Goal: Task Accomplishment & Management: Manage account settings

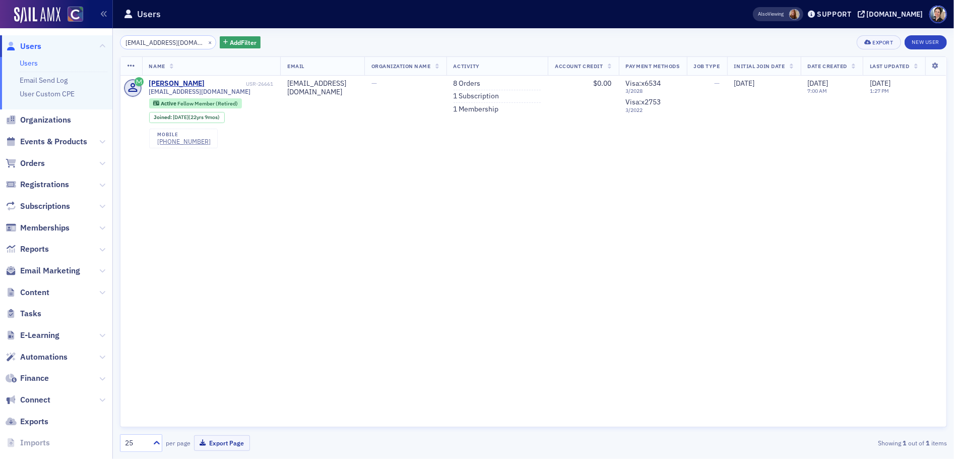
click at [37, 43] on span "Users" at bounding box center [30, 46] width 21 height 11
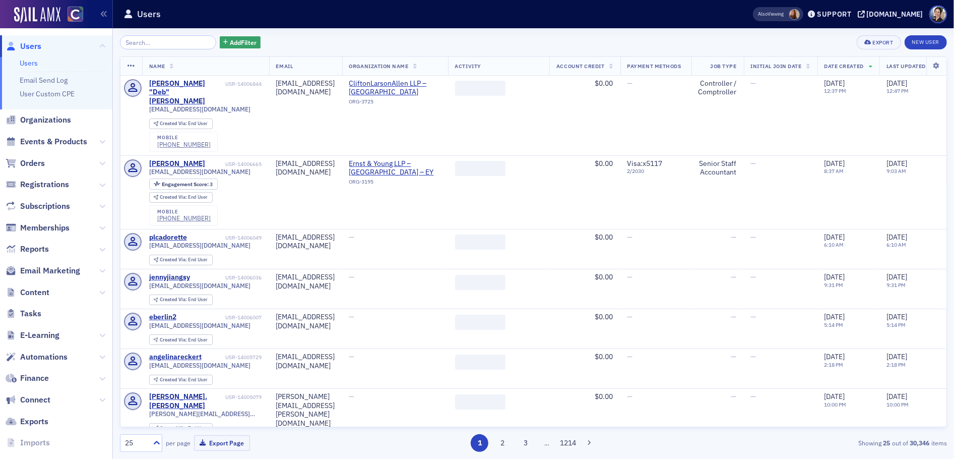
click at [184, 44] on input "search" at bounding box center [168, 42] width 96 height 14
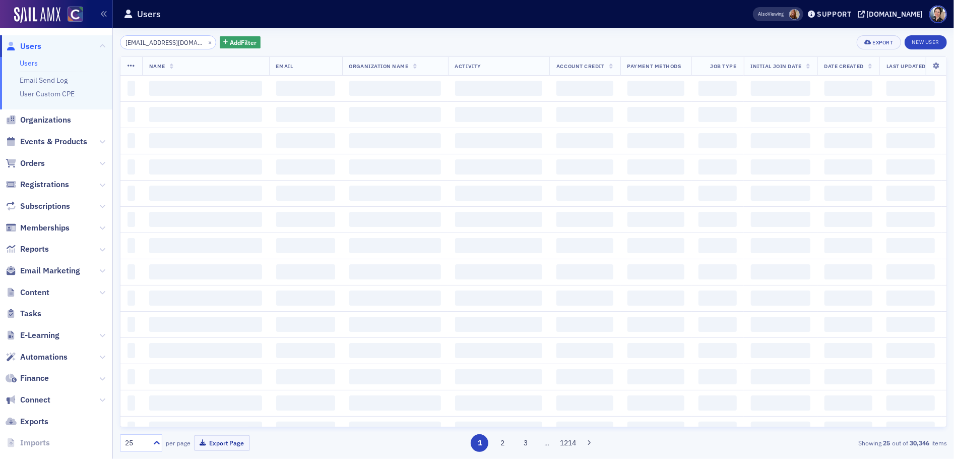
scroll to position [0, 4]
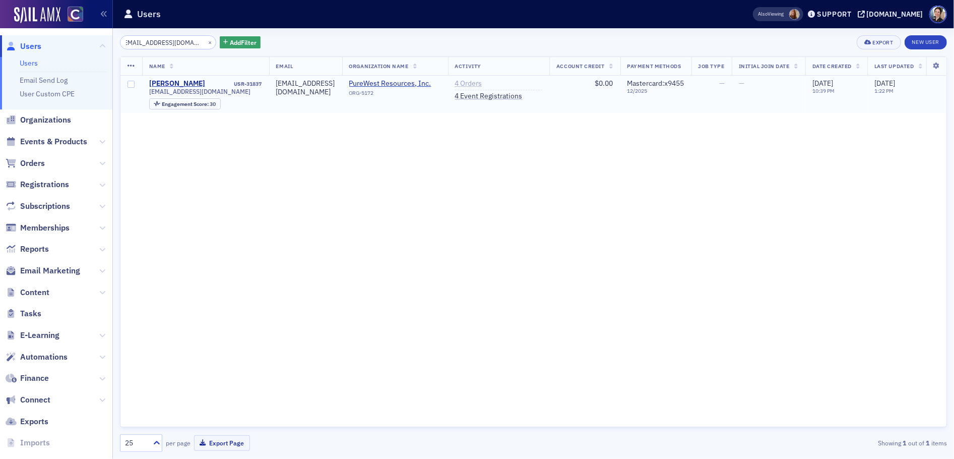
type input "[EMAIL_ADDRESS][DOMAIN_NAME]"
click at [482, 83] on link "4 Orders" at bounding box center [468, 83] width 27 height 9
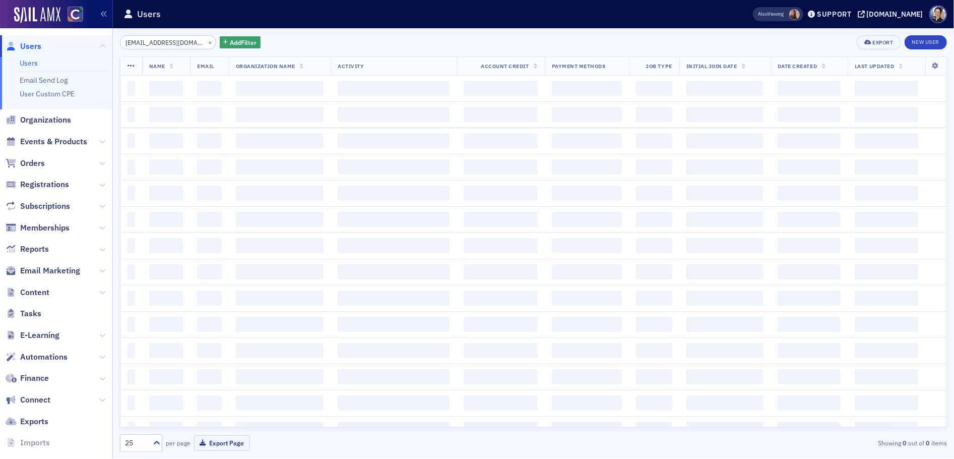
scroll to position [0, 4]
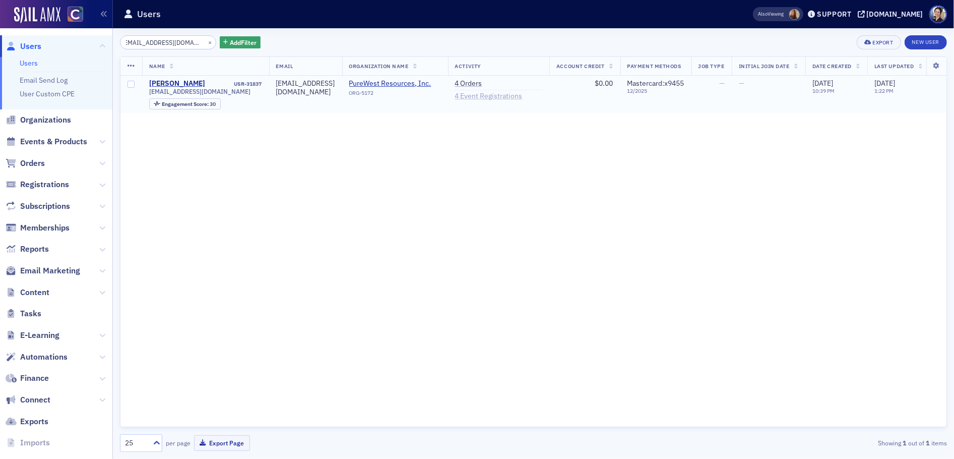
click at [523, 98] on link "4 Event Registrations" at bounding box center [489, 96] width 68 height 9
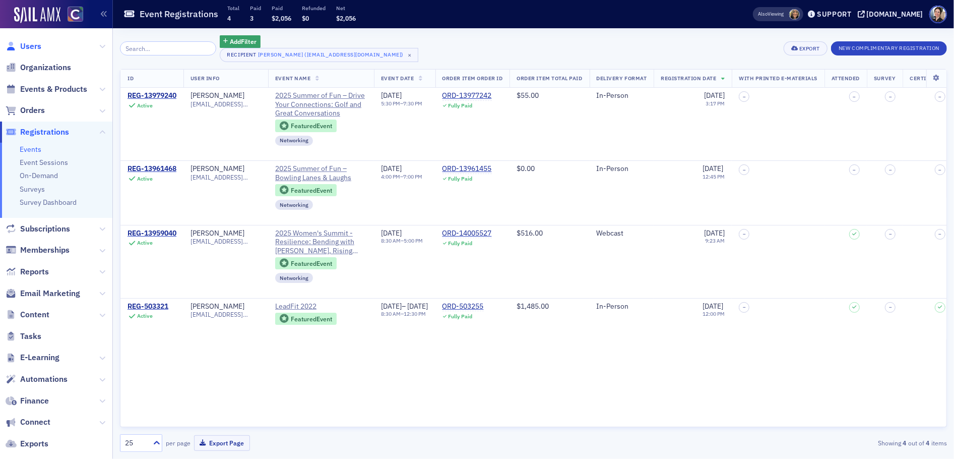
click at [31, 49] on span "Users" at bounding box center [30, 46] width 21 height 11
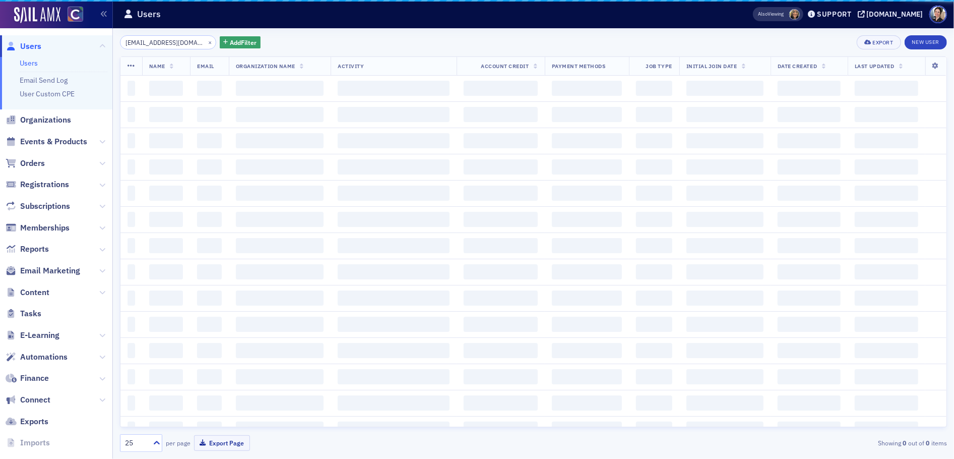
scroll to position [0, 4]
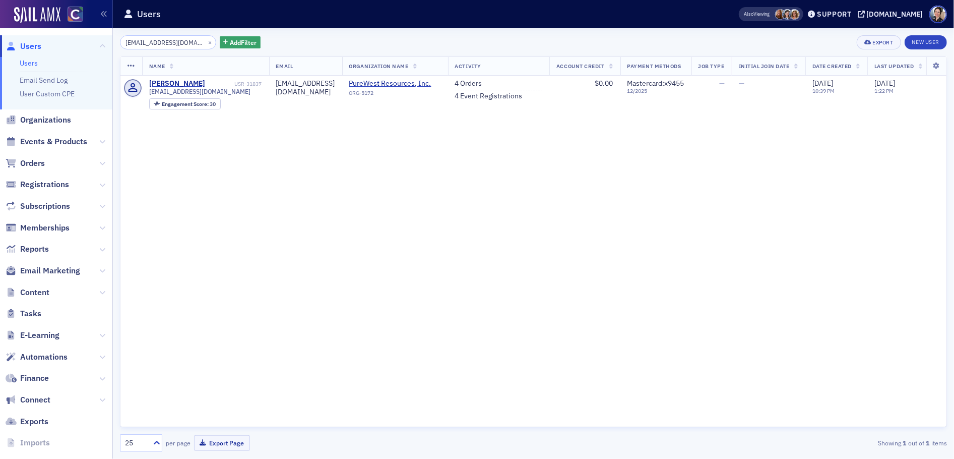
click at [35, 44] on span "Users" at bounding box center [30, 46] width 21 height 11
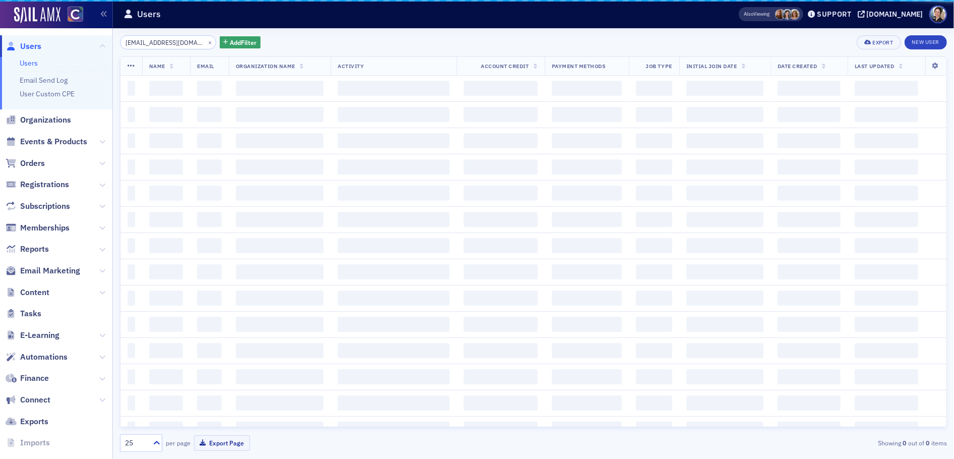
scroll to position [0, 4]
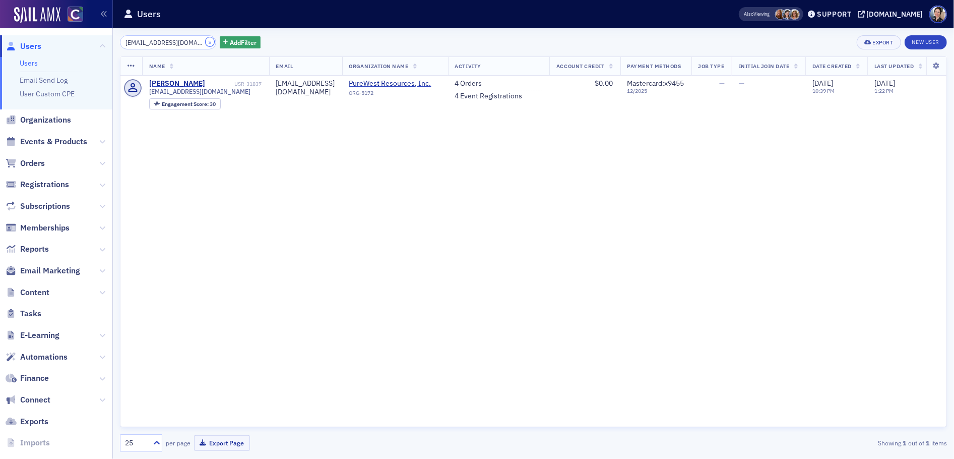
click at [206, 43] on button "×" at bounding box center [210, 41] width 9 height 9
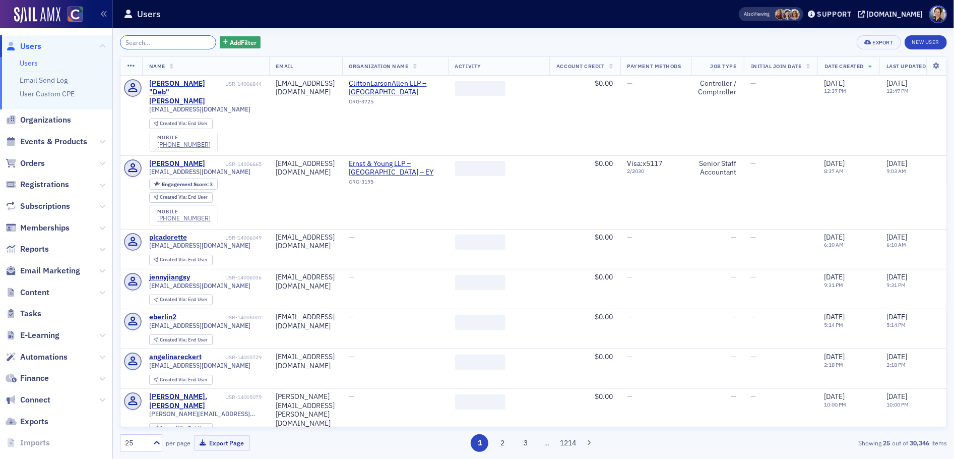
click at [184, 43] on input "search" at bounding box center [168, 42] width 96 height 14
paste input "emily@hollenstinecpa.com"
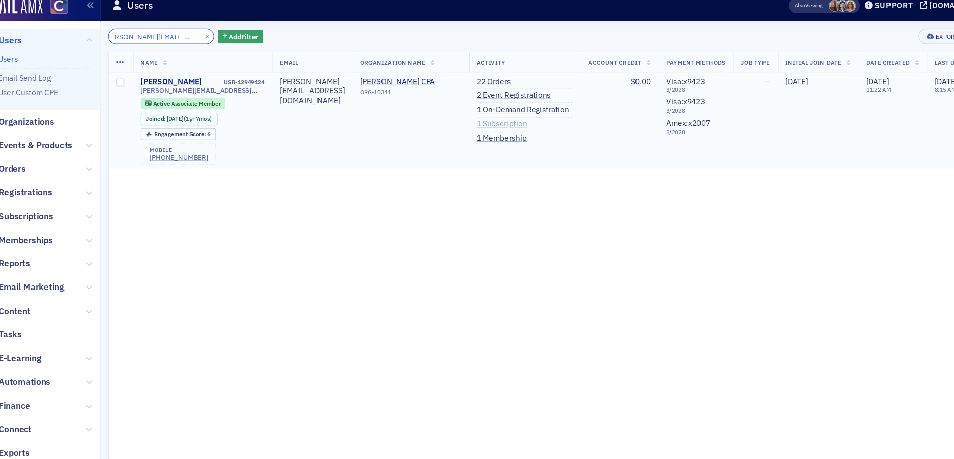
type input "emily@hollenstinecpa.com"
click at [501, 122] on link "1 Subscription" at bounding box center [478, 121] width 46 height 9
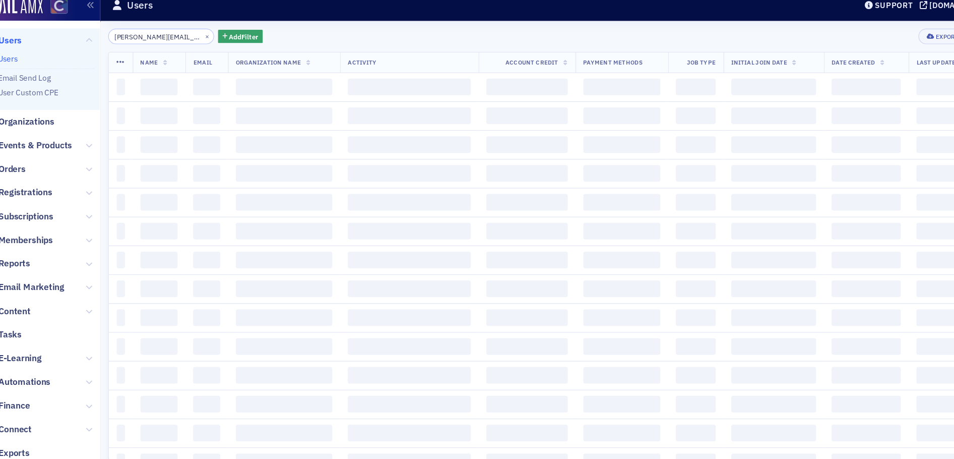
scroll to position [0, 9]
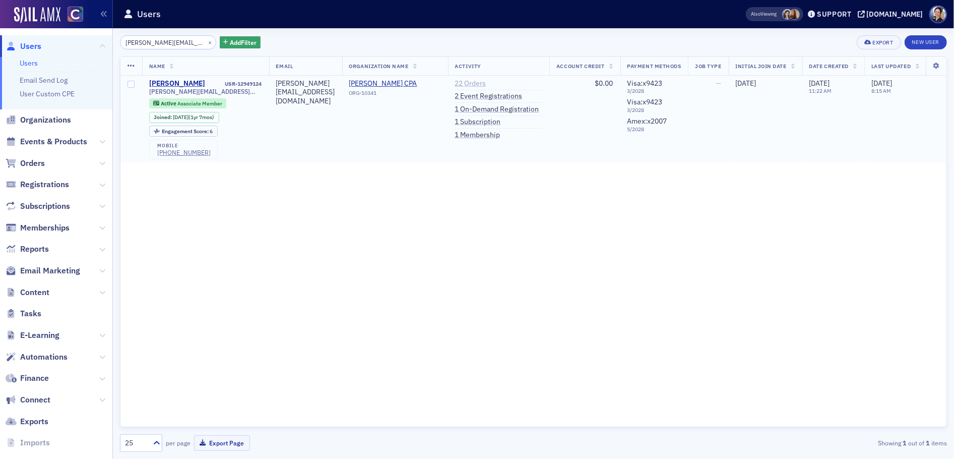
click at [486, 83] on link "22 Orders" at bounding box center [470, 83] width 31 height 9
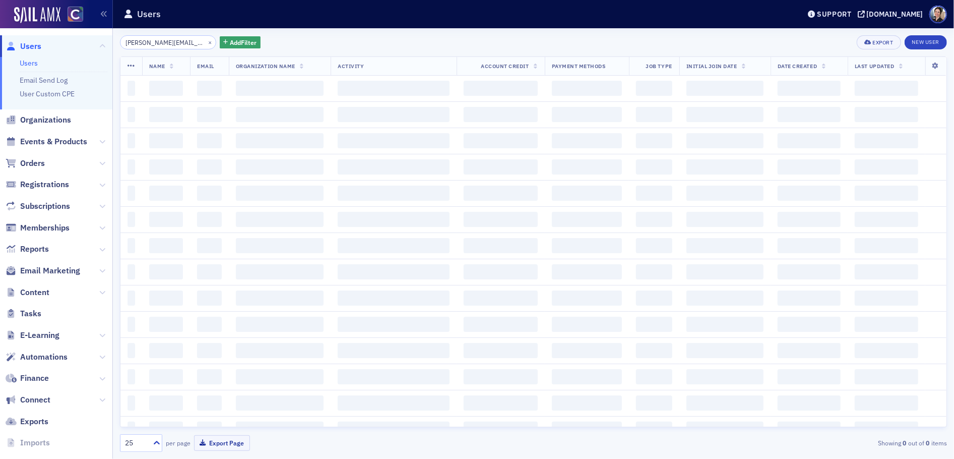
scroll to position [0, 9]
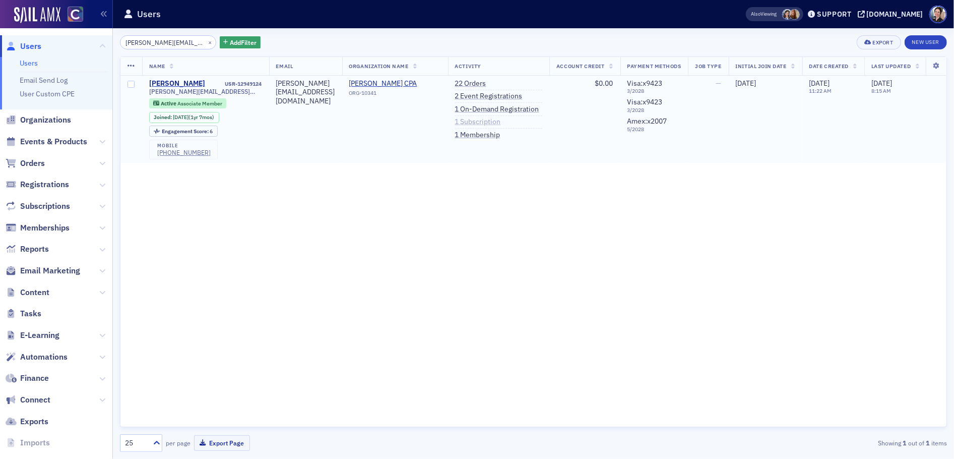
click at [501, 122] on link "1 Subscription" at bounding box center [478, 121] width 46 height 9
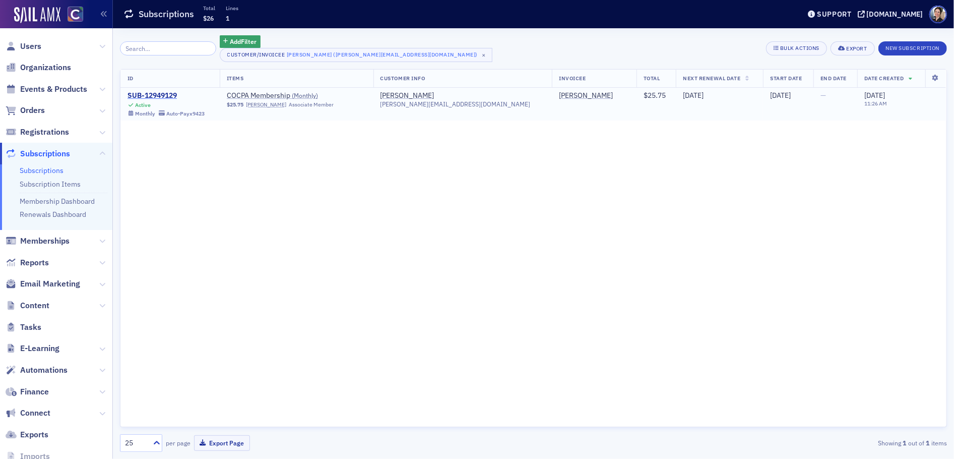
click at [166, 92] on div "SUB-12949129" at bounding box center [166, 95] width 77 height 9
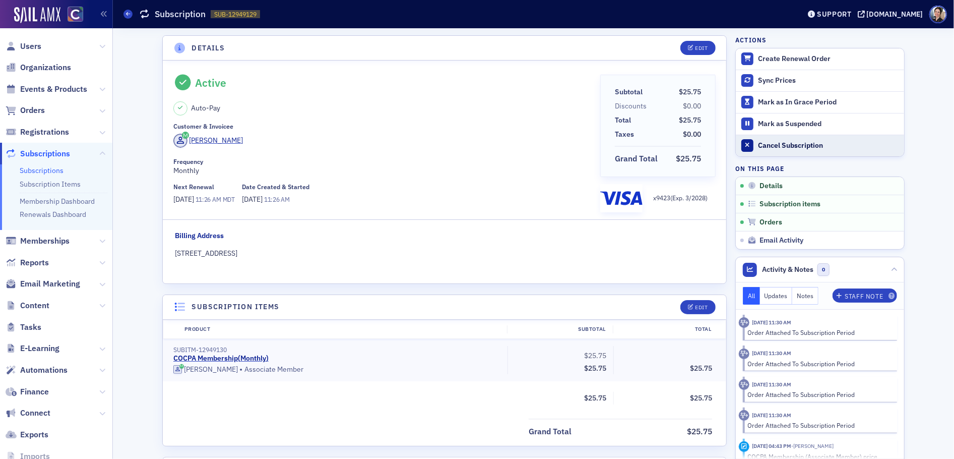
click at [783, 143] on div "Cancel Subscription" at bounding box center [828, 145] width 141 height 9
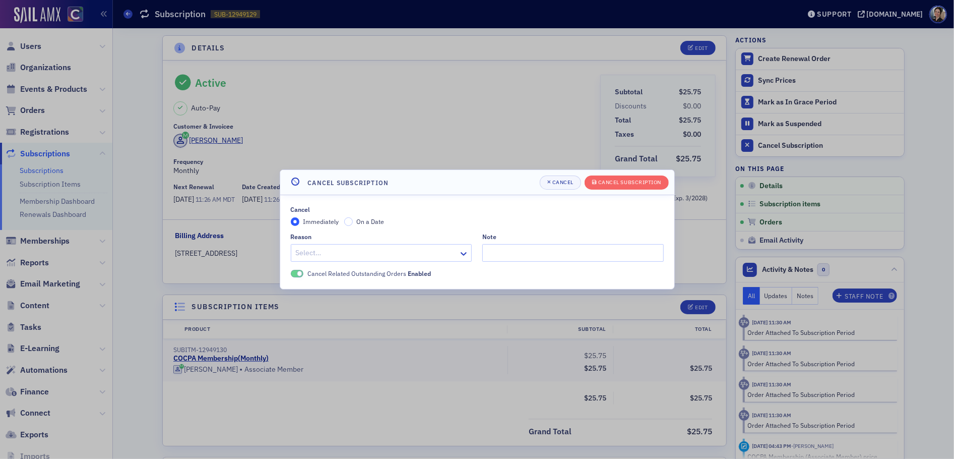
click at [373, 223] on span "On a Date" at bounding box center [370, 221] width 28 height 8
click at [353, 223] on input "On a Date" at bounding box center [348, 221] width 9 height 9
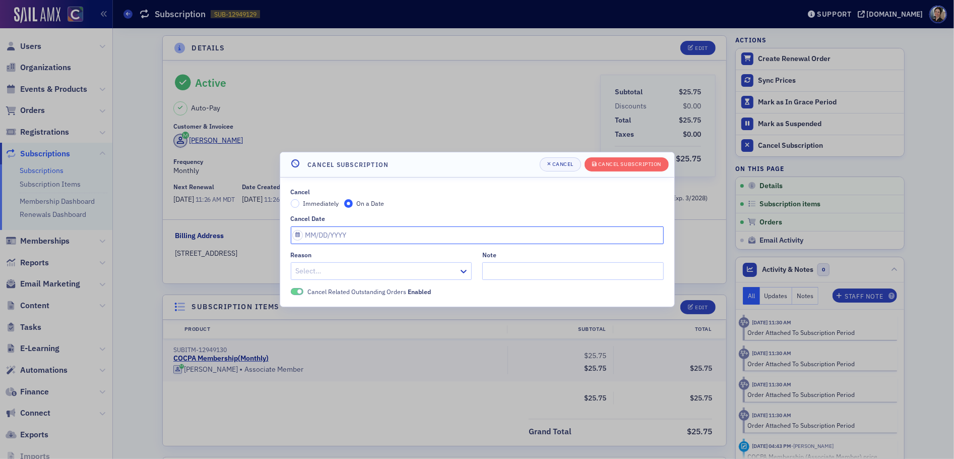
click at [340, 235] on input "Cancel Date" at bounding box center [477, 235] width 373 height 18
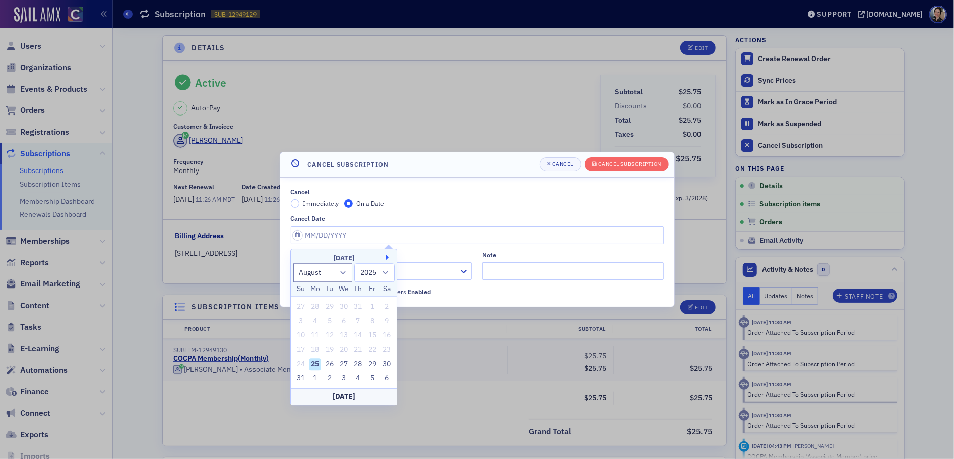
click at [387, 258] on button "Next Month" at bounding box center [389, 257] width 6 height 6
select select "8"
click at [386, 305] on div "6" at bounding box center [387, 306] width 12 height 12
type input "09/06/2025"
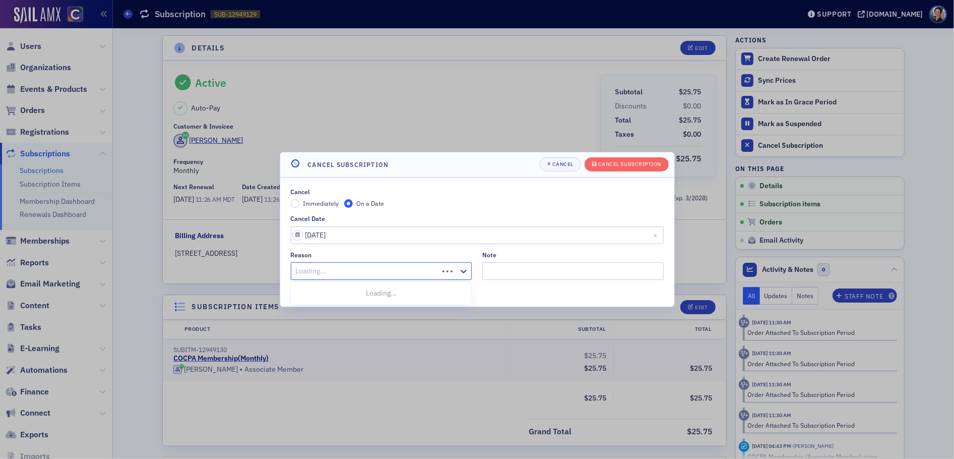
click at [410, 272] on div at bounding box center [366, 271] width 143 height 13
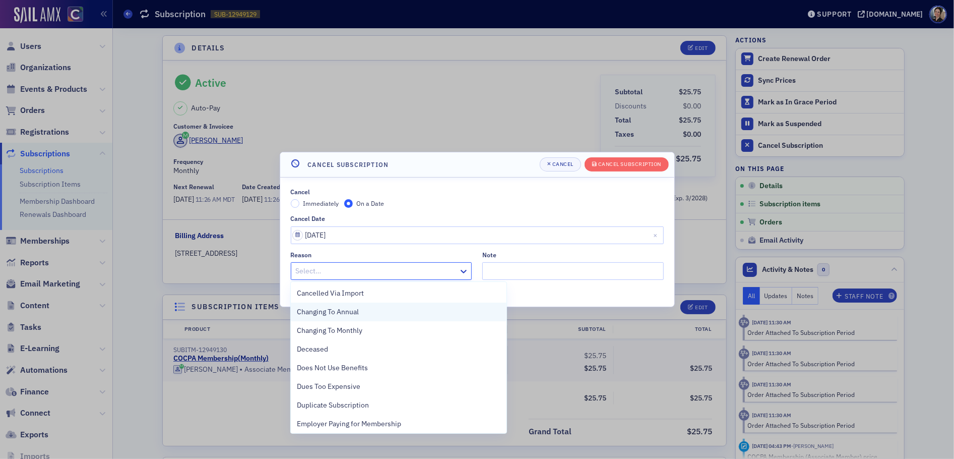
click at [346, 311] on span "Changing To Annual" at bounding box center [328, 311] width 62 height 11
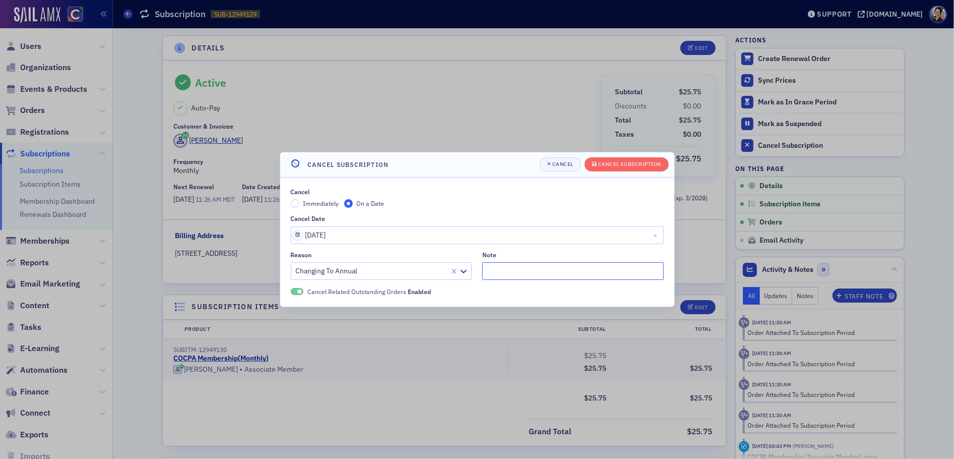
click at [516, 272] on input "Note" at bounding box center [572, 271] width 181 height 18
type input "Changing to Fellow and annual - pmg"
drag, startPoint x: 634, startPoint y: 166, endPoint x: 626, endPoint y: 158, distance: 10.7
click at [631, 162] on div "Cancel Subscription" at bounding box center [629, 164] width 63 height 6
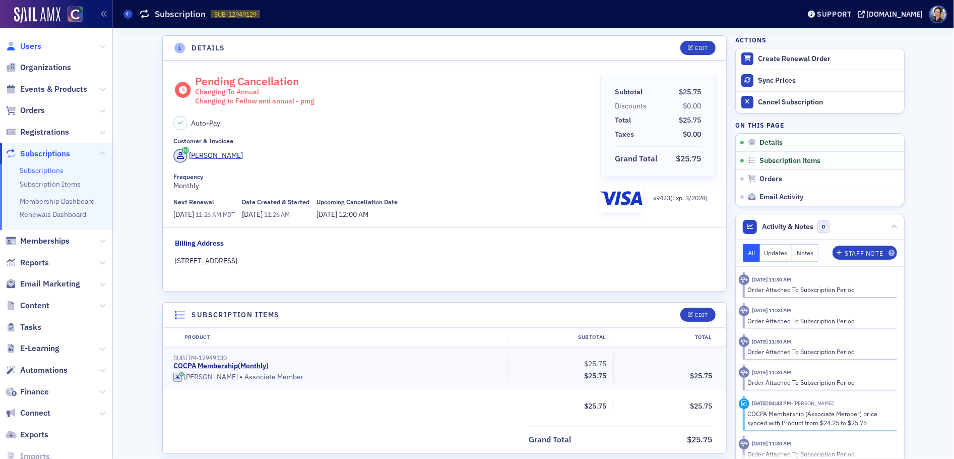
click at [34, 47] on span "Users" at bounding box center [30, 46] width 21 height 11
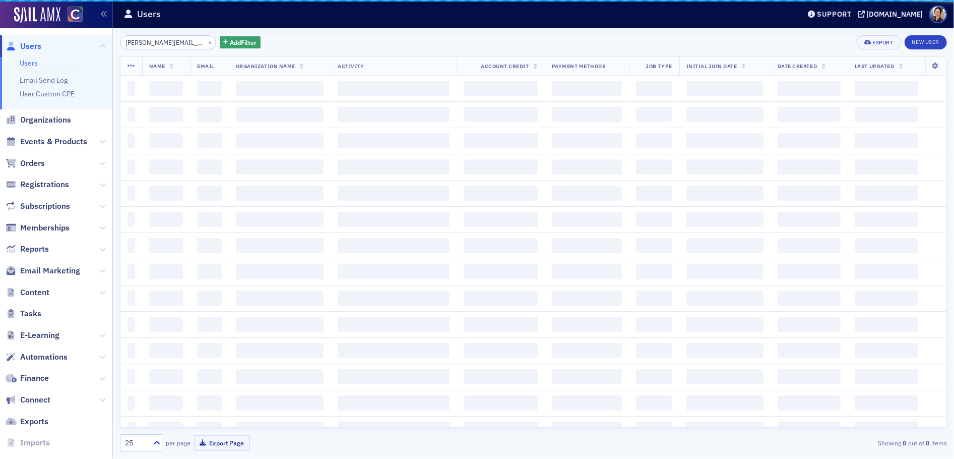
scroll to position [0, 9]
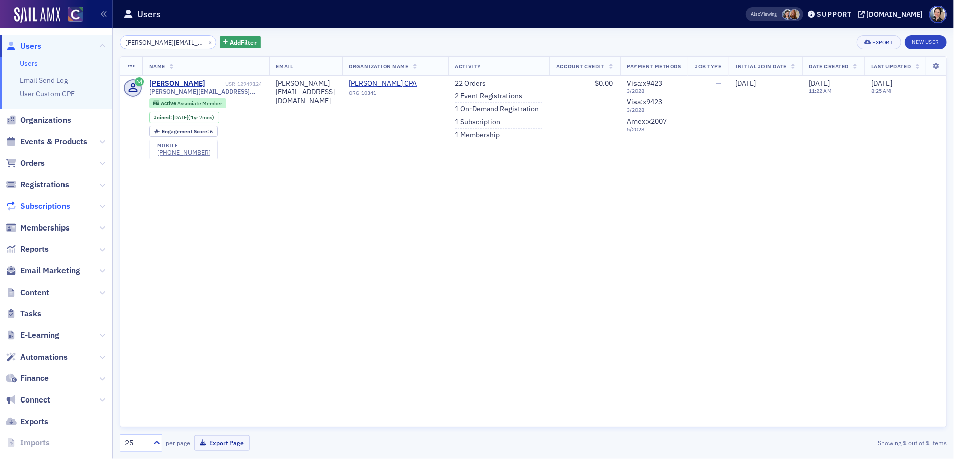
click at [43, 205] on span "Subscriptions" at bounding box center [45, 206] width 50 height 11
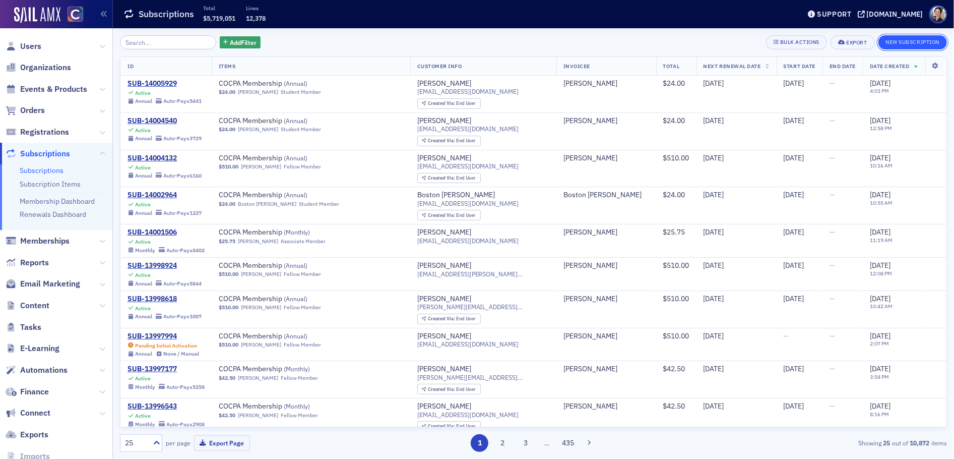
click at [889, 40] on button "New Subscription" at bounding box center [912, 42] width 69 height 14
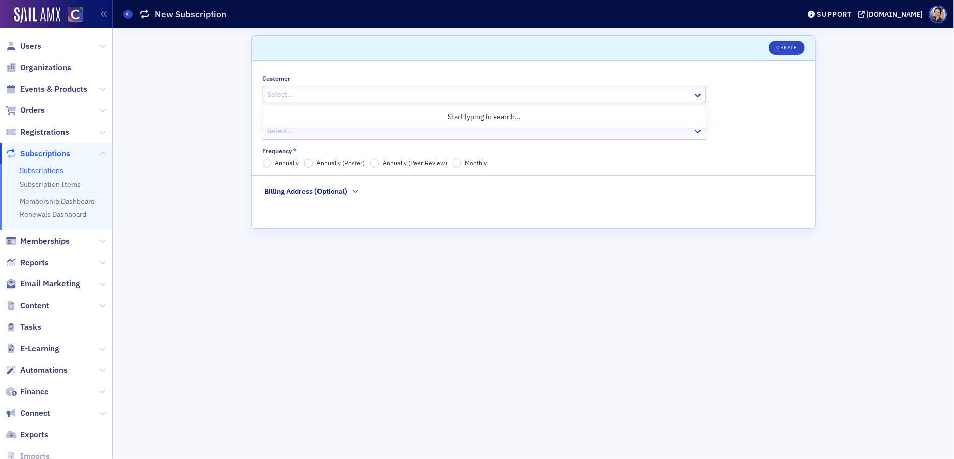
click at [352, 91] on div at bounding box center [479, 94] width 425 height 13
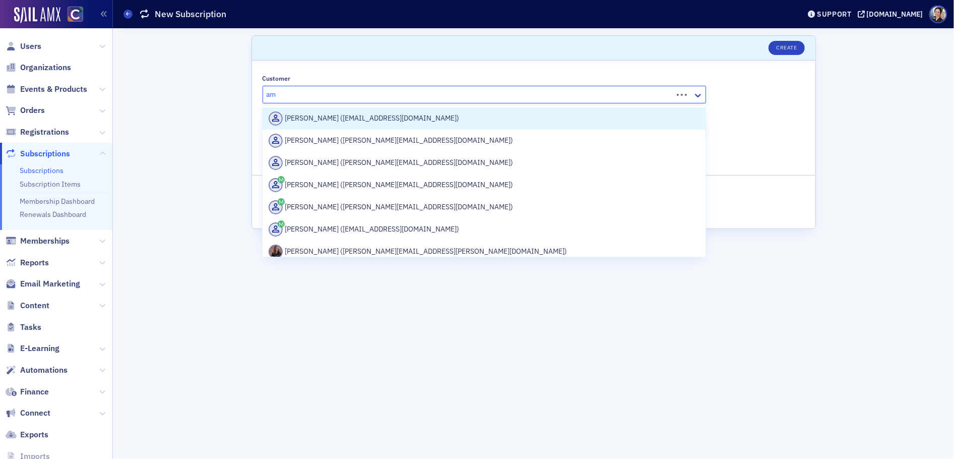
type input "a"
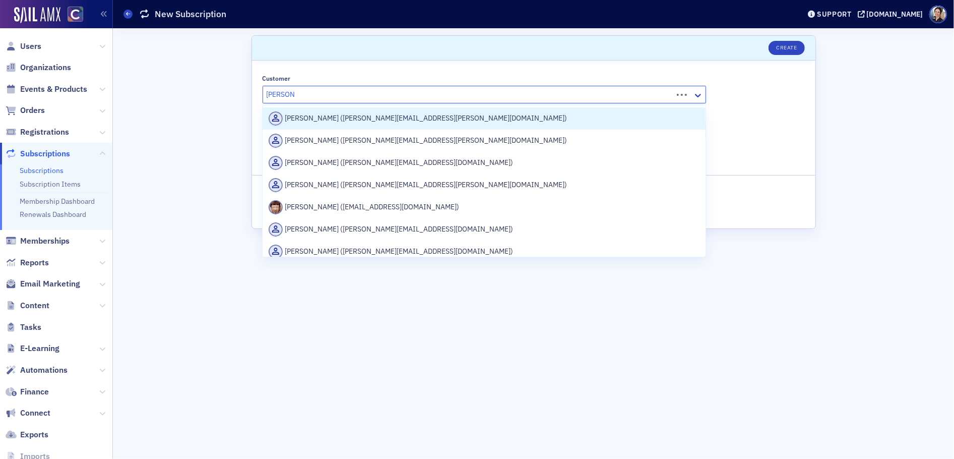
type input "emily gilt"
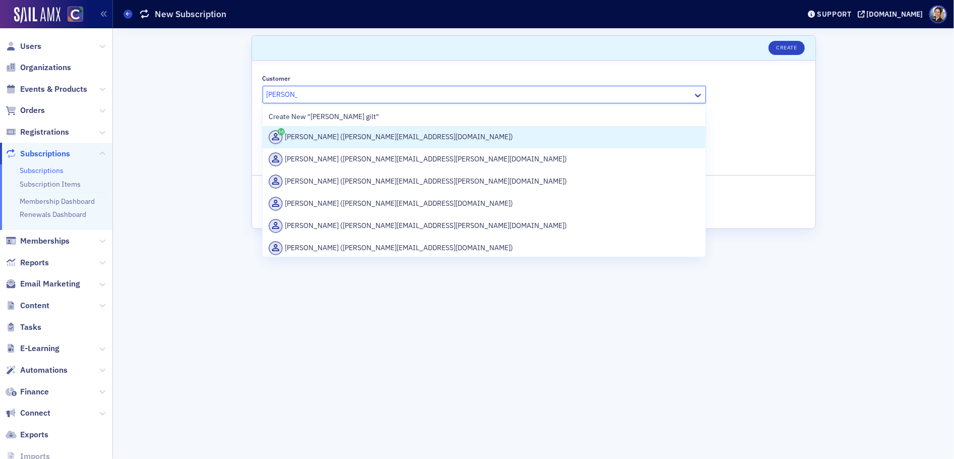
click at [345, 137] on div "Emily Giltner (emily@hollenstinecpa.com)" at bounding box center [484, 137] width 431 height 14
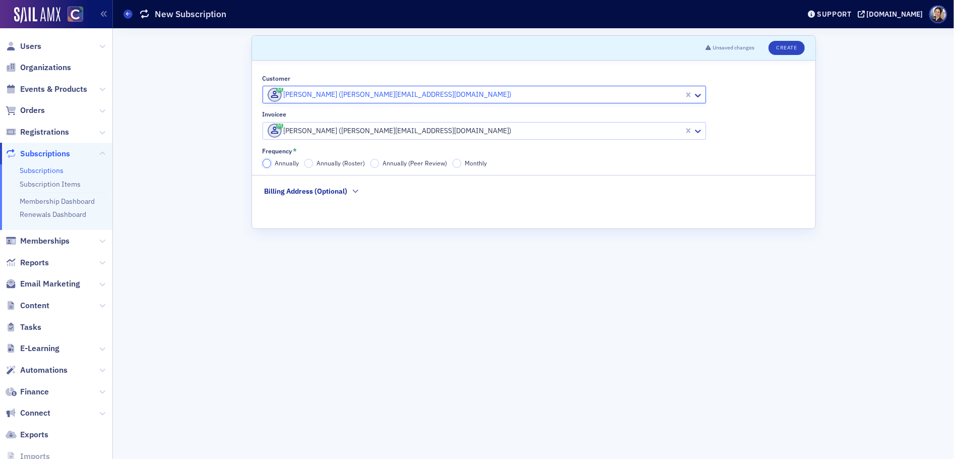
click at [269, 163] on input "Annually" at bounding box center [267, 163] width 9 height 9
click at [791, 50] on button "Create" at bounding box center [787, 48] width 36 height 14
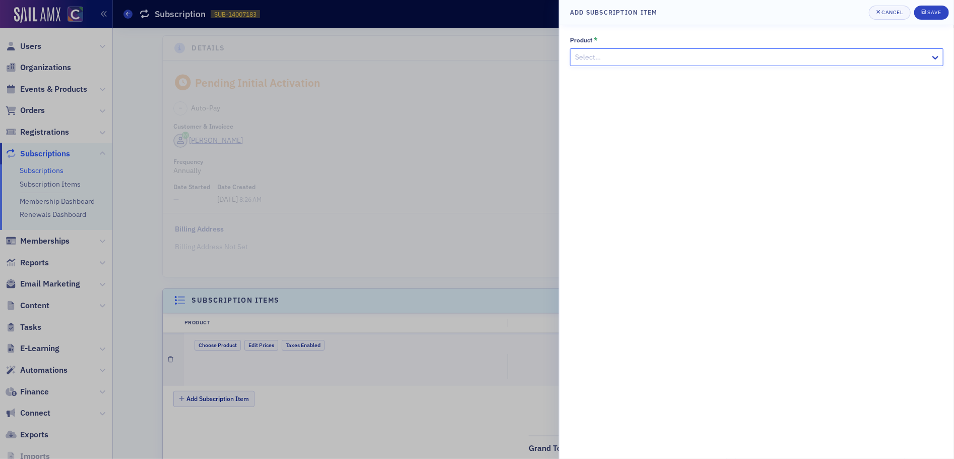
click at [626, 55] on div at bounding box center [751, 57] width 355 height 13
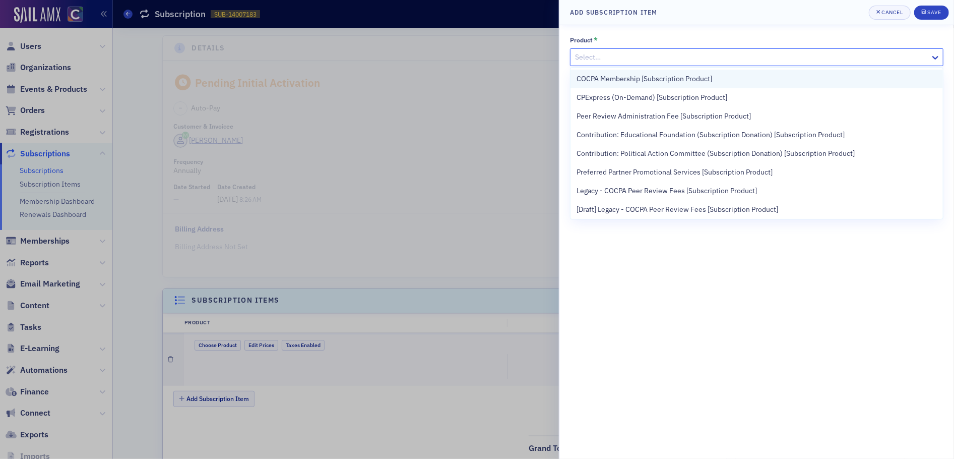
click at [617, 79] on span "COCPA Membership [Subscription Product]" at bounding box center [645, 79] width 136 height 11
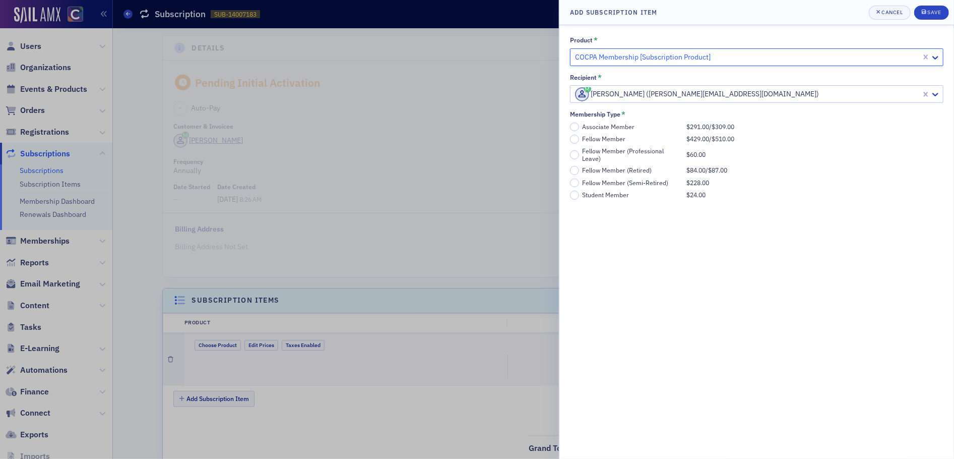
click at [600, 139] on div "Fellow Member" at bounding box center [632, 139] width 99 height 8
click at [579, 139] on input "Fellow Member $429.00 / $510.00" at bounding box center [574, 139] width 9 height 9
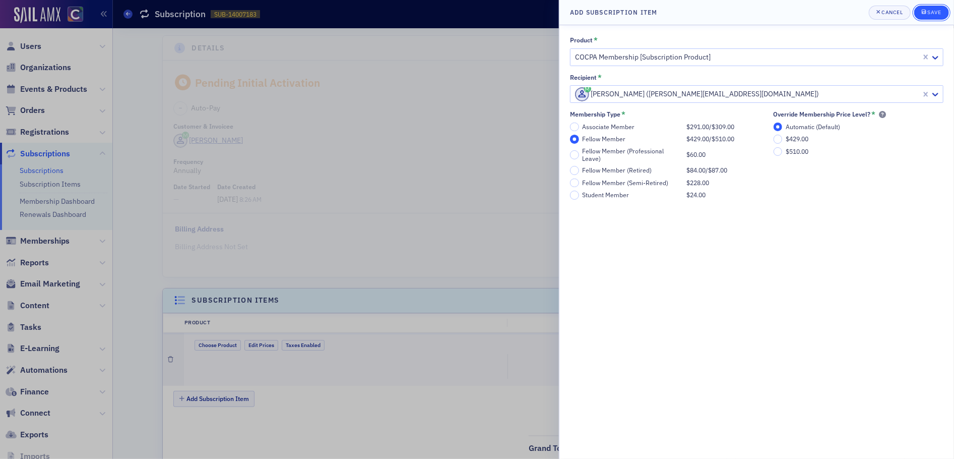
click at [937, 11] on div "Save" at bounding box center [934, 13] width 14 height 6
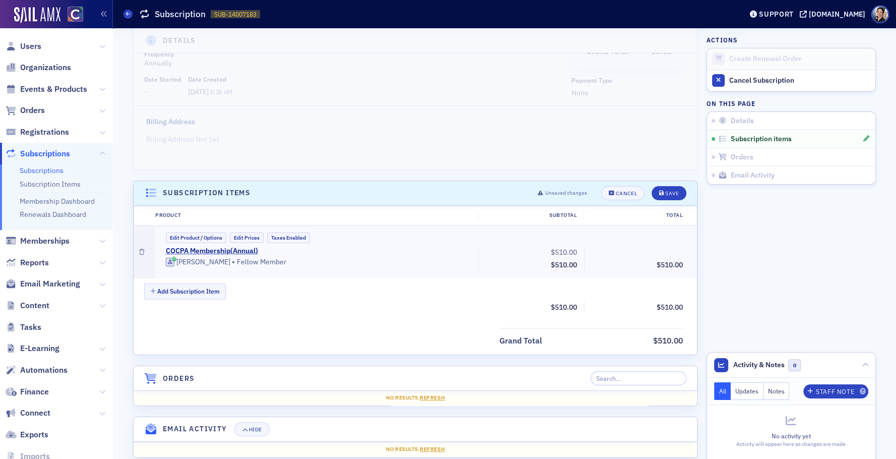
scroll to position [108, 0]
click at [671, 190] on div "Save" at bounding box center [672, 192] width 14 height 6
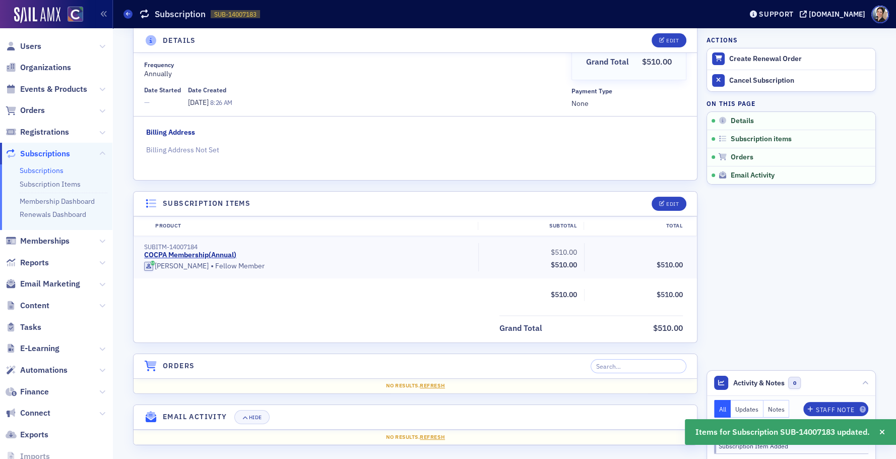
scroll to position [0, 0]
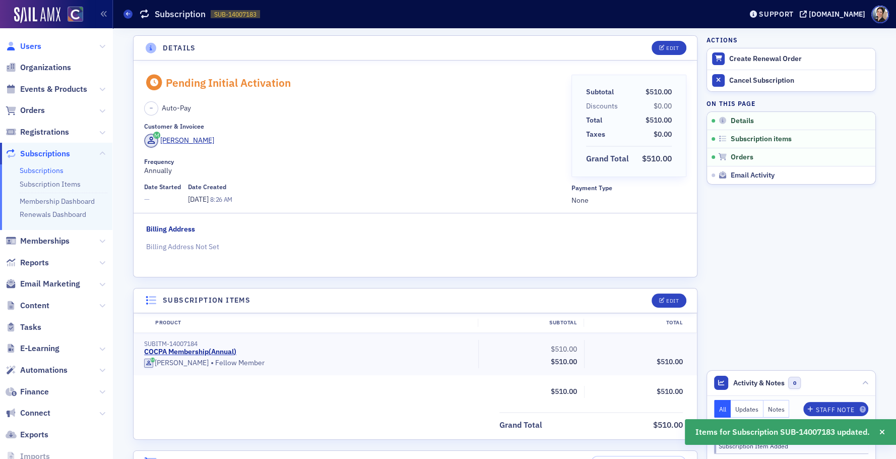
click at [33, 45] on span "Users" at bounding box center [30, 46] width 21 height 11
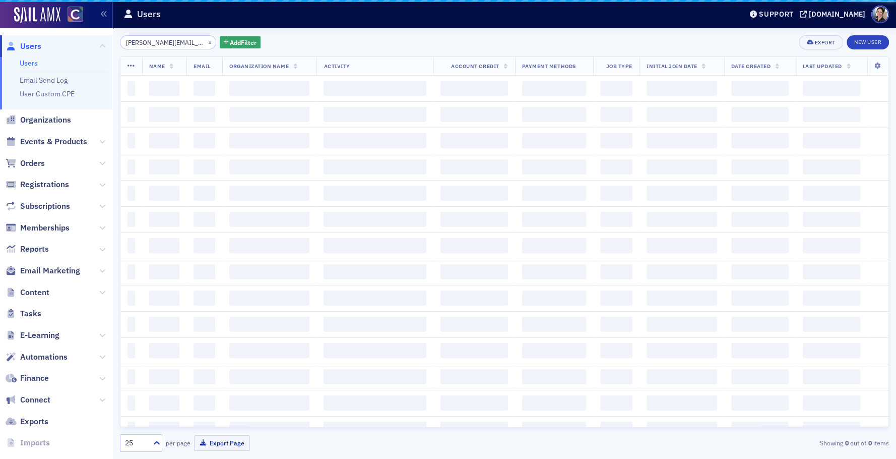
scroll to position [0, 9]
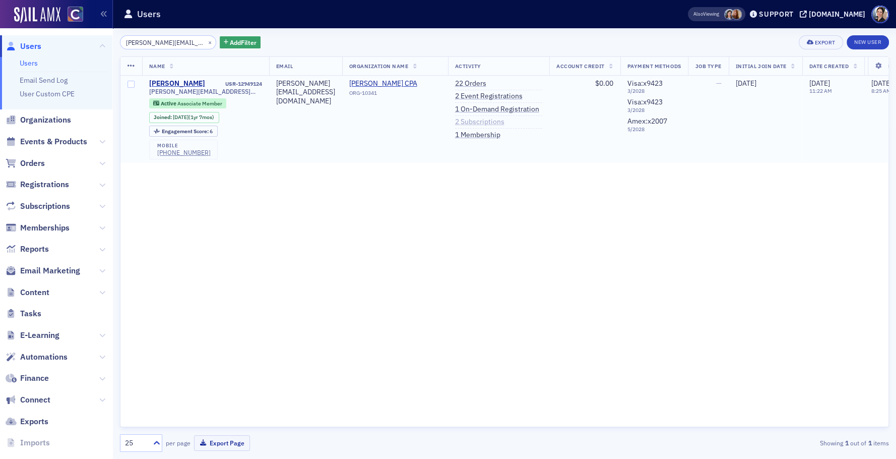
click at [504, 121] on link "2 Subscriptions" at bounding box center [479, 121] width 49 height 9
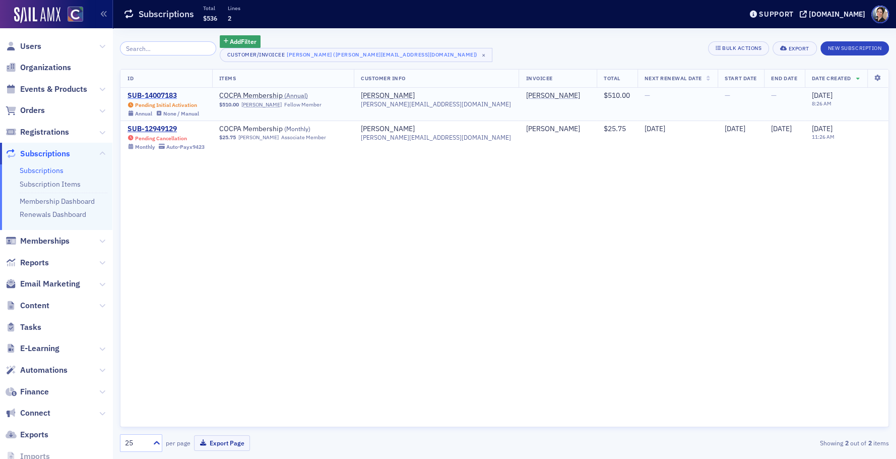
click at [158, 94] on div "SUB-14007183" at bounding box center [164, 95] width 72 height 9
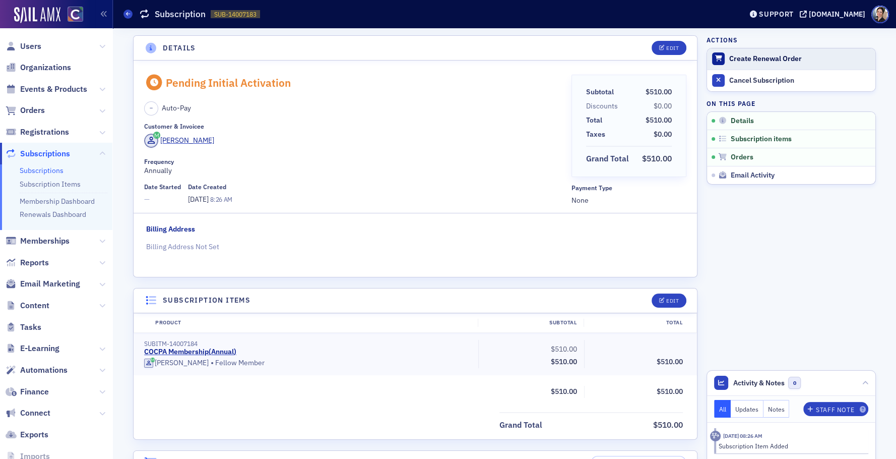
click at [781, 56] on div "Create Renewal Order" at bounding box center [799, 58] width 141 height 9
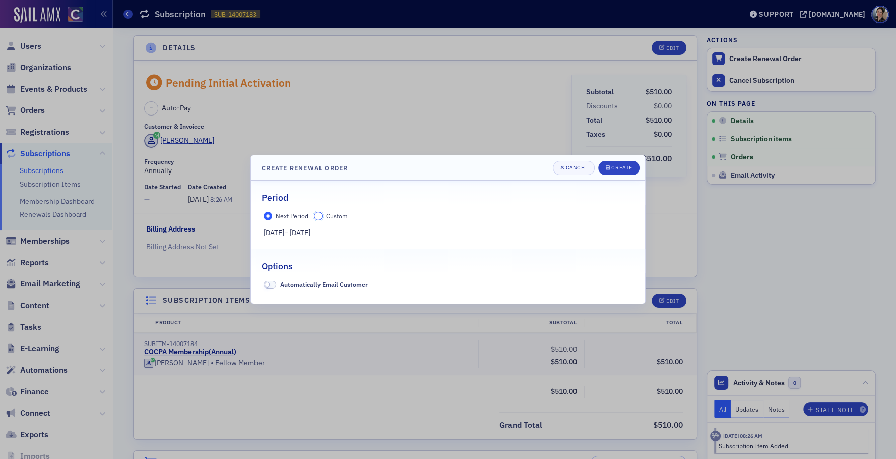
click at [319, 217] on input "Custom" at bounding box center [318, 216] width 9 height 9
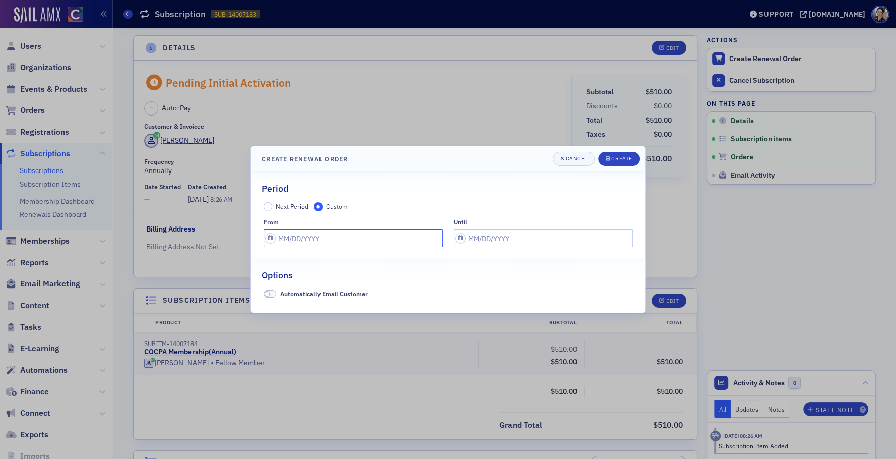
click at [306, 240] on input "text" at bounding box center [353, 238] width 179 height 18
select select "7"
select select "2025"
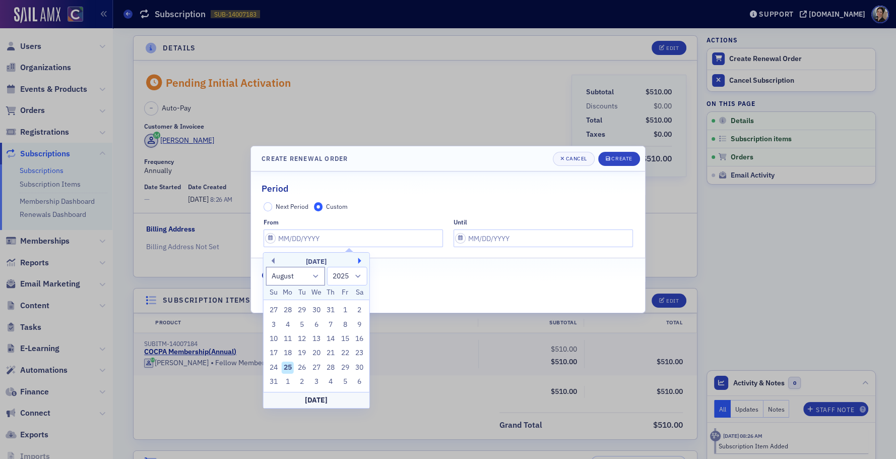
click at [359, 261] on button "Next Month" at bounding box center [361, 261] width 6 height 6
select select "8"
click at [359, 311] on div "6" at bounding box center [359, 310] width 12 height 12
type input "09/06/2025"
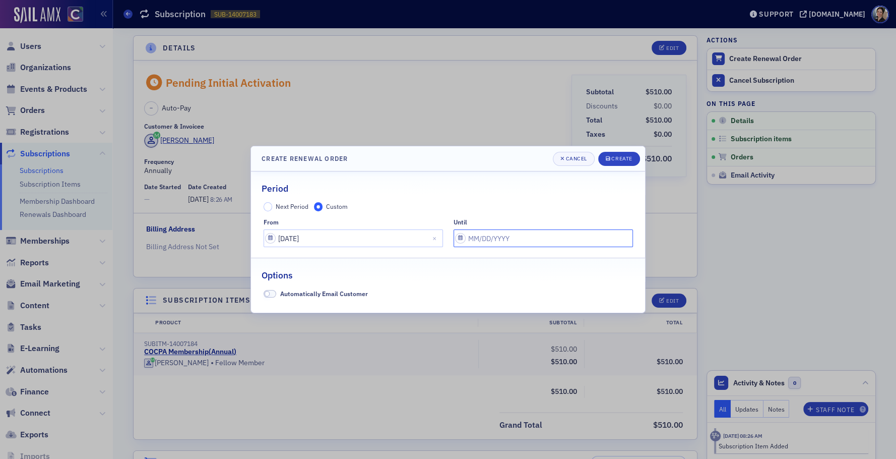
select select "8"
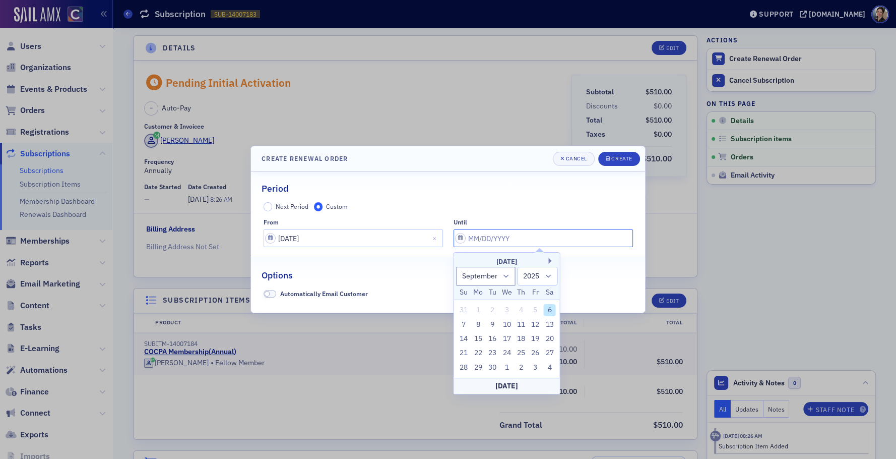
click at [522, 239] on input "text" at bounding box center [543, 238] width 179 height 18
click at [547, 275] on select "2025 2026 2027 2028 2029 2030 2031 2032 2033 2034 2035 2036 2037 2038 2039 2040…" at bounding box center [538, 276] width 40 height 19
select select "2026"
click at [518, 267] on select "2025 2026 2027 2028 2029 2030 2031 2032 2033 2034 2035 2036 2037 2038 2039 2040…" at bounding box center [538, 276] width 40 height 19
click at [462, 323] on div "6" at bounding box center [464, 325] width 12 height 12
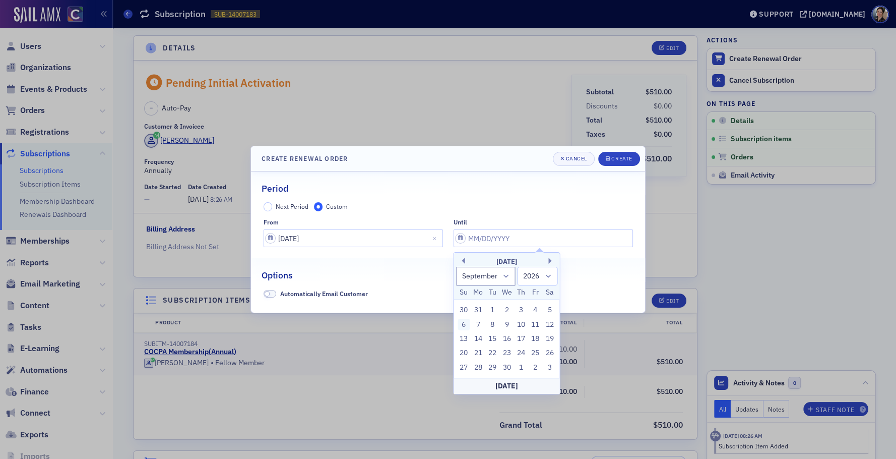
type input "09/06/2026"
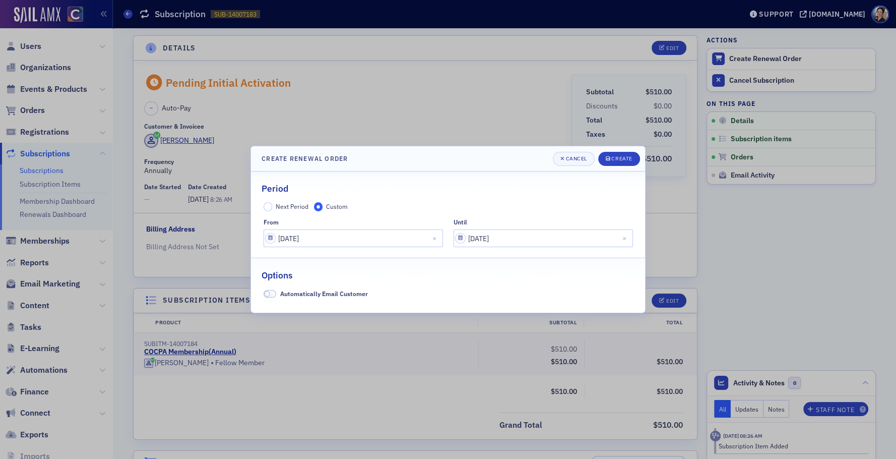
click at [272, 293] on span at bounding box center [270, 294] width 13 height 8
click at [622, 158] on div "Create" at bounding box center [621, 159] width 21 height 6
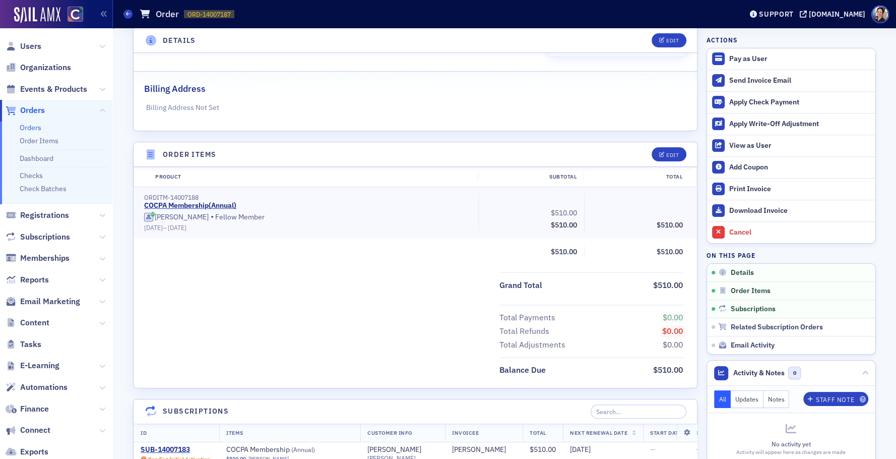
scroll to position [207, 0]
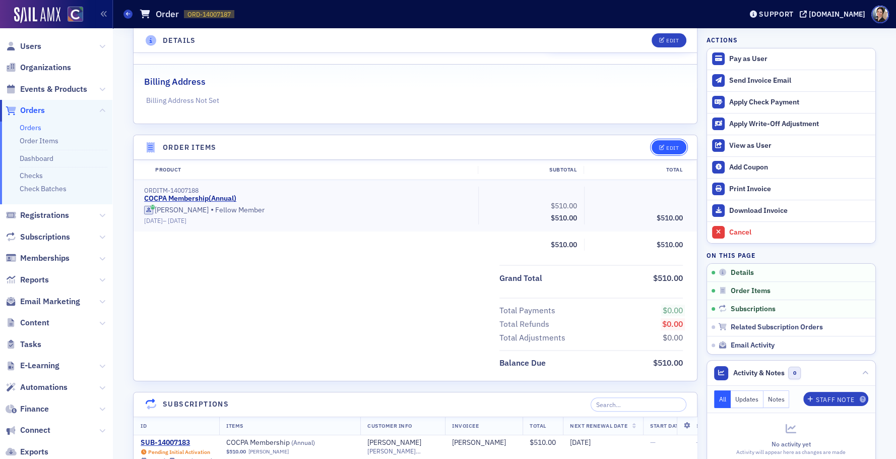
click at [670, 145] on div "Edit" at bounding box center [672, 148] width 13 height 6
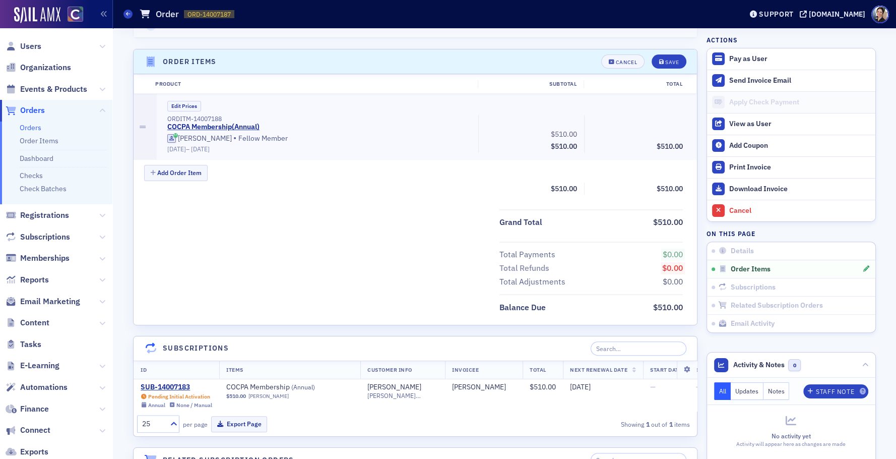
scroll to position [307, 0]
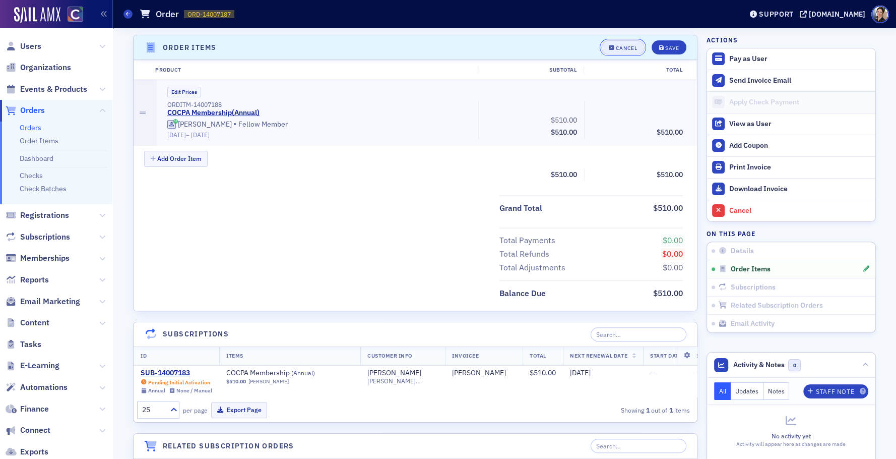
click at [623, 47] on div "Cancel" at bounding box center [626, 48] width 21 height 6
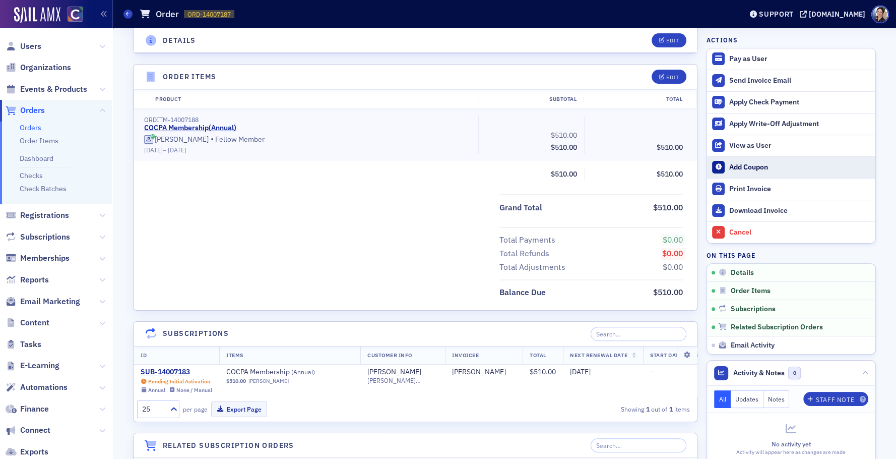
click at [760, 166] on div "Add Coupon" at bounding box center [799, 167] width 141 height 9
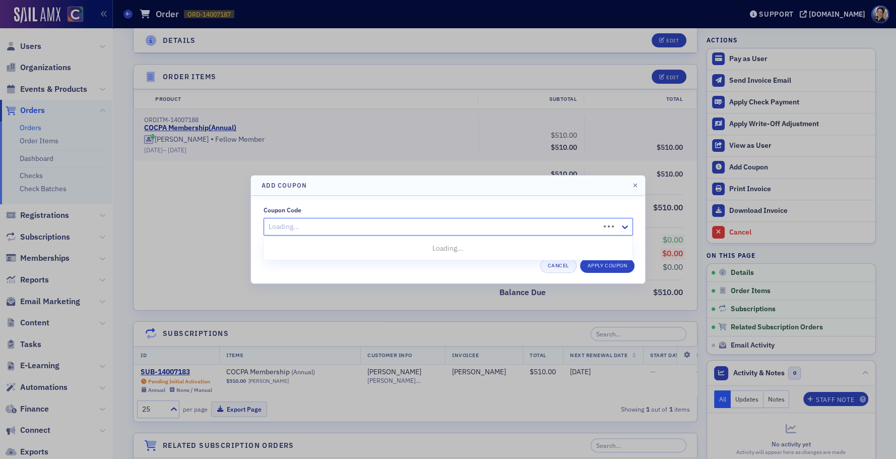
click at [307, 223] on div at bounding box center [433, 226] width 331 height 13
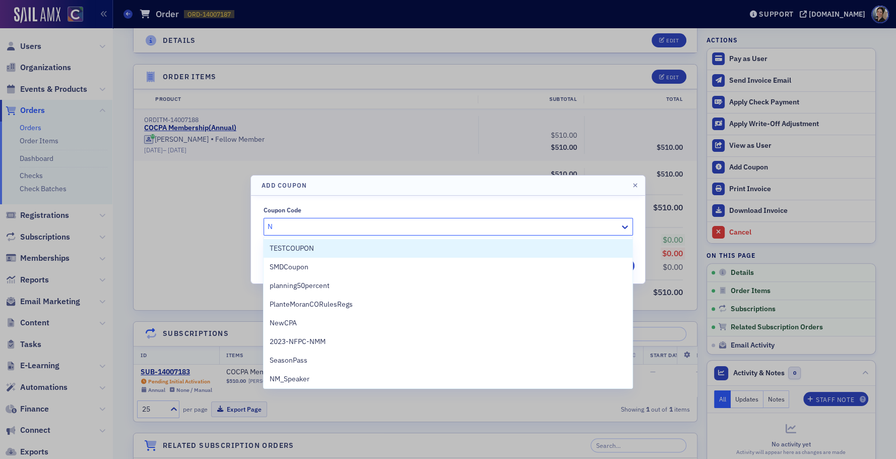
type input "Ne"
click at [293, 246] on span "NewCPA" at bounding box center [283, 248] width 27 height 11
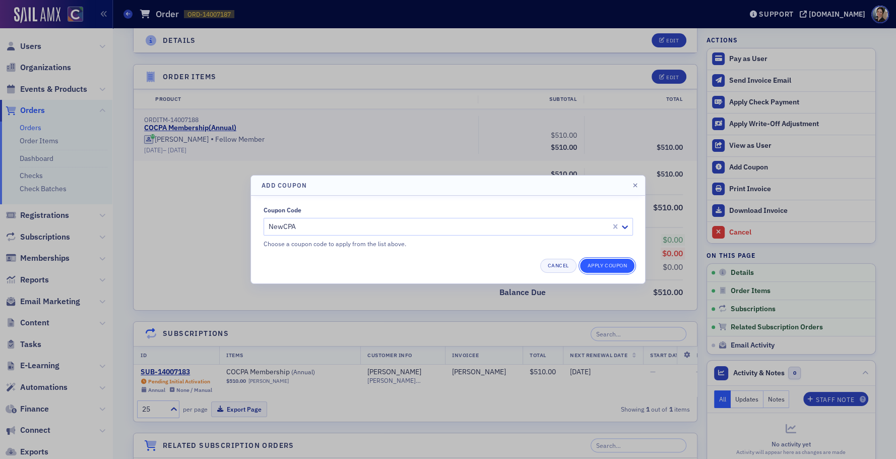
click at [619, 265] on button "Apply Coupon" at bounding box center [607, 266] width 54 height 14
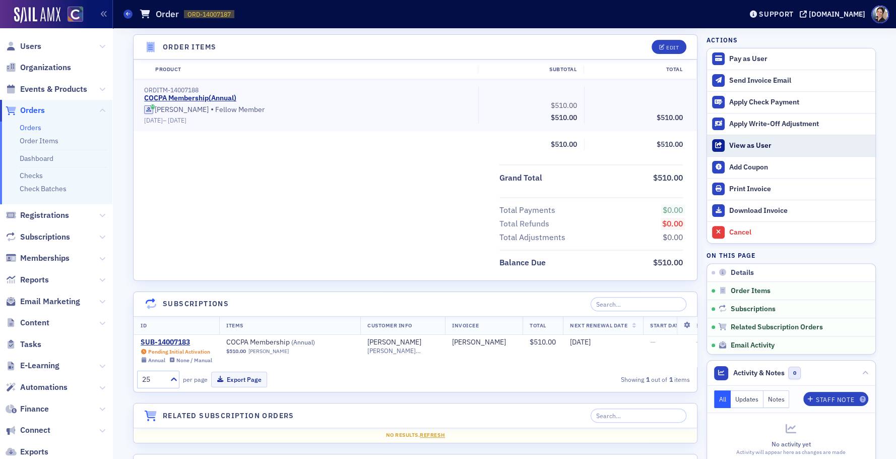
scroll to position [309, 0]
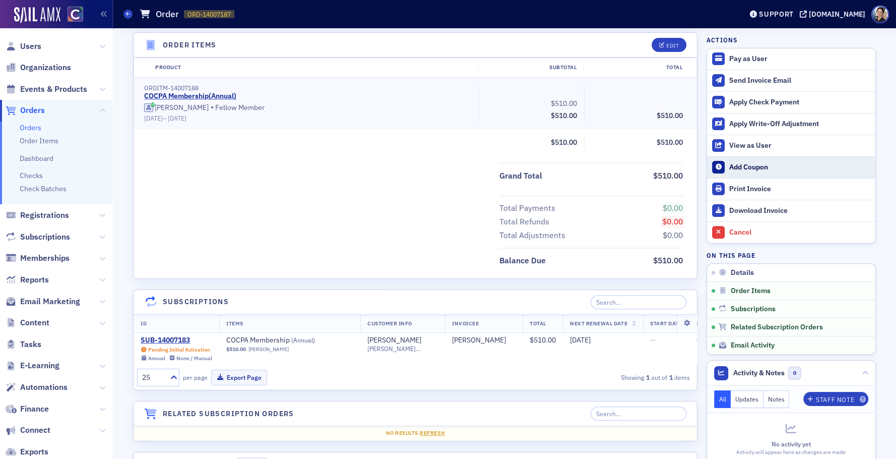
click at [744, 165] on div "Add Coupon" at bounding box center [799, 167] width 141 height 9
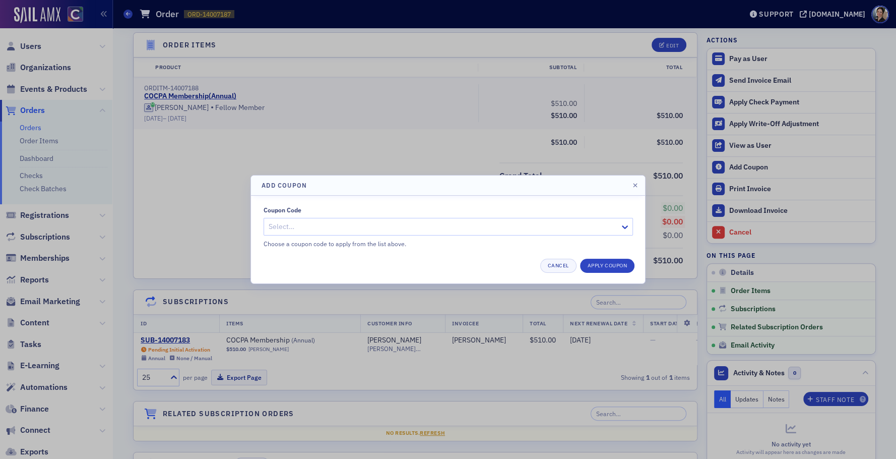
click at [354, 230] on div at bounding box center [443, 226] width 351 height 13
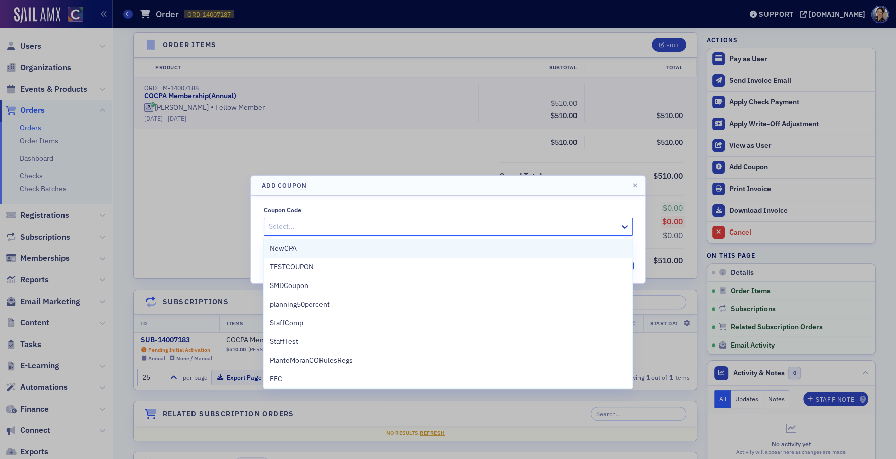
click at [293, 247] on span "NewCPA" at bounding box center [283, 248] width 27 height 11
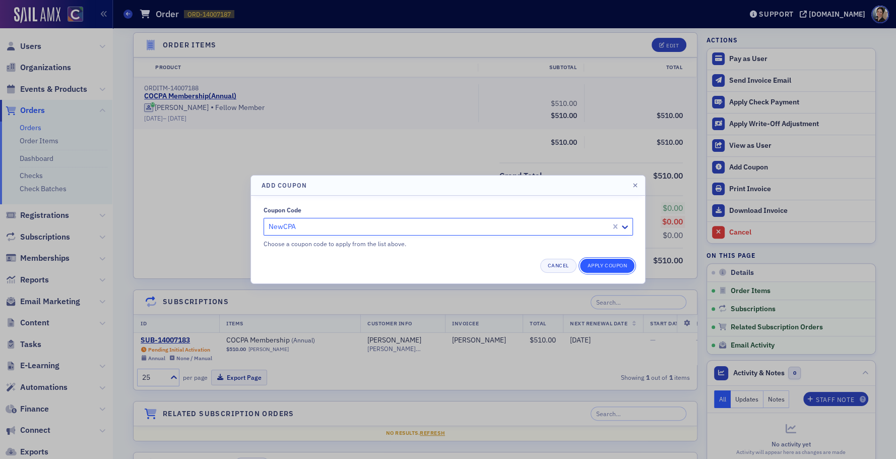
click at [609, 264] on button "Apply Coupon" at bounding box center [607, 266] width 54 height 14
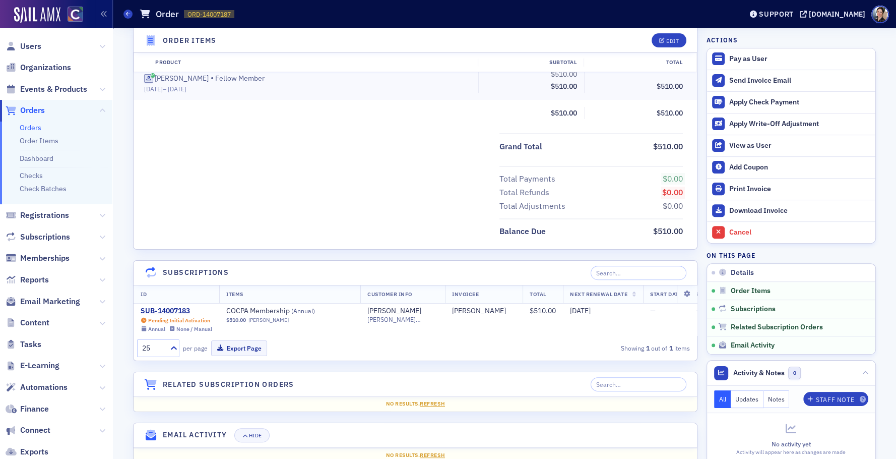
scroll to position [341, 0]
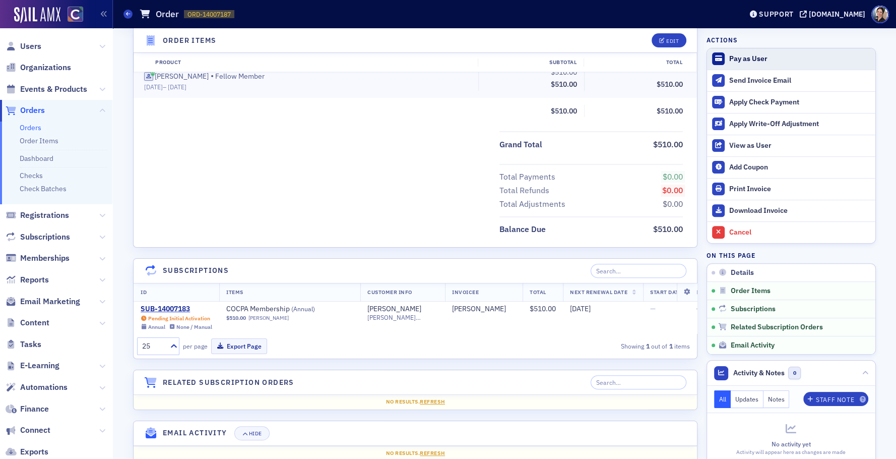
click at [752, 58] on div "Pay as User" at bounding box center [799, 58] width 141 height 9
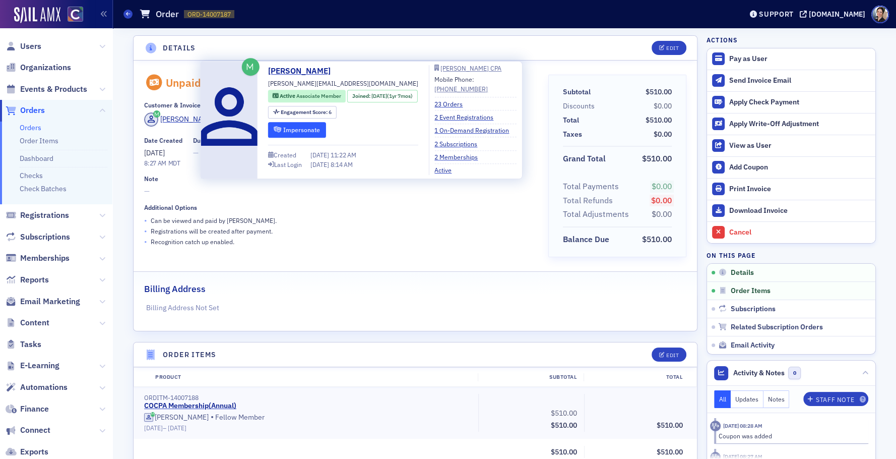
click at [302, 126] on button "Impersonate" at bounding box center [297, 130] width 58 height 16
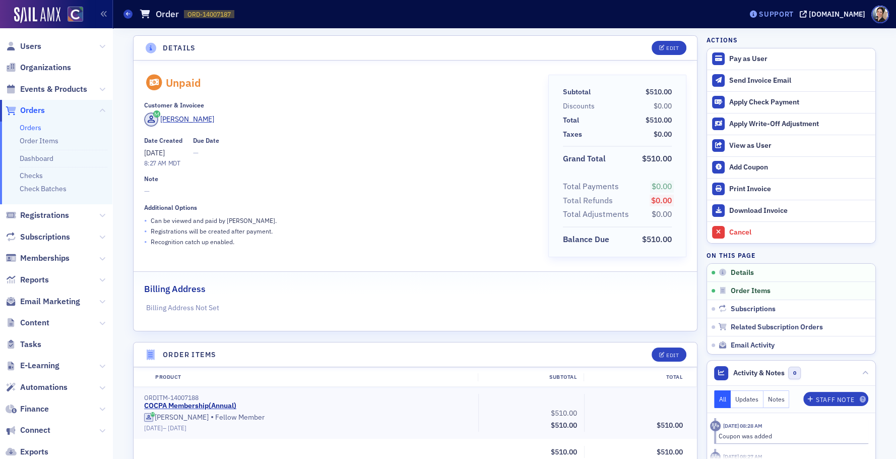
click at [787, 14] on div "Support" at bounding box center [776, 14] width 35 height 9
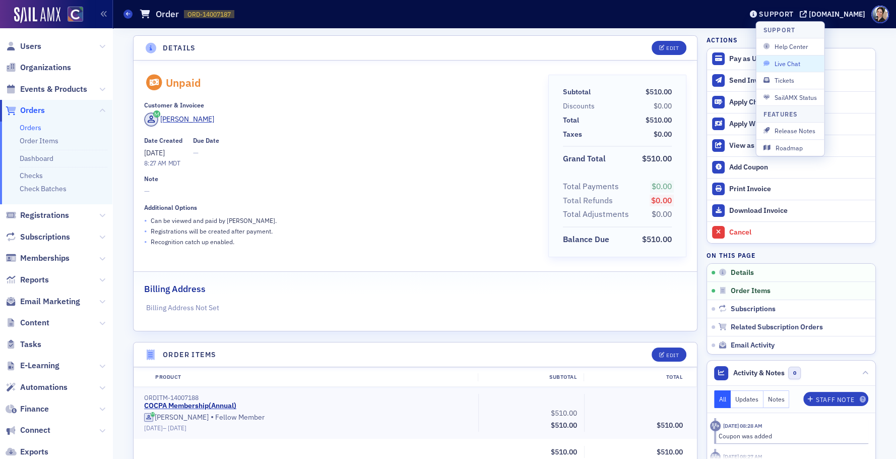
click at [788, 62] on span "Live Chat" at bounding box center [790, 63] width 54 height 9
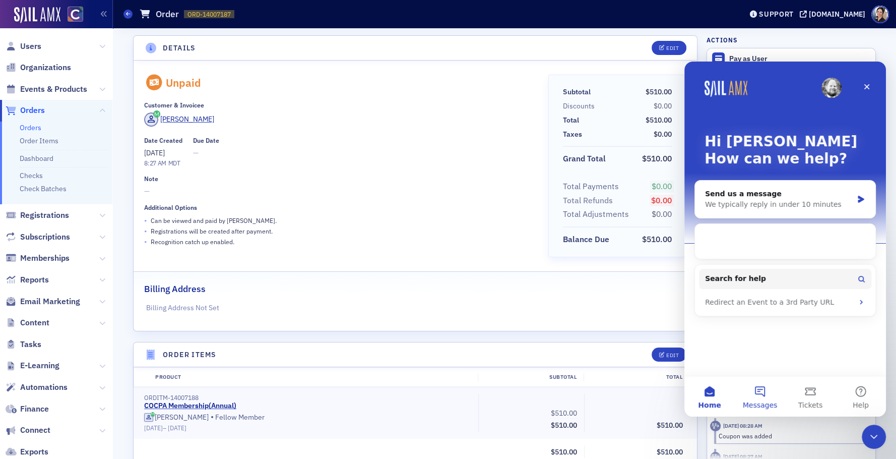
click at [756, 386] on button "Messages" at bounding box center [760, 396] width 50 height 40
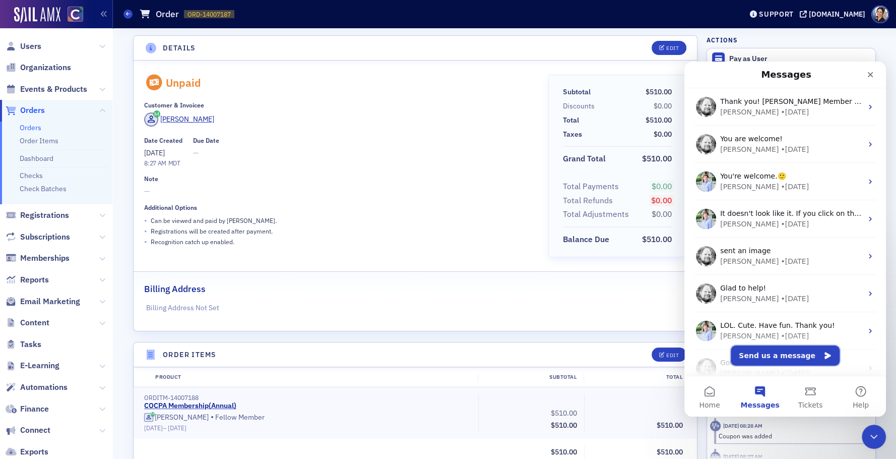
click at [767, 353] on button "Send us a message" at bounding box center [785, 355] width 109 height 20
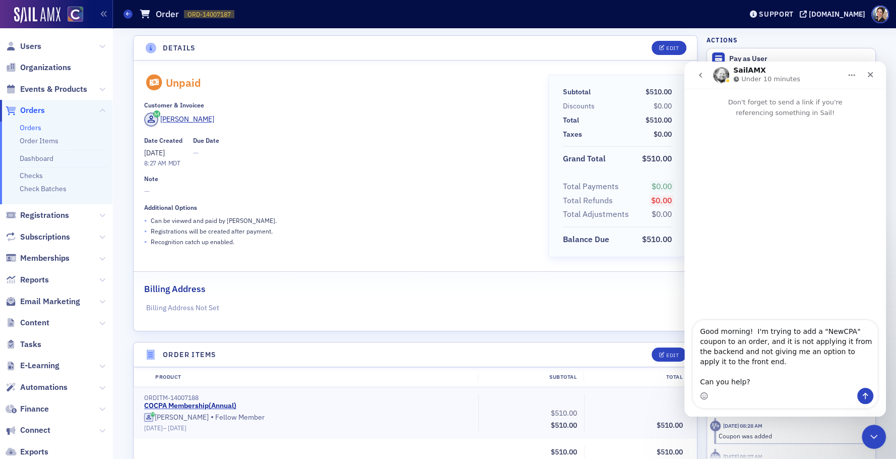
type textarea "Good morning! I'm trying to add a "NewCPA" coupon to an order, and it is not ap…"
click at [864, 392] on icon "Send a message…" at bounding box center [865, 396] width 8 height 8
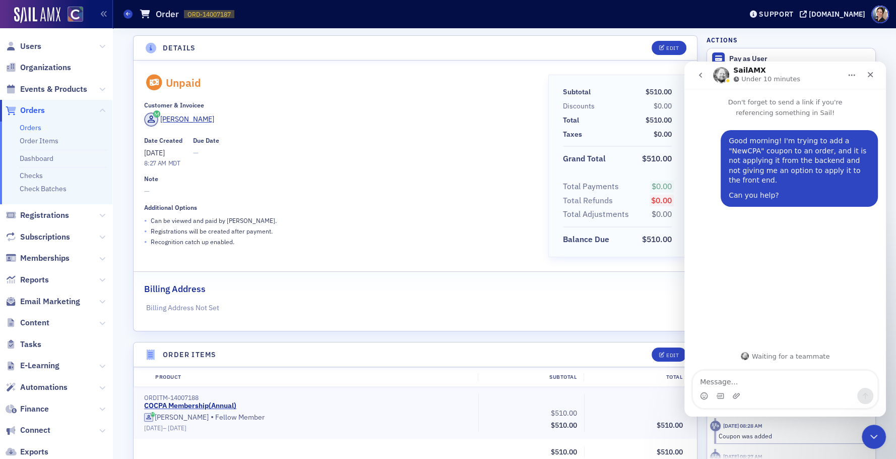
click at [811, 385] on textarea "Message…" at bounding box center [785, 378] width 184 height 17
type textarea "[URL][DOMAIN_NAME]"
click at [865, 395] on icon "Send a message…" at bounding box center [866, 396] width 6 height 7
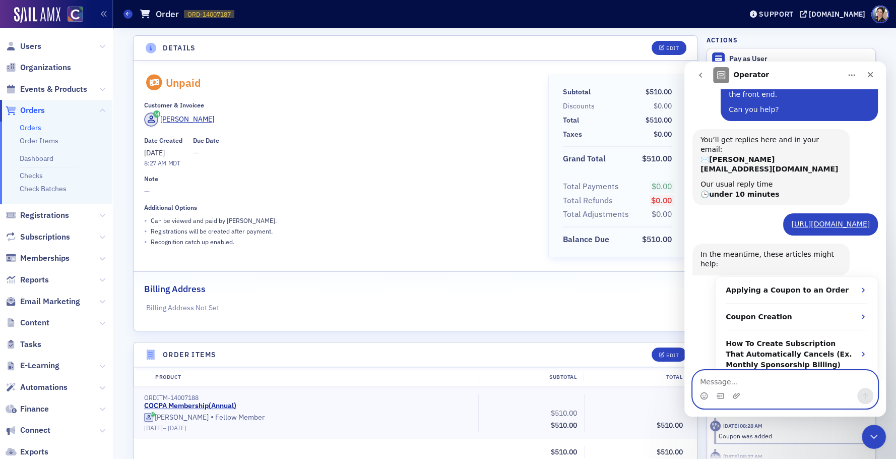
scroll to position [99, 0]
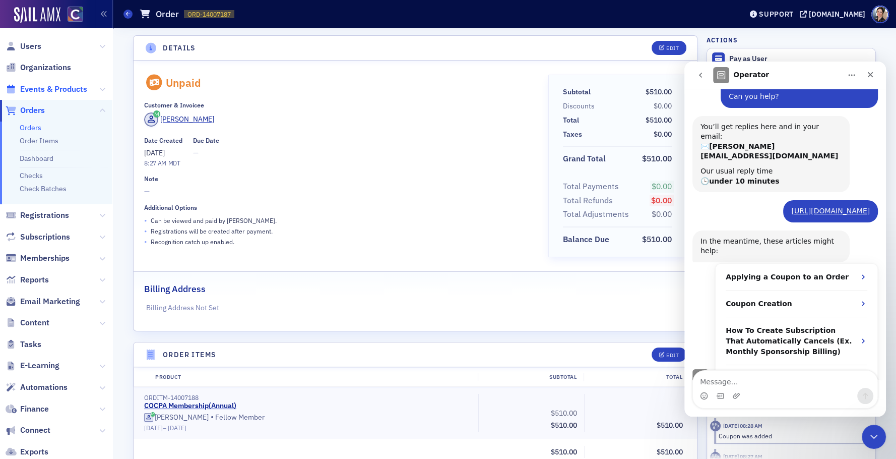
click at [67, 88] on span "Events & Products" at bounding box center [53, 89] width 67 height 11
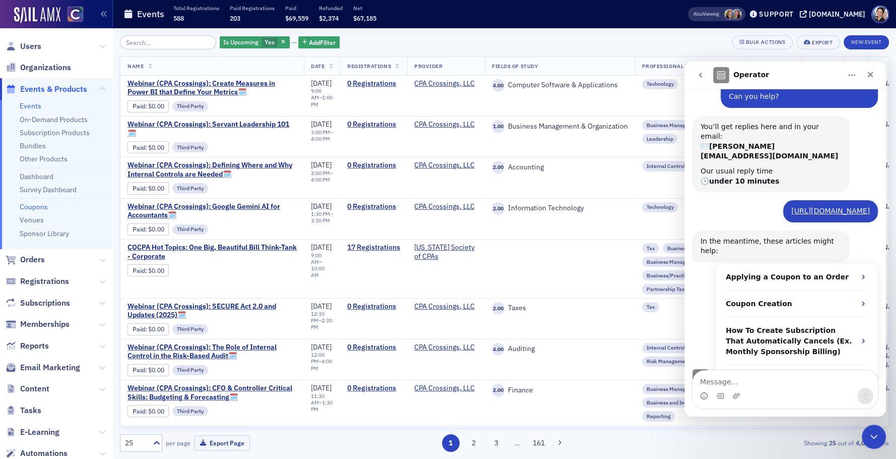
click at [36, 204] on link "Coupons" at bounding box center [34, 206] width 28 height 9
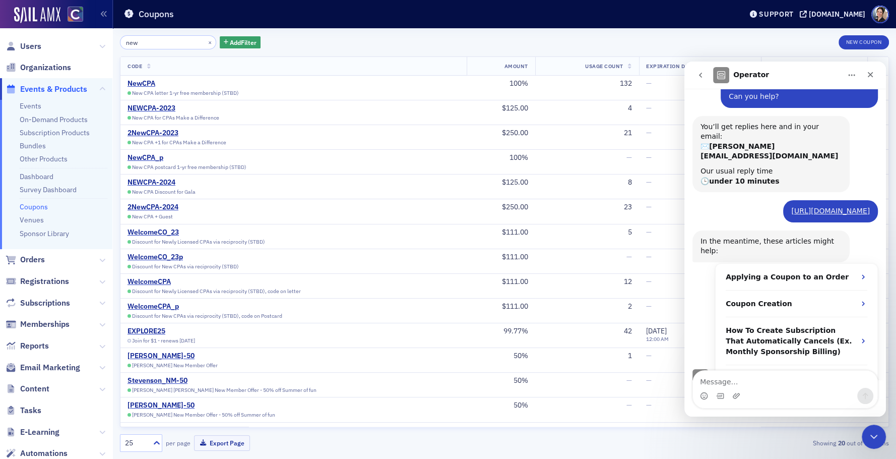
type input "new"
click at [744, 384] on textarea "Message…" at bounding box center [785, 378] width 184 height 17
type textarea ""NewCPA""
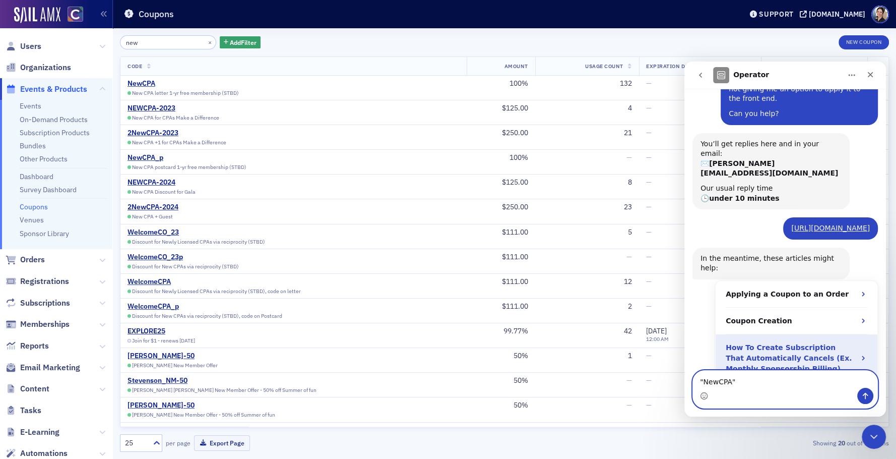
scroll to position [88, 0]
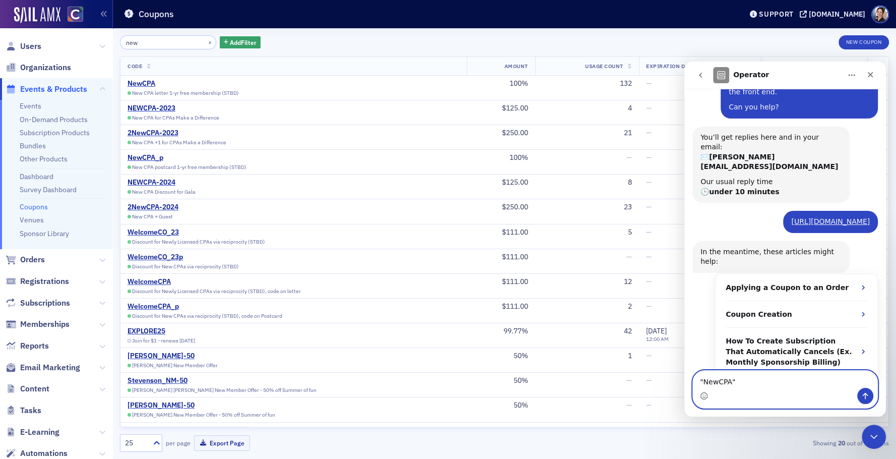
drag, startPoint x: 738, startPoint y: 384, endPoint x: 651, endPoint y: 383, distance: 87.2
click html "Operator Don't forget to send a link if you're referencing something in Sail! G…"
click at [34, 44] on span "Users" at bounding box center [30, 46] width 21 height 11
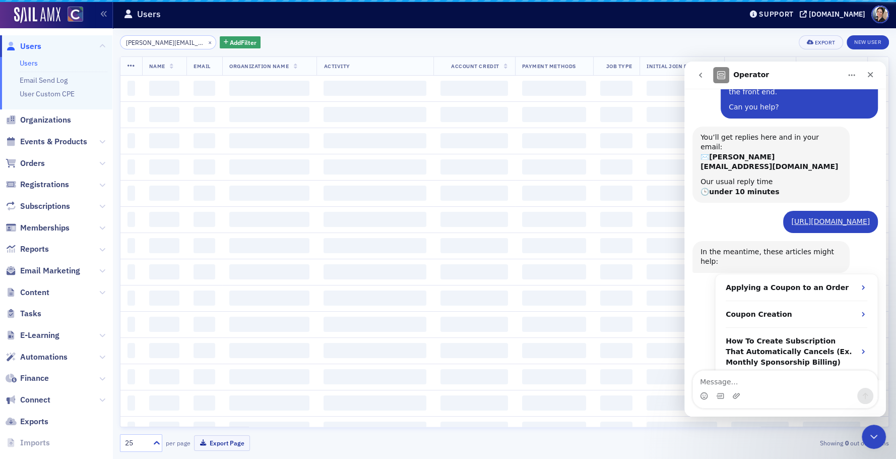
scroll to position [0, 9]
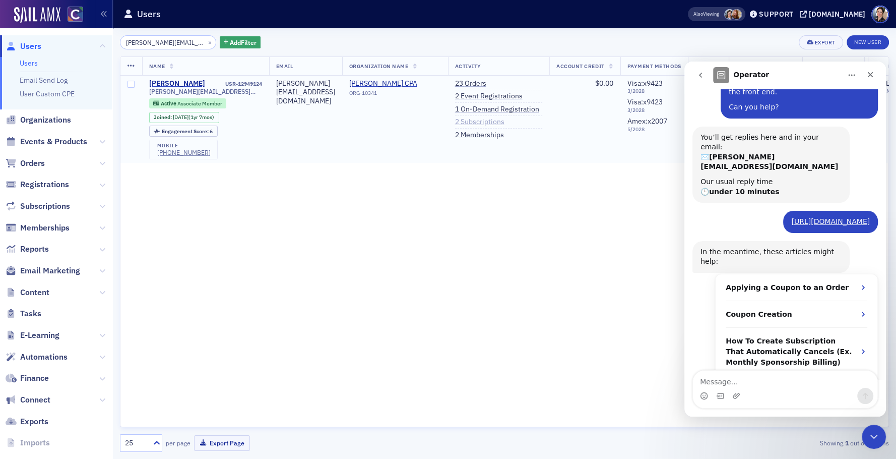
click at [504, 122] on link "2 Subscriptions" at bounding box center [479, 121] width 49 height 9
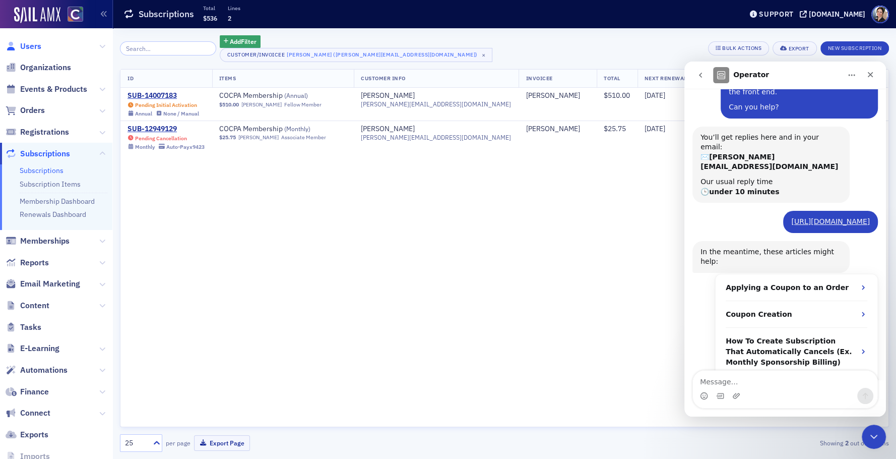
click at [36, 43] on span "Users" at bounding box center [30, 46] width 21 height 11
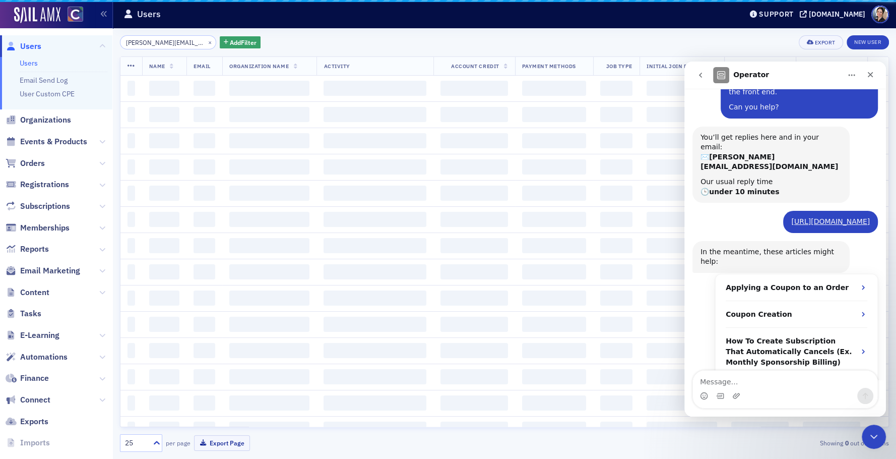
scroll to position [0, 9]
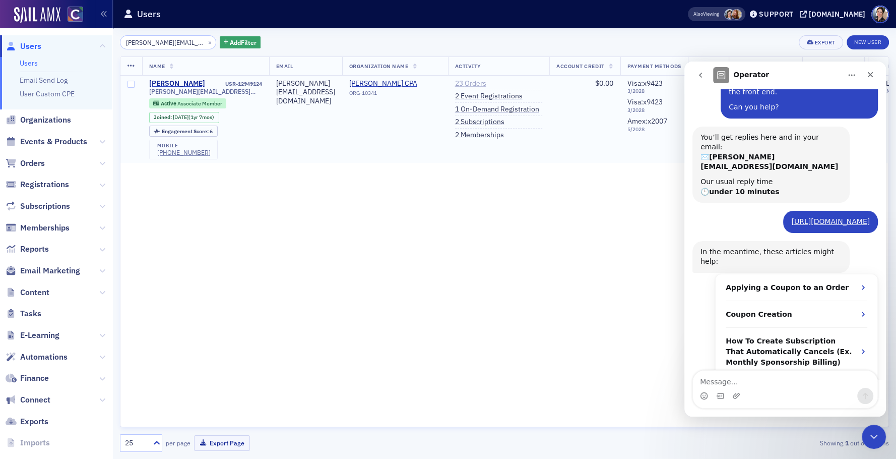
click at [486, 83] on link "23 Orders" at bounding box center [470, 83] width 31 height 9
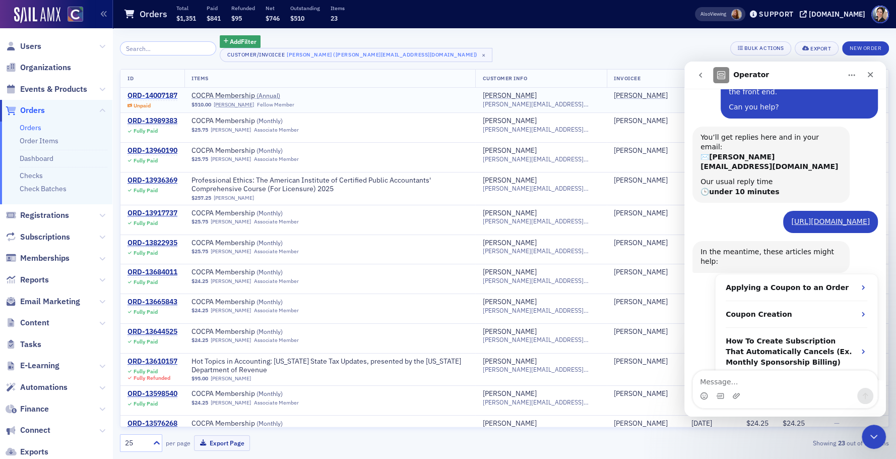
click at [174, 93] on div "ORD-14007187" at bounding box center [153, 95] width 50 height 9
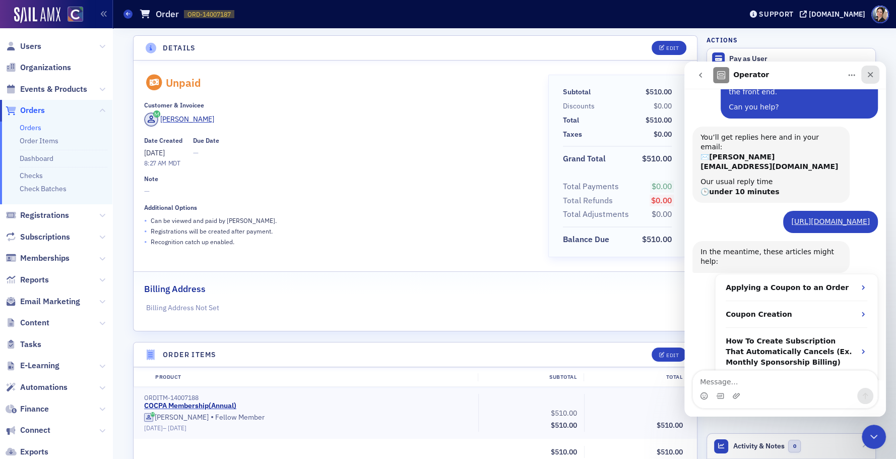
click at [871, 73] on icon "Close" at bounding box center [871, 75] width 6 height 6
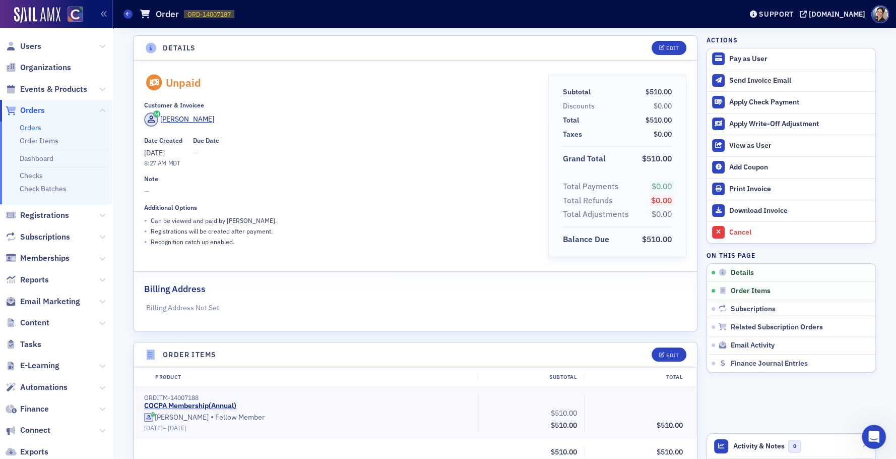
scroll to position [115, 0]
click at [752, 168] on div "Add Coupon" at bounding box center [799, 167] width 141 height 9
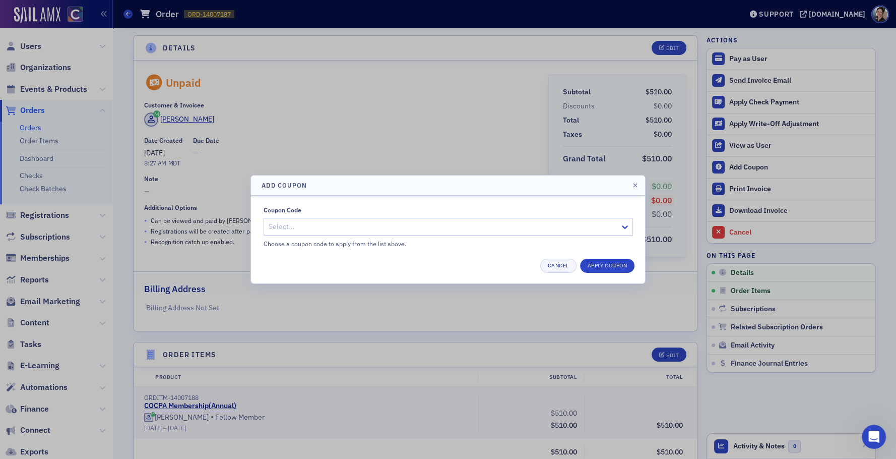
click at [351, 223] on div at bounding box center [443, 226] width 351 height 13
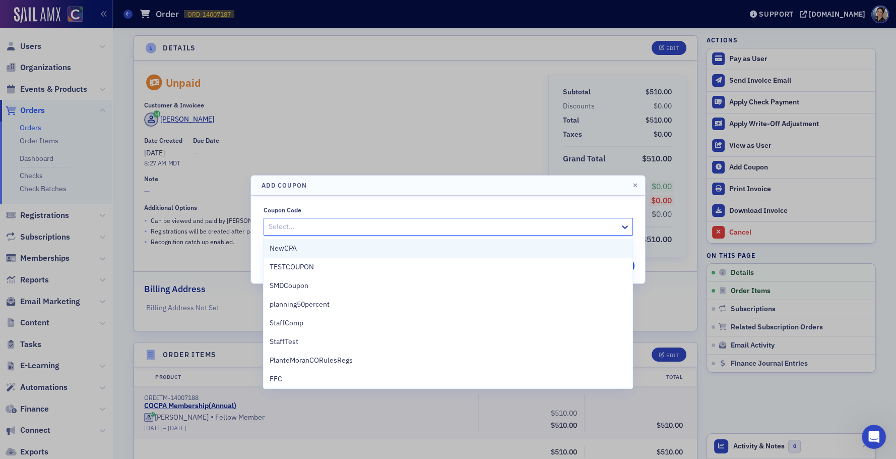
click at [290, 251] on span "NewCPA" at bounding box center [283, 248] width 27 height 11
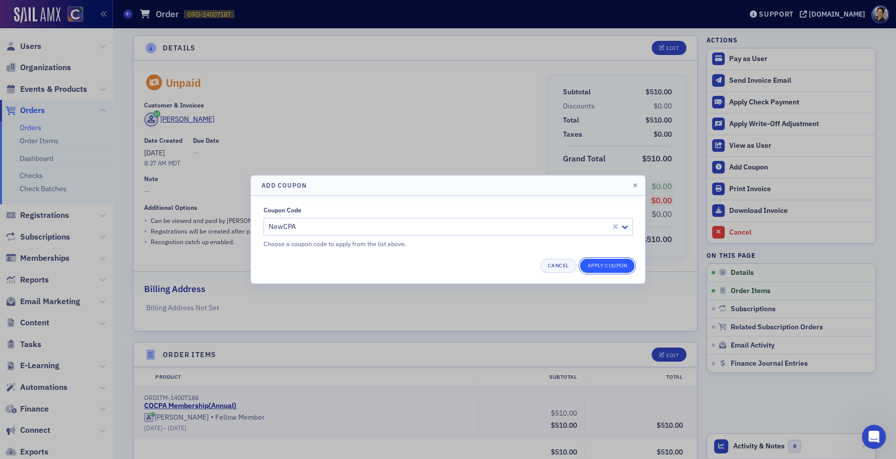
click at [618, 264] on button "Apply Coupon" at bounding box center [607, 266] width 54 height 14
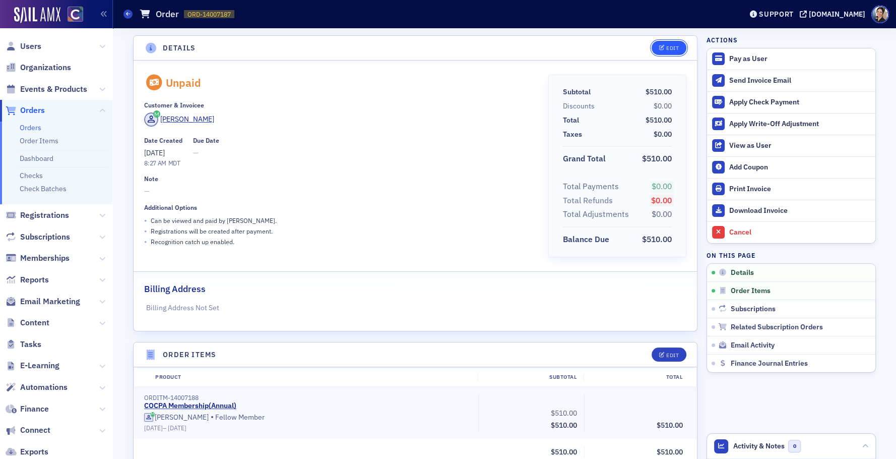
click at [672, 47] on div "Edit" at bounding box center [672, 48] width 13 height 6
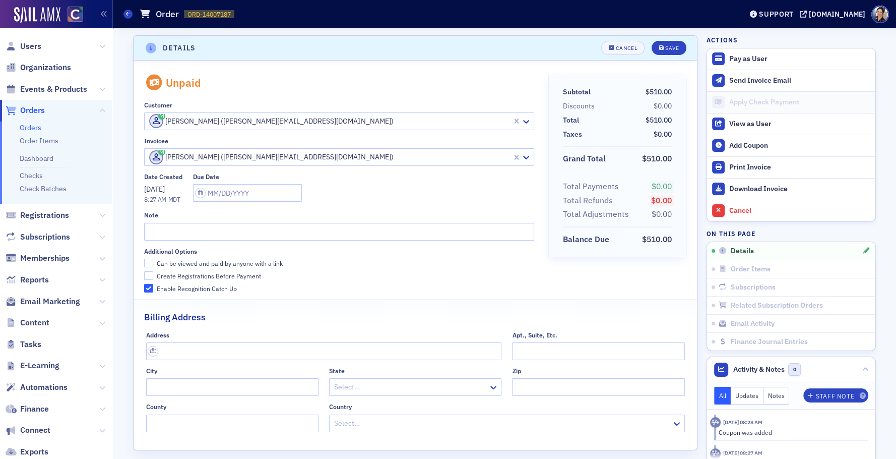
scroll to position [2, 0]
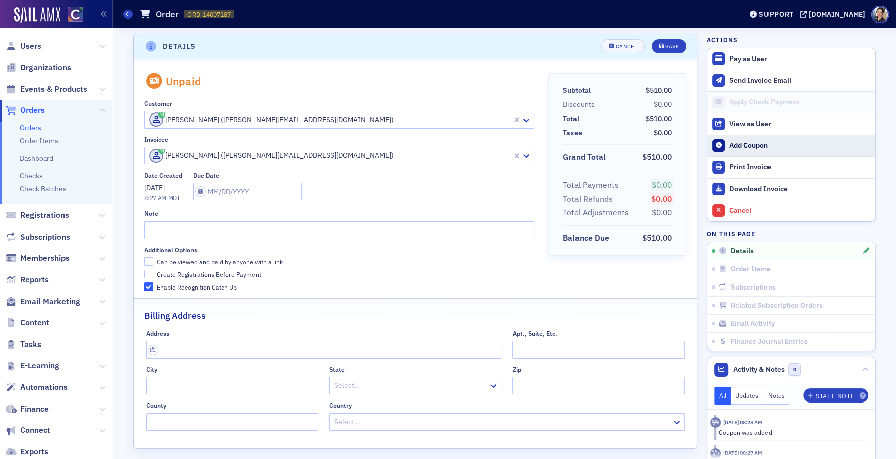
click at [757, 142] on div "Add Coupon" at bounding box center [799, 145] width 141 height 9
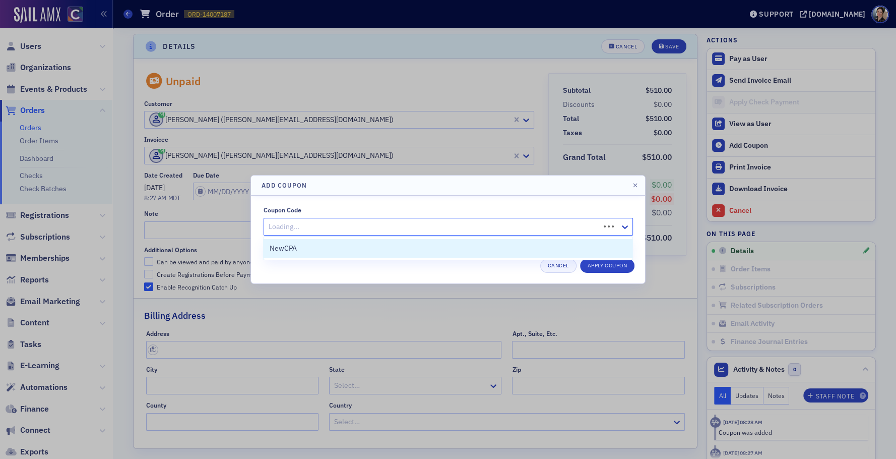
click at [353, 224] on div at bounding box center [433, 226] width 331 height 13
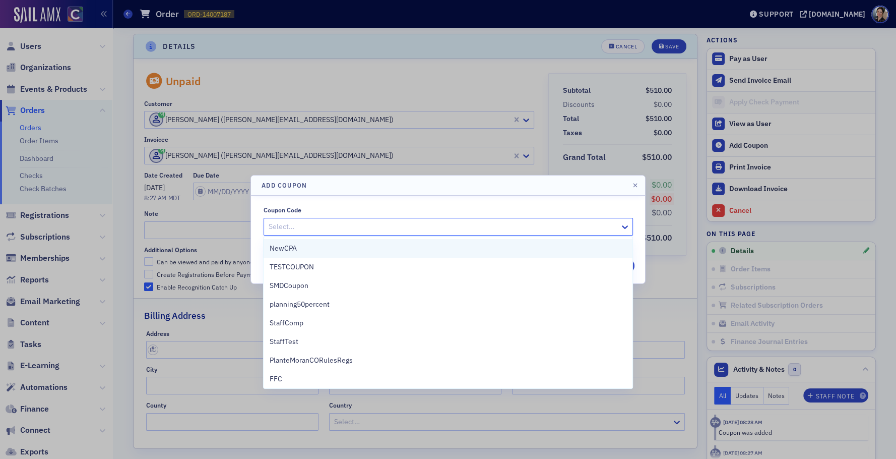
click at [294, 248] on span "NewCPA" at bounding box center [283, 248] width 27 height 11
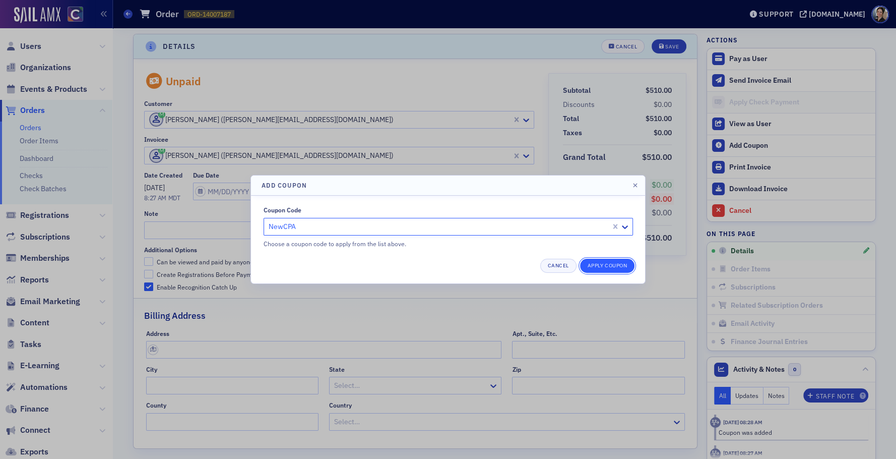
click at [616, 265] on button "Apply Coupon" at bounding box center [607, 266] width 54 height 14
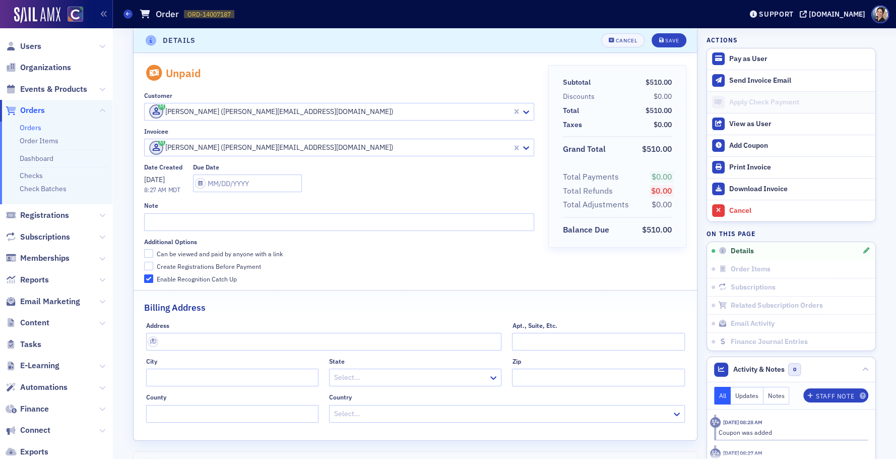
scroll to position [0, 0]
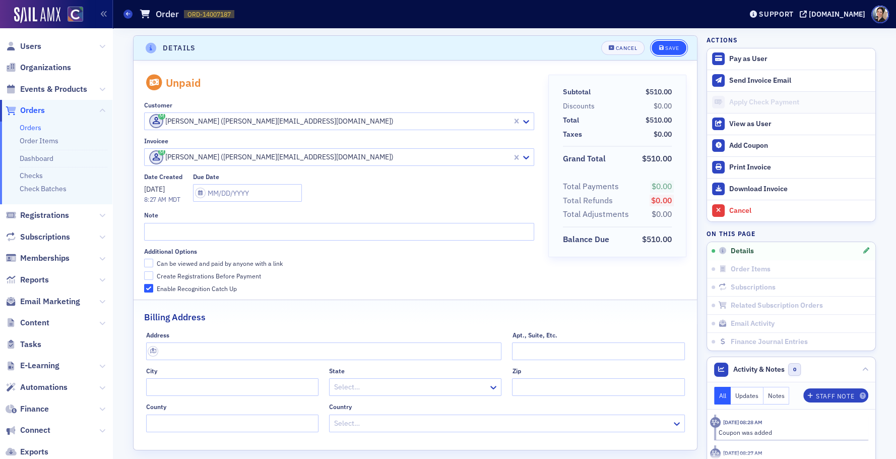
click at [666, 44] on button "Save" at bounding box center [669, 48] width 35 height 14
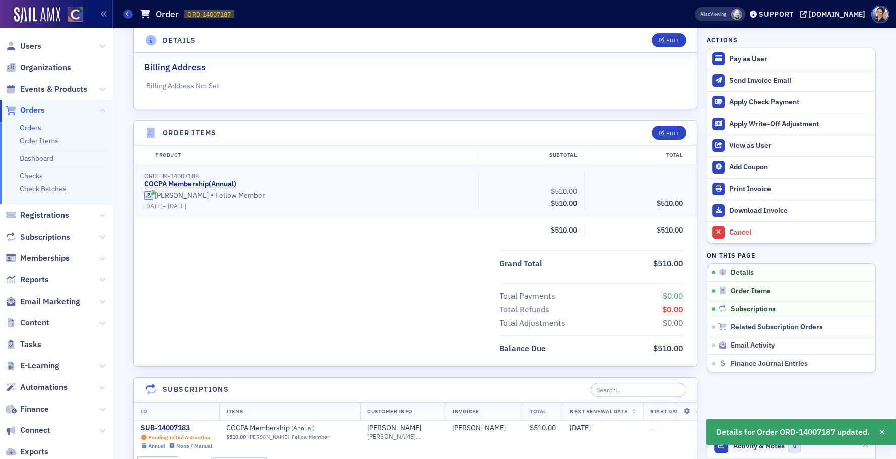
scroll to position [223, 0]
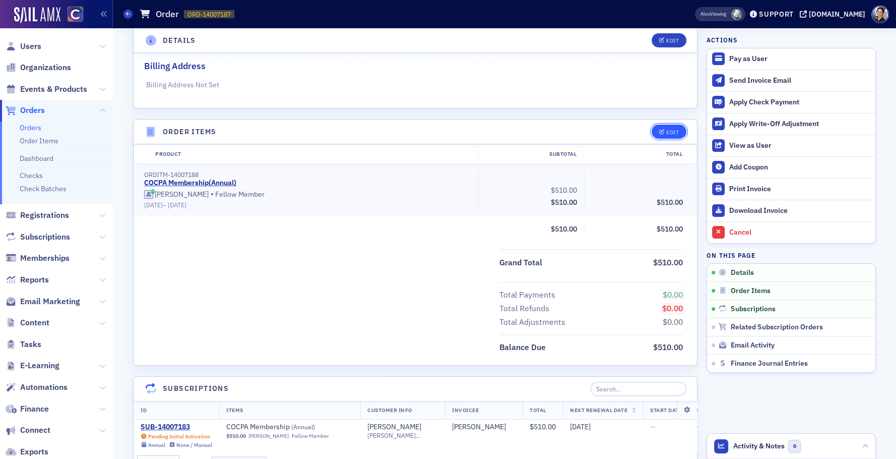
click at [670, 130] on div "Edit" at bounding box center [672, 133] width 13 height 6
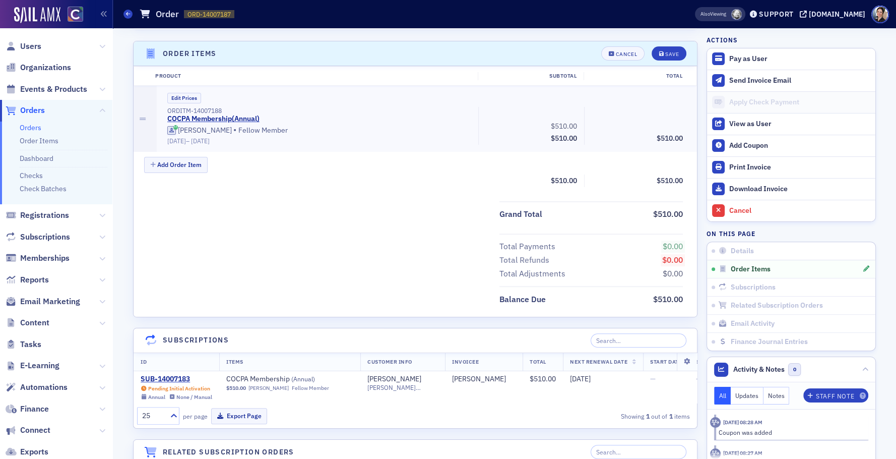
scroll to position [307, 0]
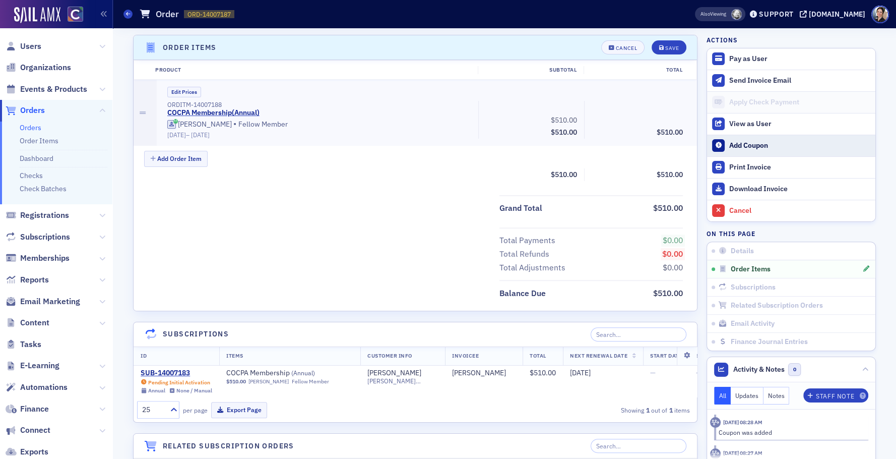
click at [747, 144] on div "Add Coupon" at bounding box center [799, 145] width 141 height 9
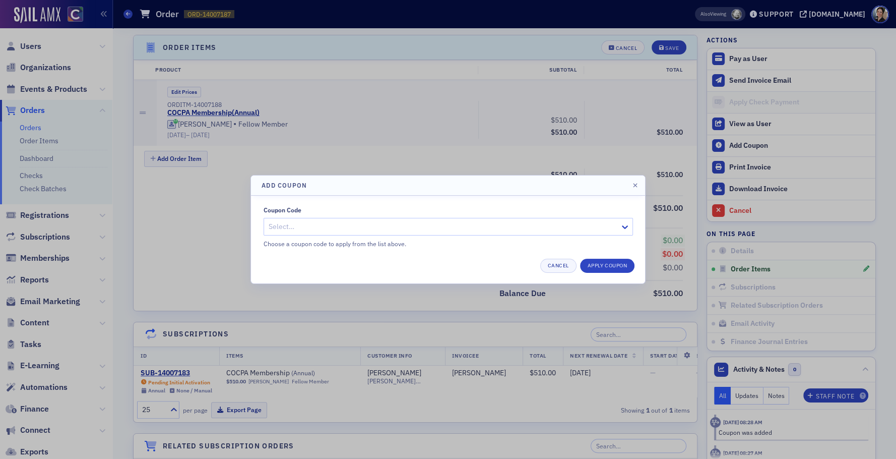
click at [358, 225] on div at bounding box center [443, 226] width 351 height 13
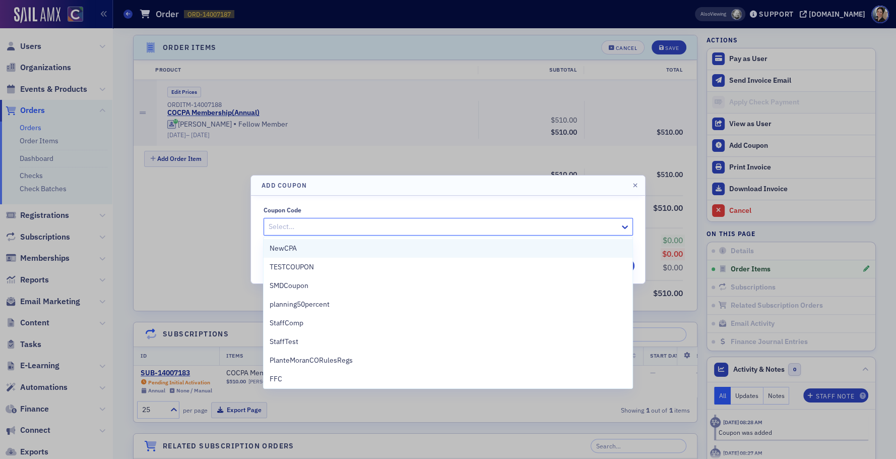
click at [321, 252] on div "NewCPA" at bounding box center [448, 248] width 357 height 11
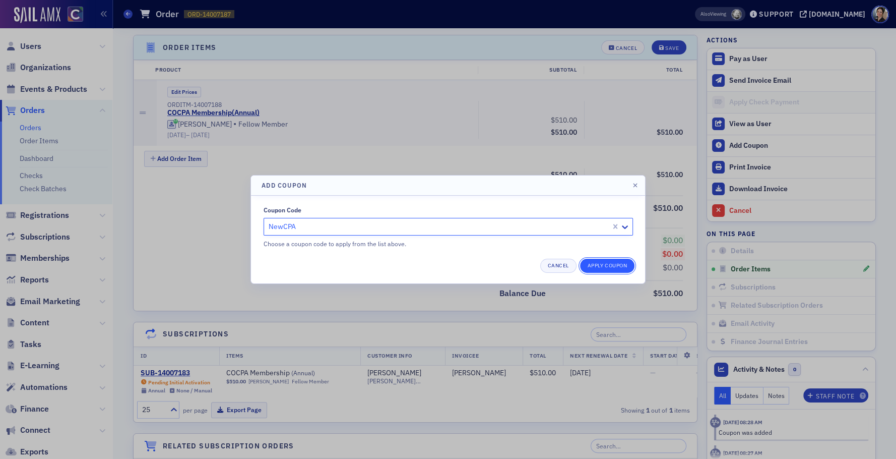
click at [617, 265] on button "Apply Coupon" at bounding box center [607, 266] width 54 height 14
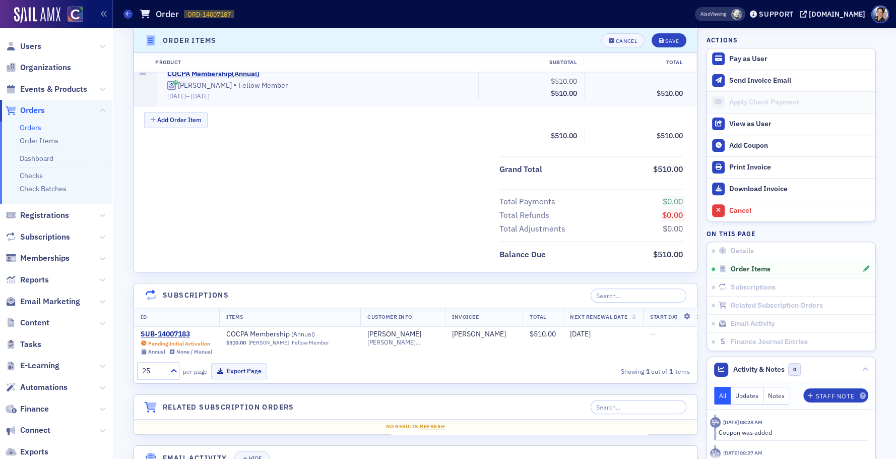
scroll to position [343, 0]
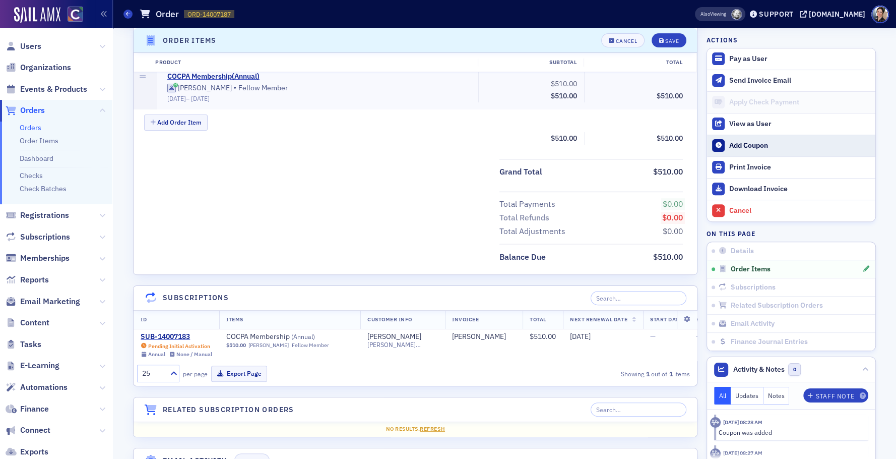
click at [748, 145] on div "Add Coupon" at bounding box center [799, 145] width 141 height 9
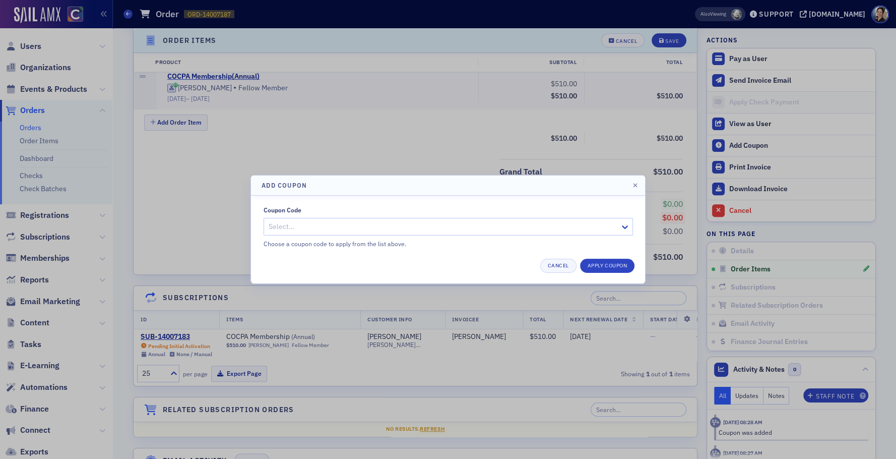
click at [306, 217] on div "Coupon Code Select… Choose a coupon code to apply from the list above." at bounding box center [448, 227] width 369 height 42
click at [302, 225] on div at bounding box center [443, 226] width 351 height 13
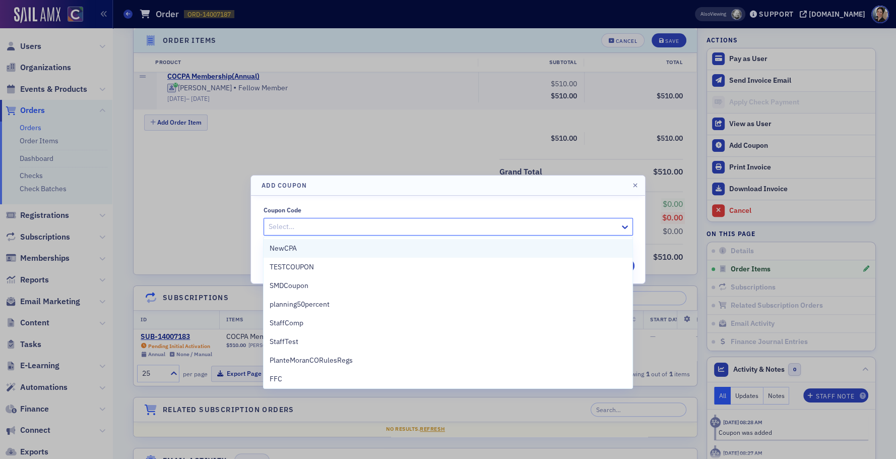
click at [293, 245] on span "NewCPA" at bounding box center [283, 248] width 27 height 11
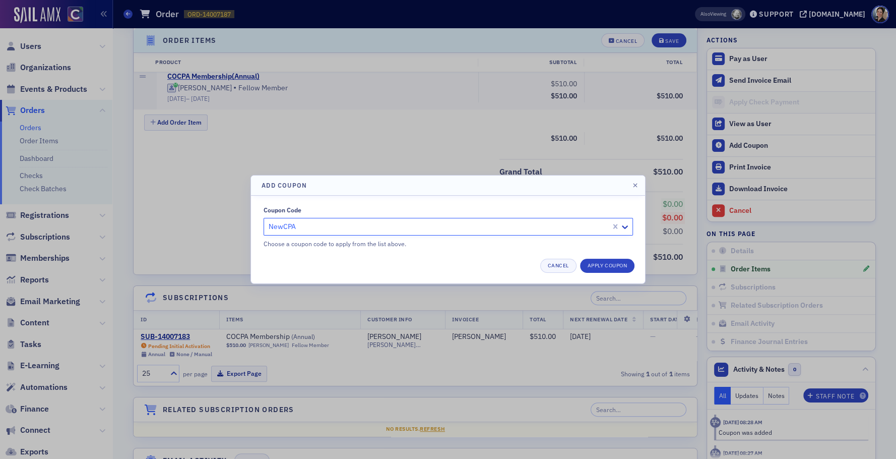
click at [327, 223] on div at bounding box center [439, 226] width 342 height 13
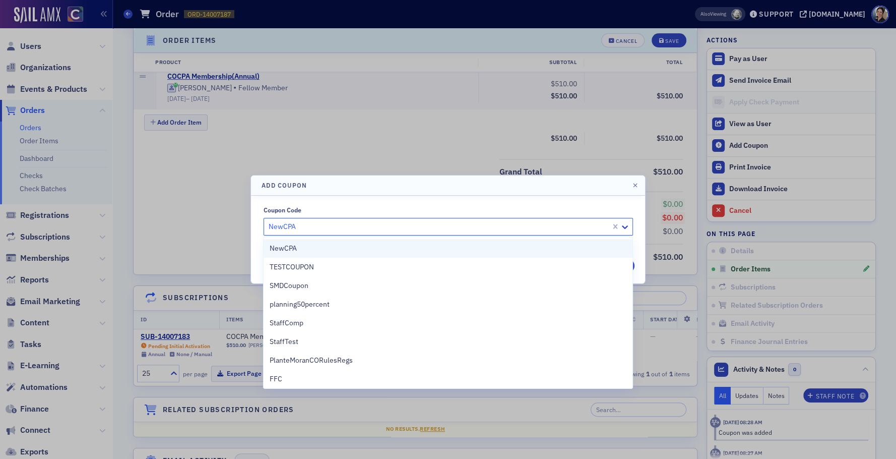
click at [301, 250] on div "NewCPA" at bounding box center [448, 248] width 357 height 11
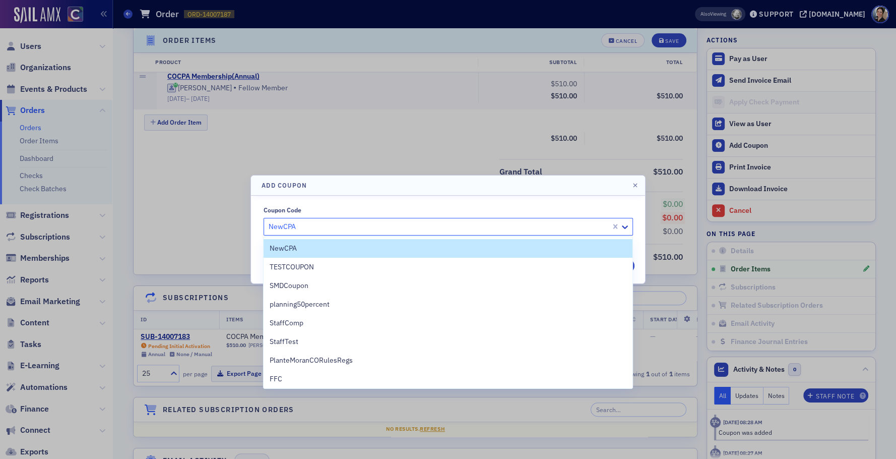
click at [314, 227] on div at bounding box center [439, 226] width 342 height 13
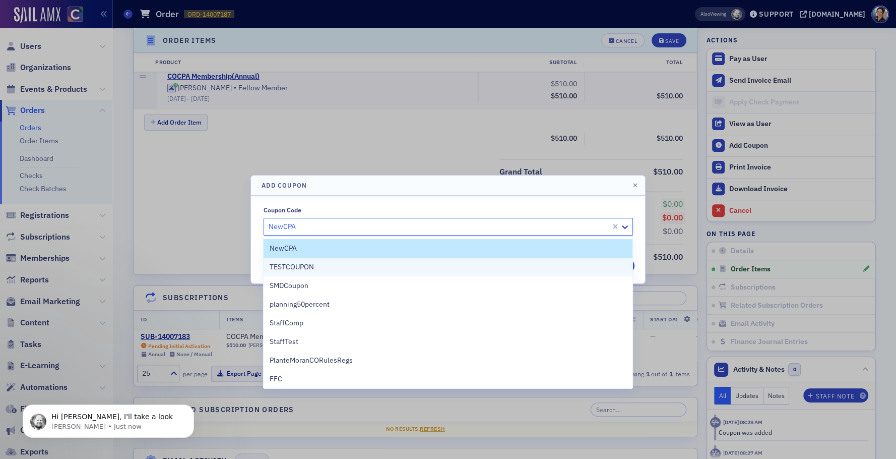
scroll to position [0, 0]
click at [297, 266] on span "TESTCOUPON" at bounding box center [292, 267] width 44 height 11
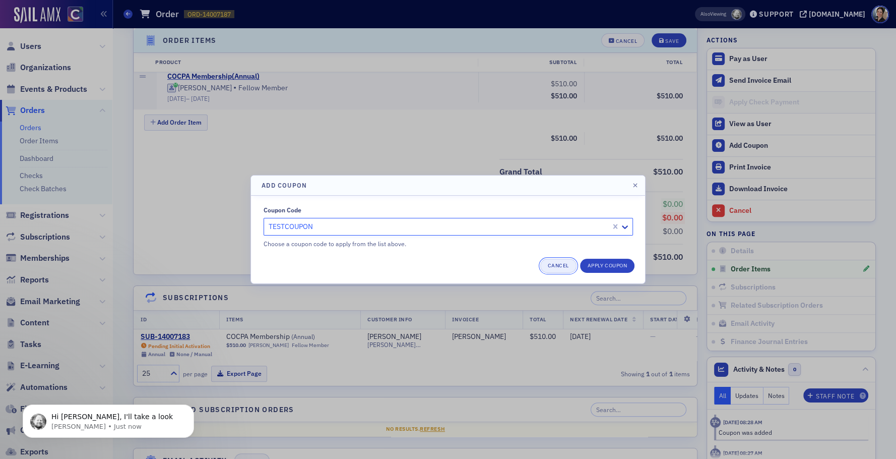
click at [562, 265] on button "Cancel" at bounding box center [558, 266] width 36 height 14
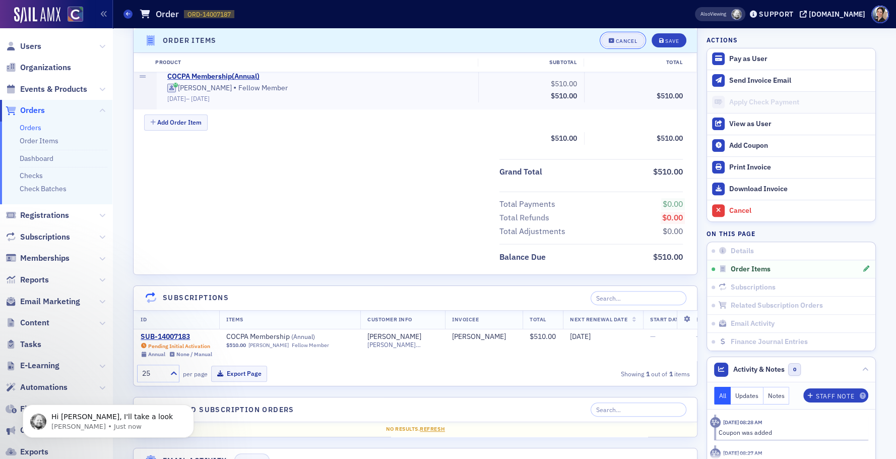
click at [629, 43] on div "Cancel" at bounding box center [626, 41] width 21 height 6
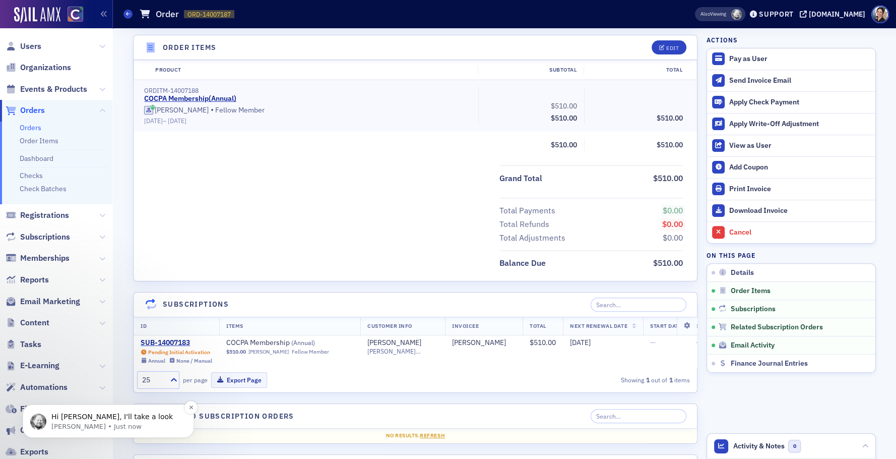
click at [71, 421] on p "Hi Pamela, I'll take a look" at bounding box center [116, 417] width 130 height 10
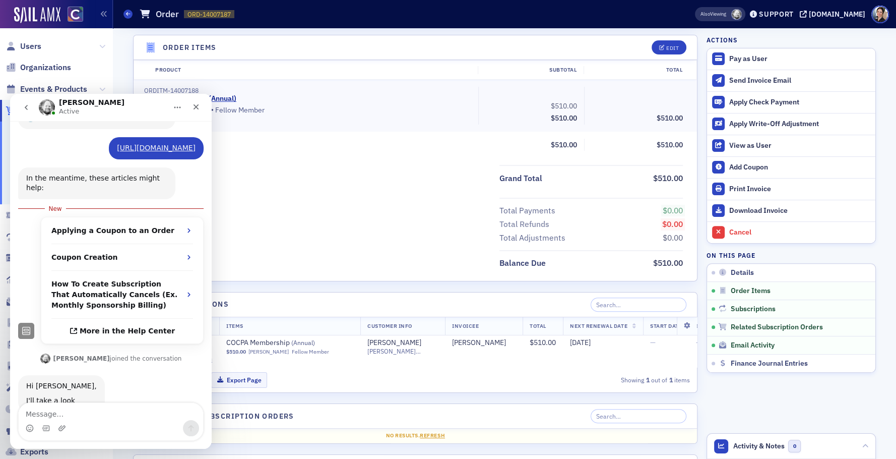
scroll to position [194, 0]
click at [89, 417] on textarea "Message…" at bounding box center [111, 411] width 184 height 17
type textarea "t"
type textarea "Thank you!"
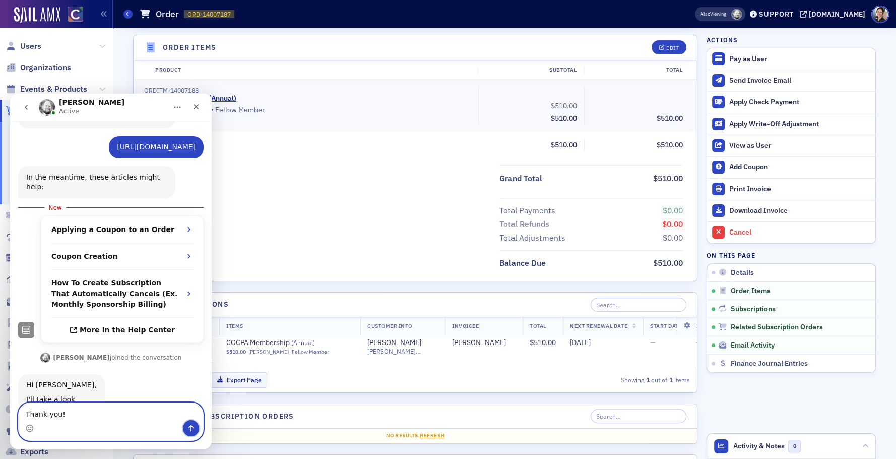
click at [193, 431] on icon "Send a message…" at bounding box center [191, 428] width 8 height 8
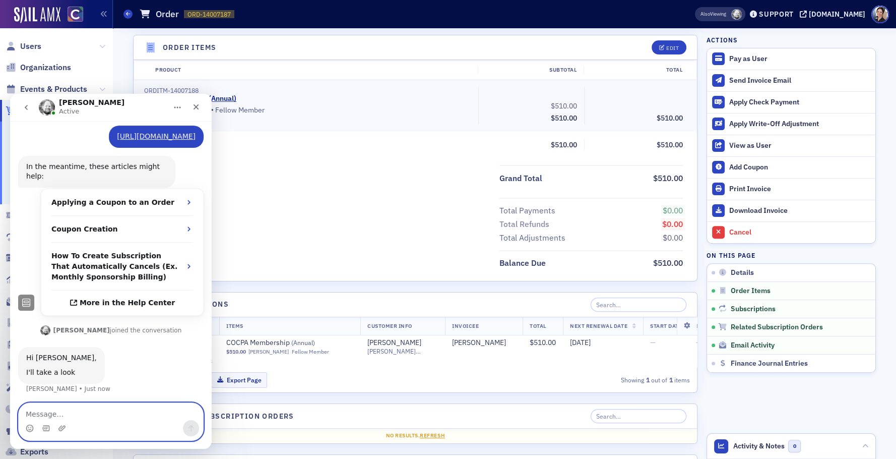
scroll to position [207, 0]
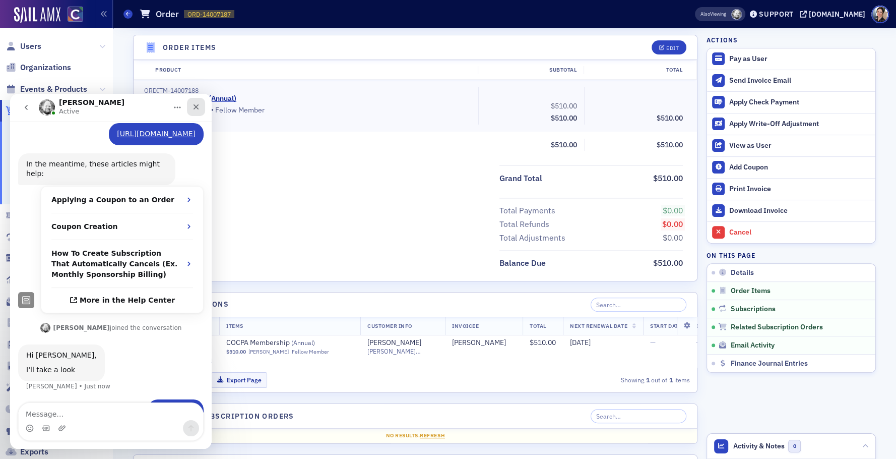
click at [198, 105] on icon "Close" at bounding box center [197, 107] width 6 height 6
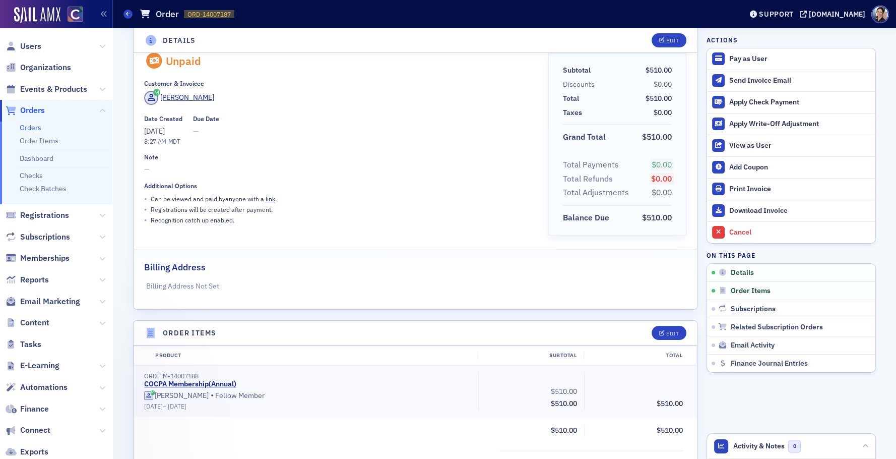
scroll to position [613, 0]
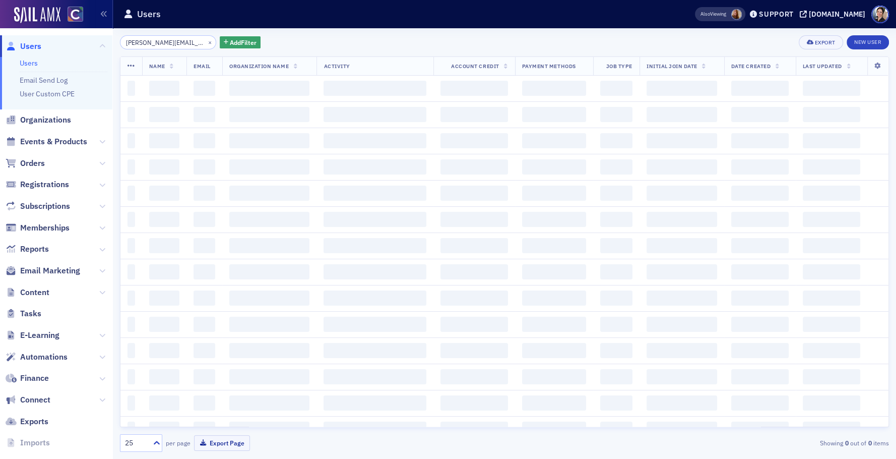
scroll to position [0, 9]
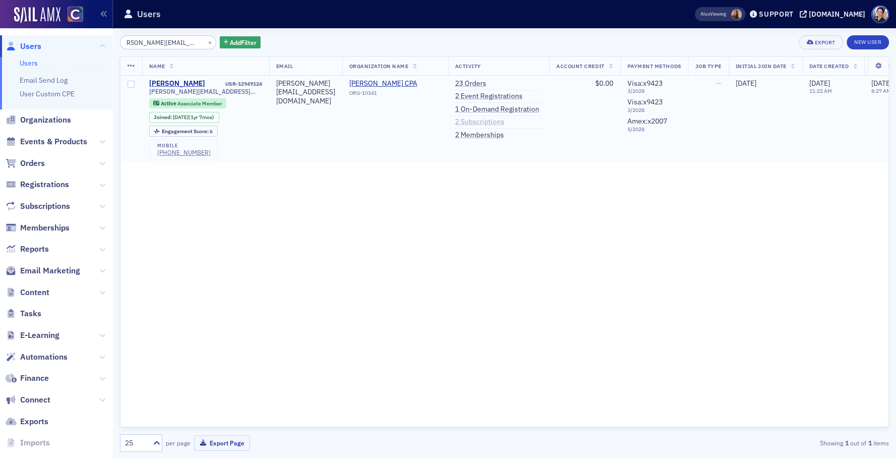
click at [504, 122] on link "2 Subscriptions" at bounding box center [479, 121] width 49 height 9
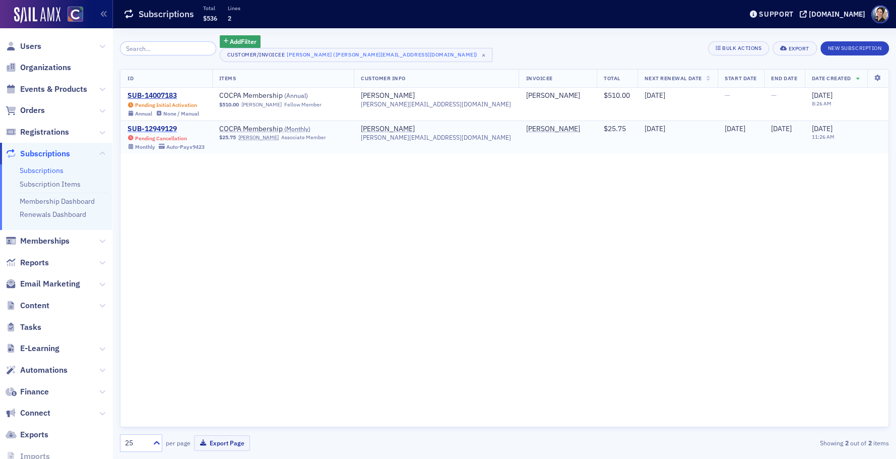
click at [154, 128] on div "SUB-12949129" at bounding box center [166, 128] width 77 height 9
click at [168, 94] on div "SUB-14007183" at bounding box center [164, 95] width 72 height 9
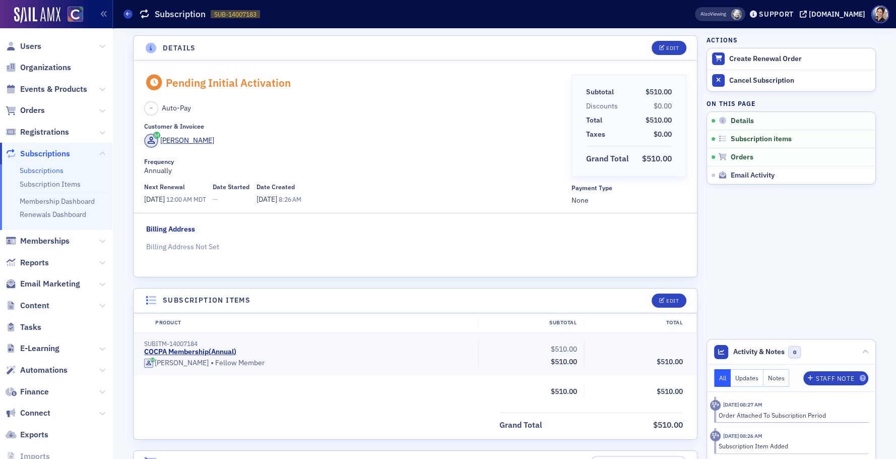
scroll to position [21, 0]
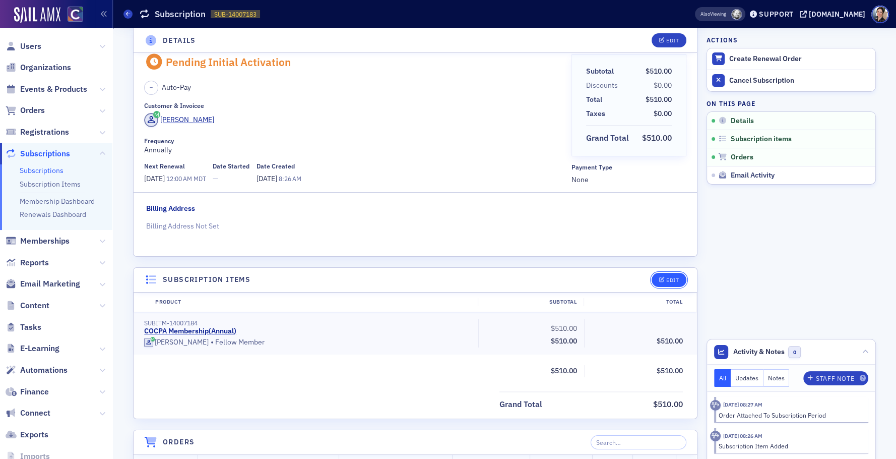
click at [674, 277] on div "Edit" at bounding box center [672, 280] width 13 height 6
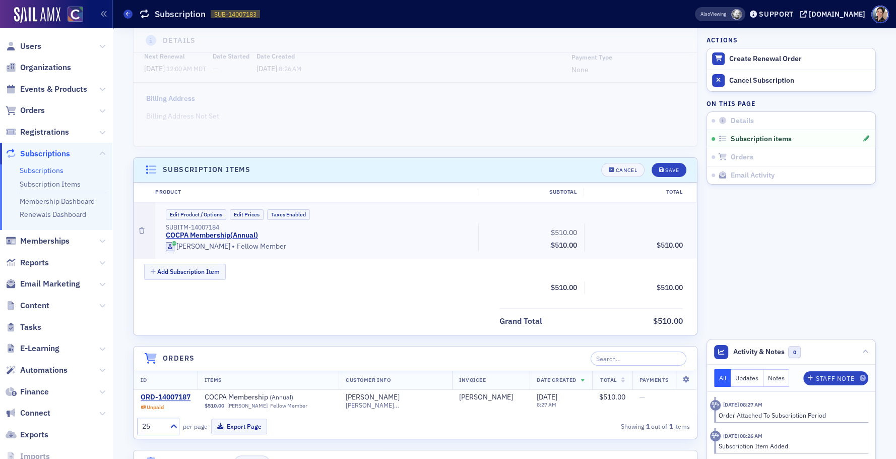
scroll to position [244, 0]
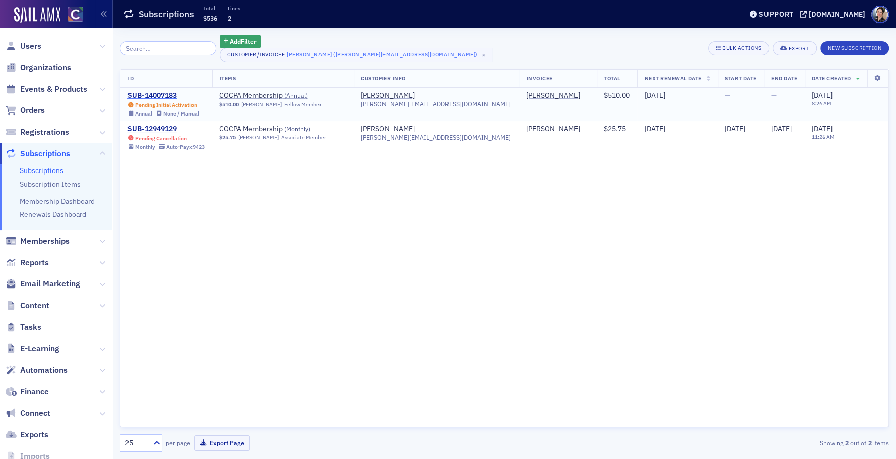
click at [152, 95] on div "SUB-14007183" at bounding box center [164, 95] width 72 height 9
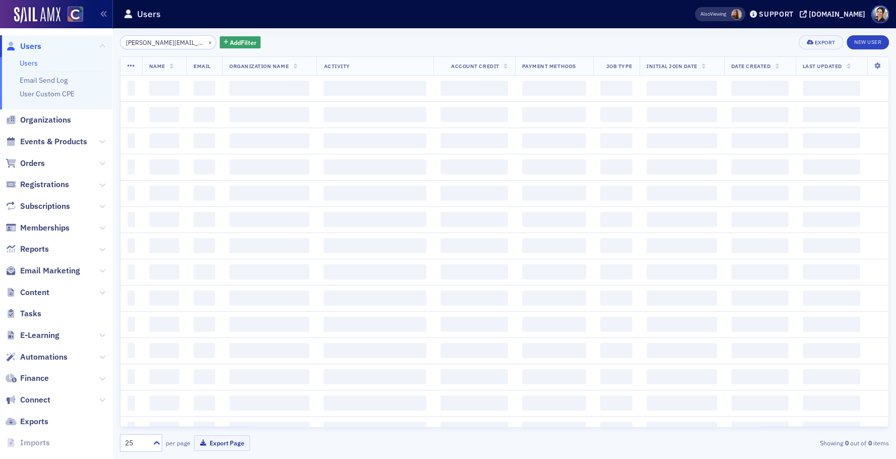
scroll to position [0, 9]
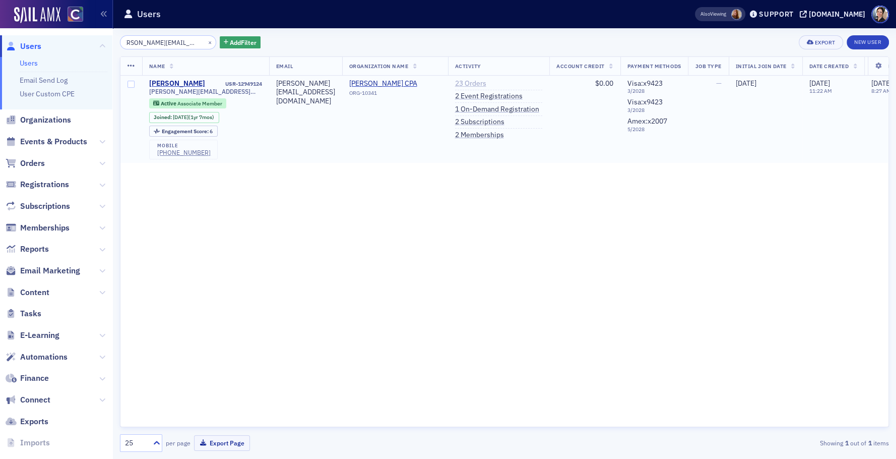
click at [486, 84] on link "23 Orders" at bounding box center [470, 83] width 31 height 9
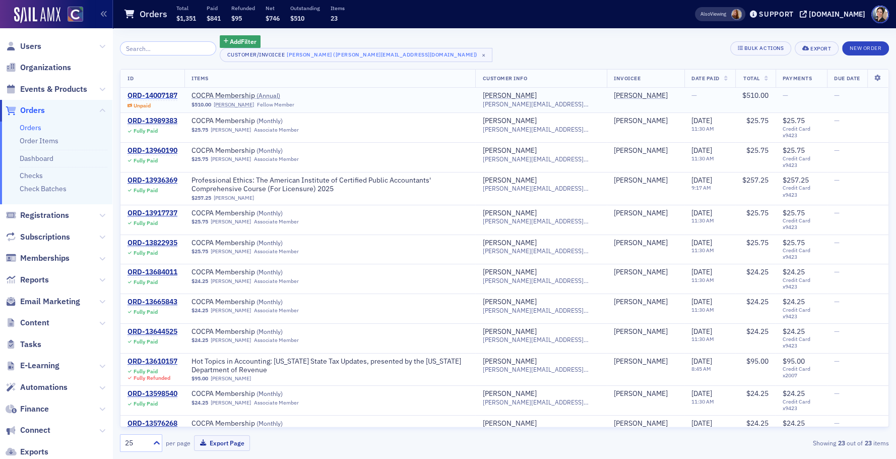
click at [161, 96] on div "ORD-14007187" at bounding box center [153, 95] width 50 height 9
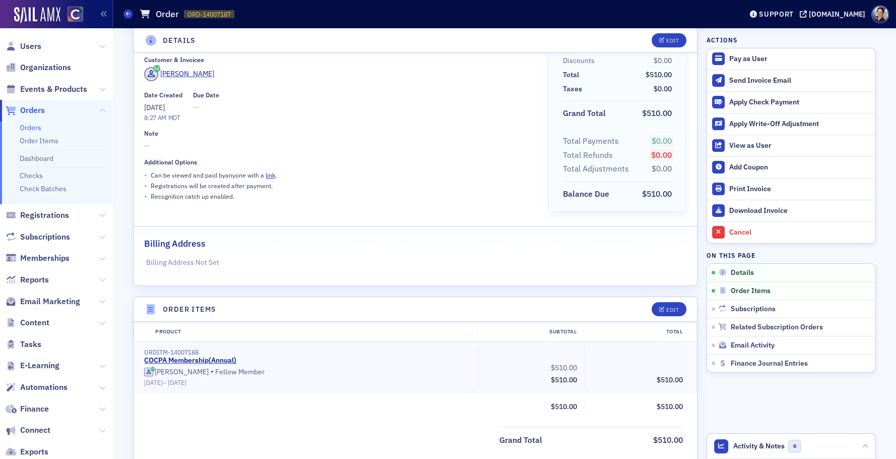
scroll to position [57, 0]
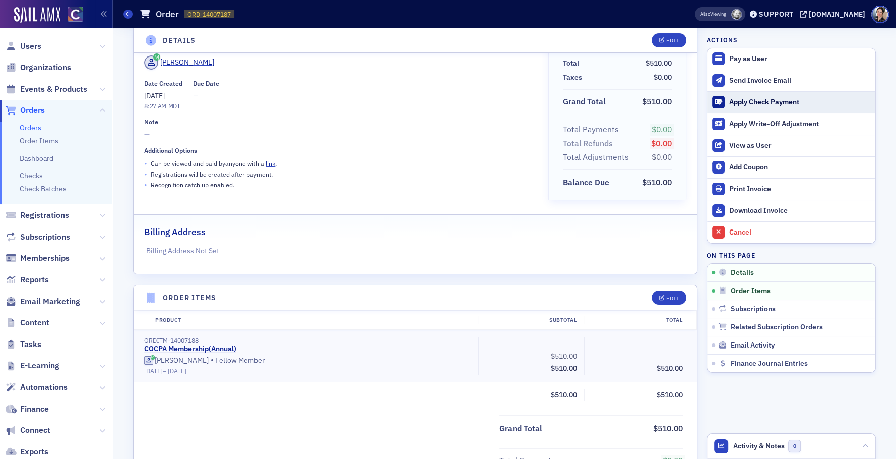
click at [758, 104] on div "Apply Check Payment" at bounding box center [799, 102] width 141 height 9
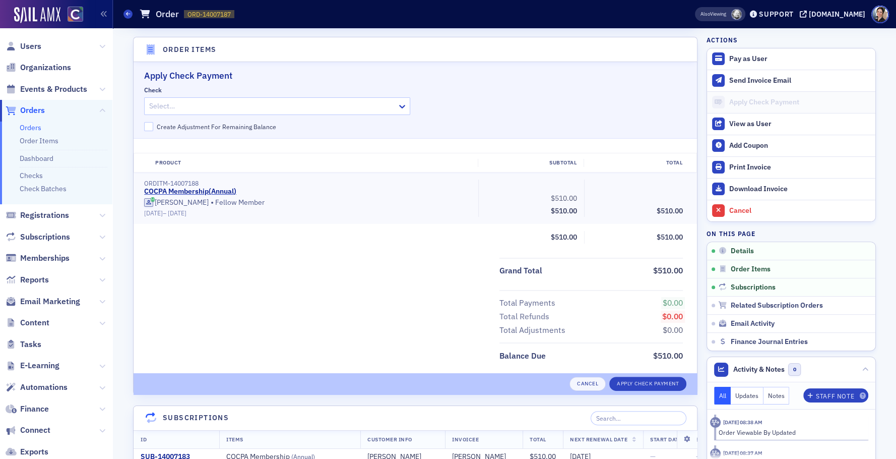
scroll to position [307, 0]
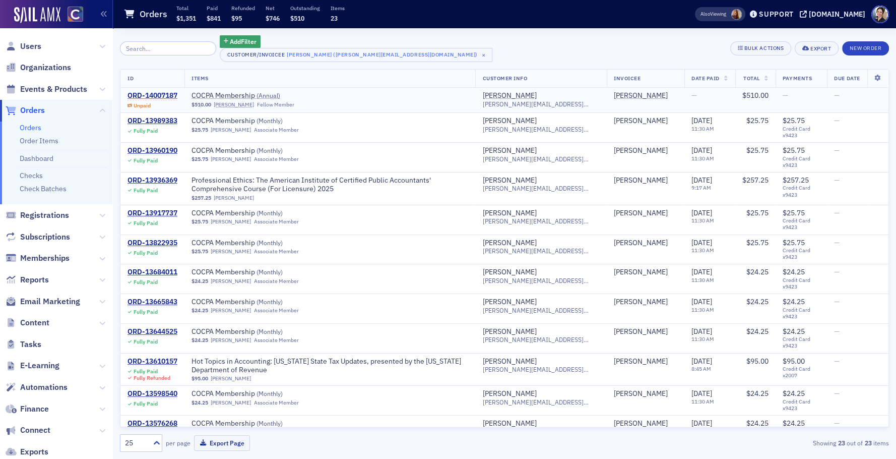
click at [170, 93] on div "ORD-14007187" at bounding box center [153, 95] width 50 height 9
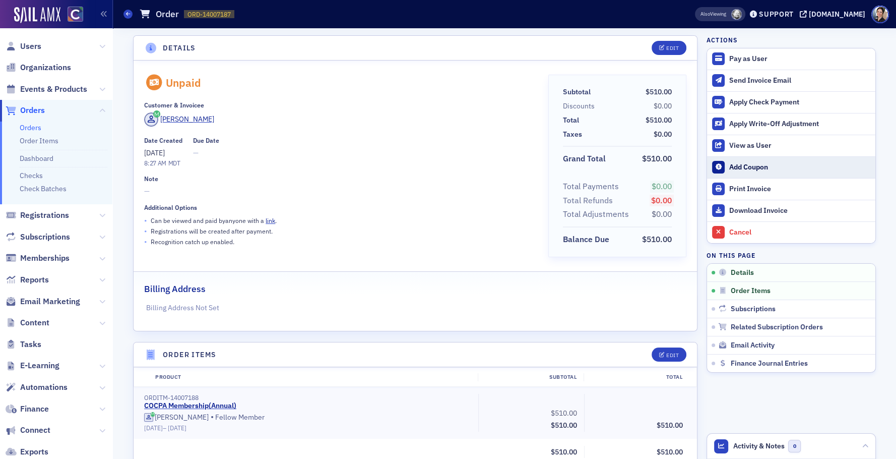
click at [750, 168] on div "Add Coupon" at bounding box center [799, 167] width 141 height 9
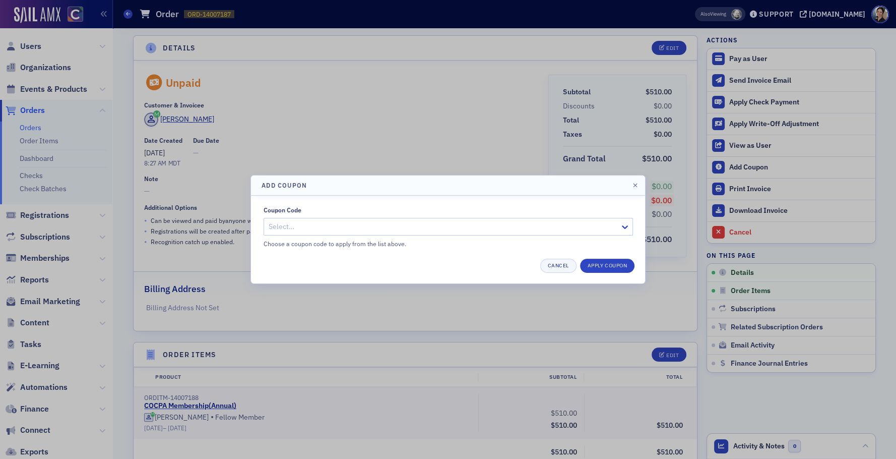
click at [518, 226] on div at bounding box center [443, 226] width 351 height 13
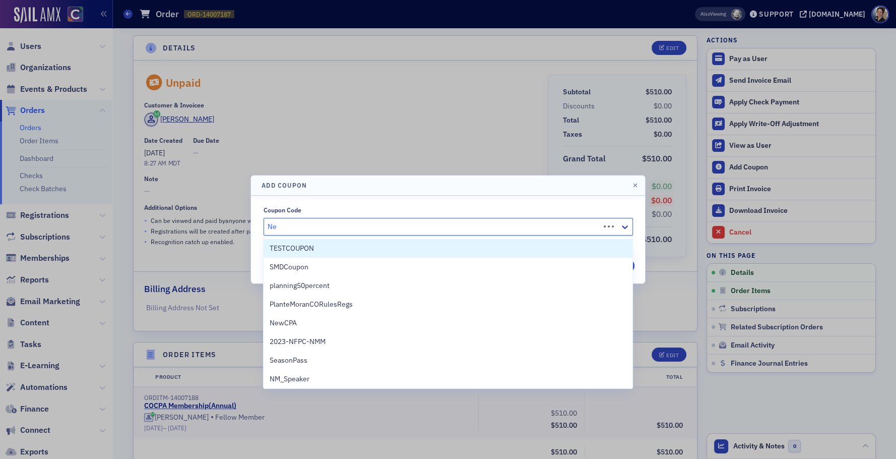
type input "New"
click at [303, 249] on div "NewCPA" at bounding box center [448, 248] width 357 height 11
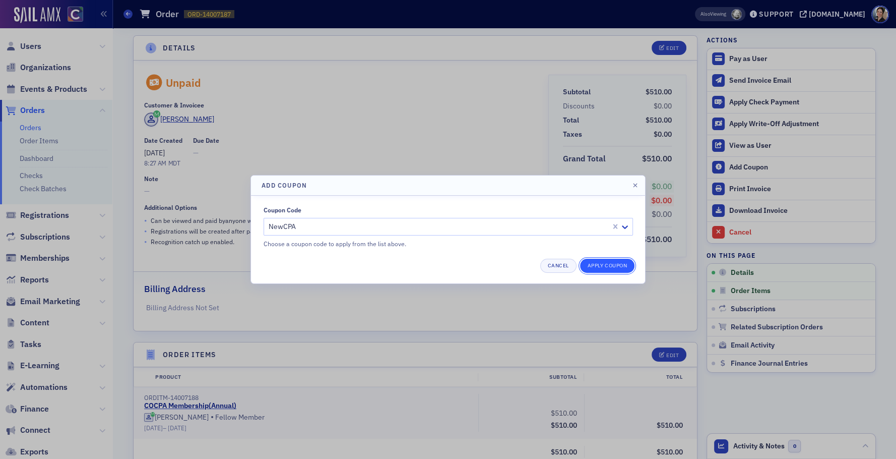
click at [610, 266] on button "Apply Coupon" at bounding box center [607, 266] width 54 height 14
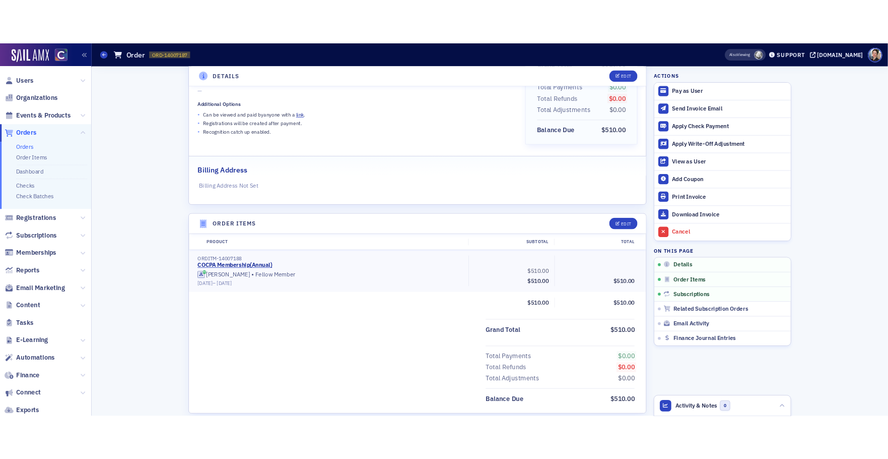
scroll to position [232, 0]
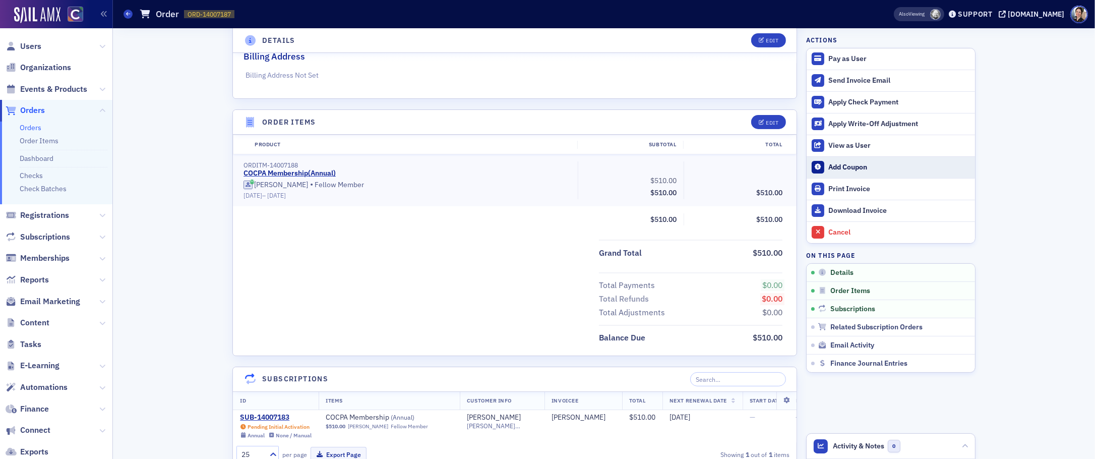
click at [844, 166] on div "Add Coupon" at bounding box center [899, 167] width 141 height 9
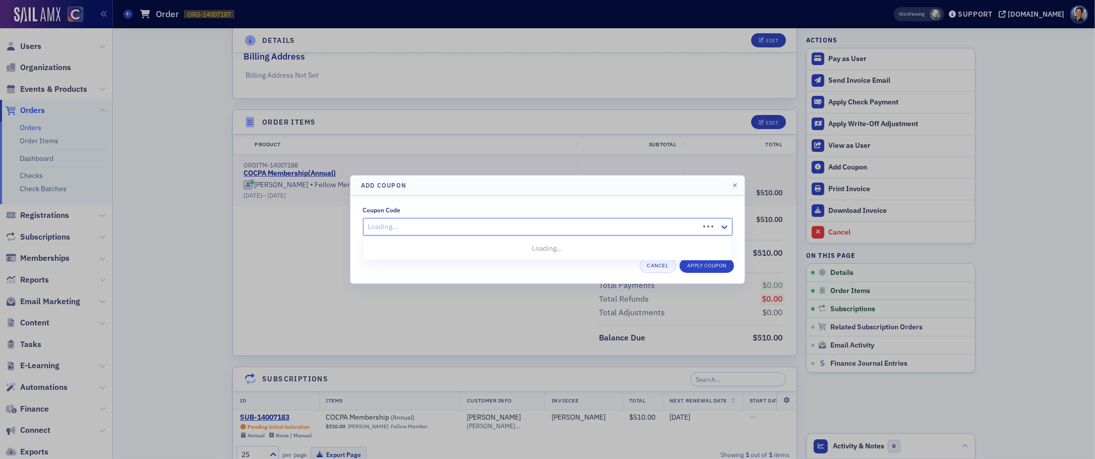
click at [449, 222] on div at bounding box center [532, 226] width 331 height 13
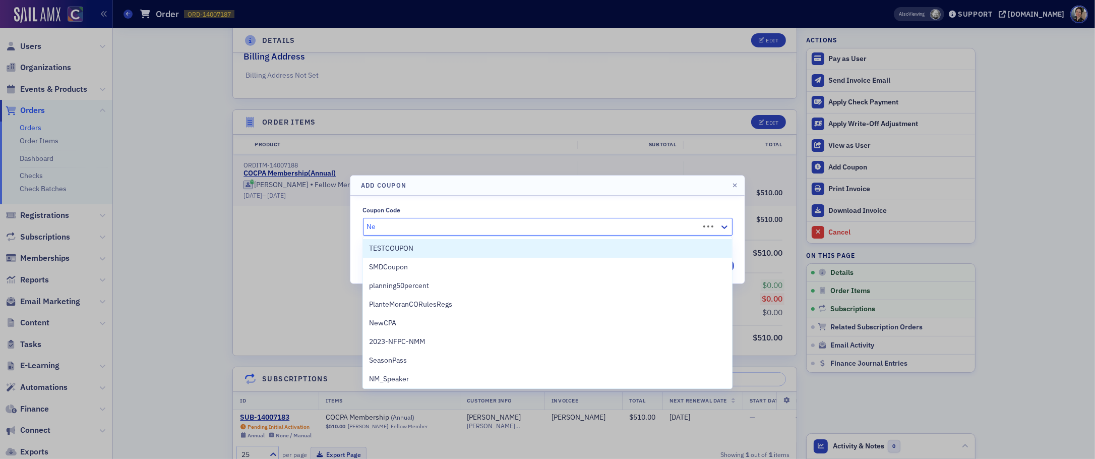
type input "New"
click at [380, 249] on span "NewCPA" at bounding box center [382, 248] width 27 height 11
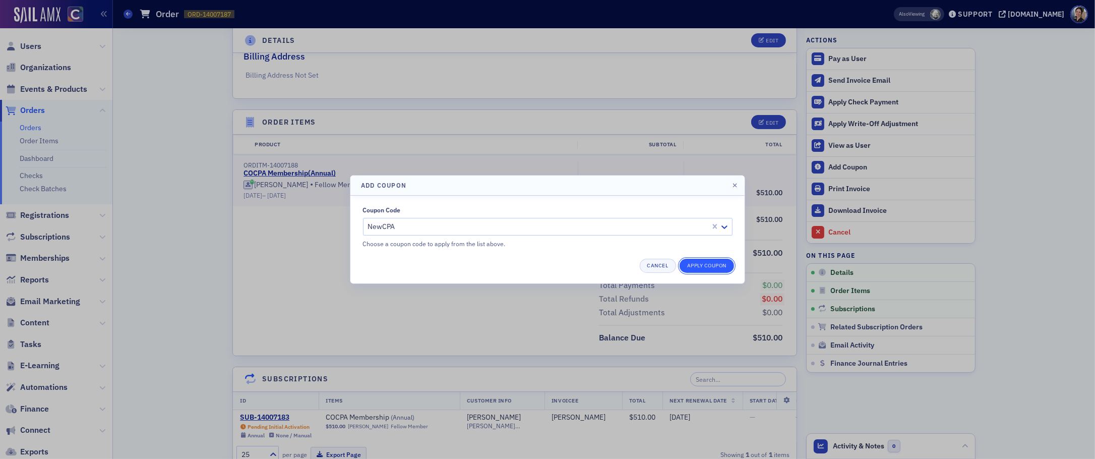
click at [711, 261] on button "Apply Coupon" at bounding box center [706, 266] width 54 height 14
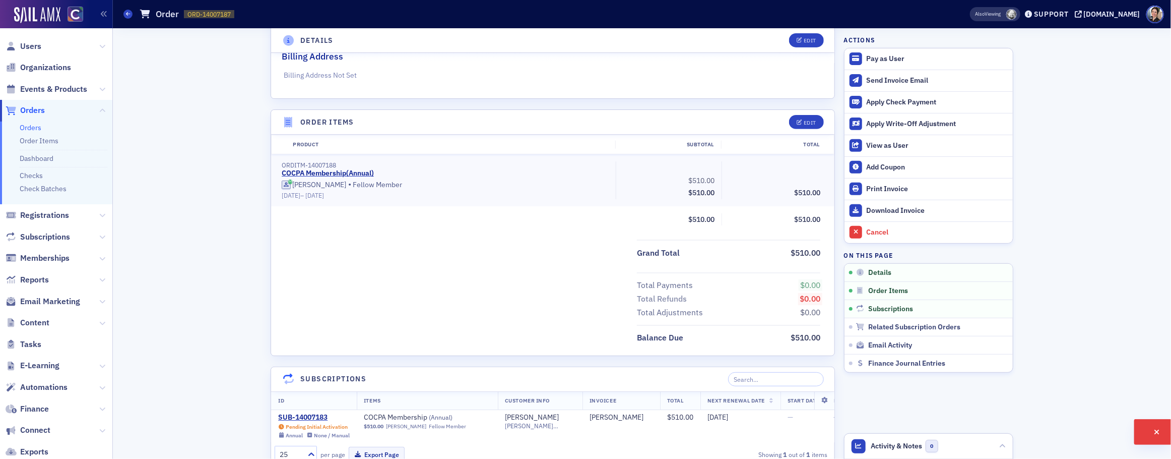
click at [896, 423] on div "Details Edit Unpaid Customer & Invoicee Emily Giltner Date Created 8/25/2025 8:…" at bounding box center [642, 257] width 1044 height 923
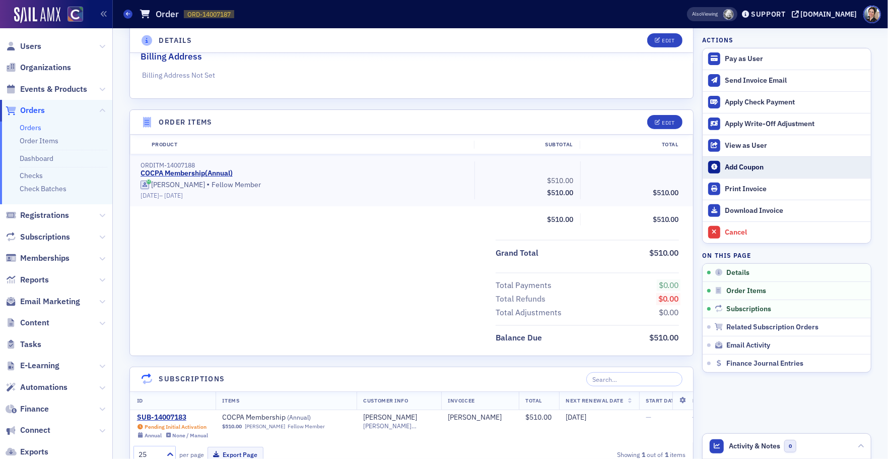
click at [738, 165] on div "Add Coupon" at bounding box center [795, 167] width 141 height 9
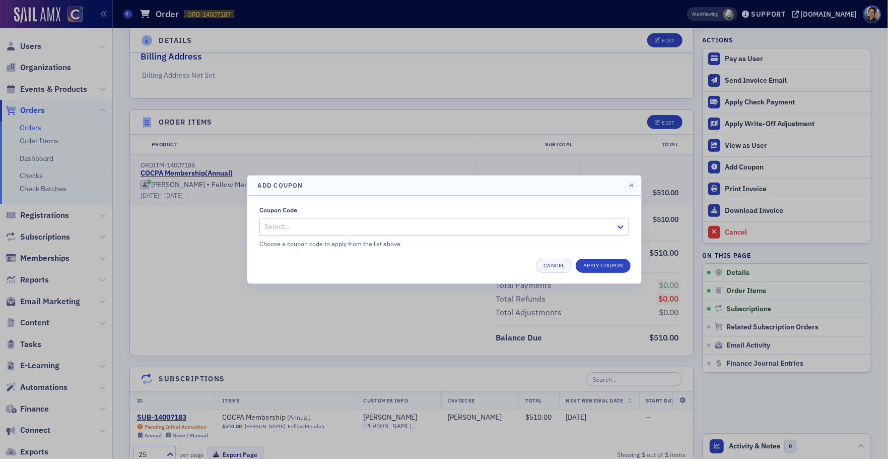
click at [453, 223] on div at bounding box center [439, 226] width 351 height 13
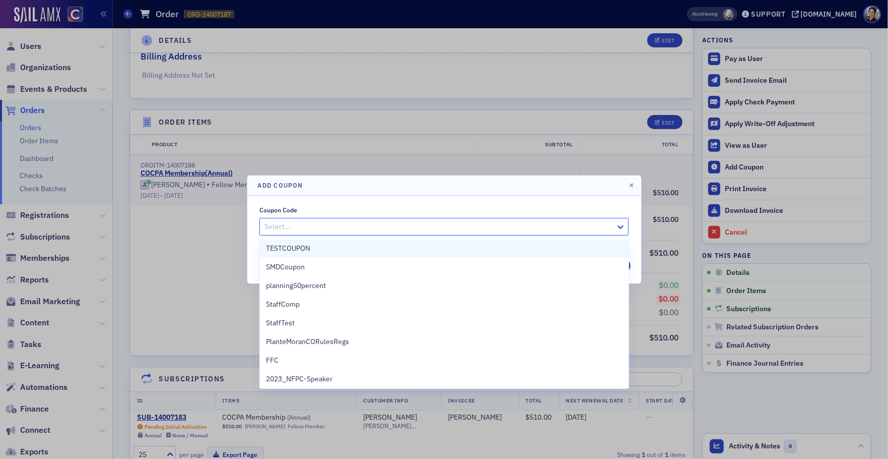
click at [320, 248] on div "TESTCOUPON" at bounding box center [444, 248] width 357 height 11
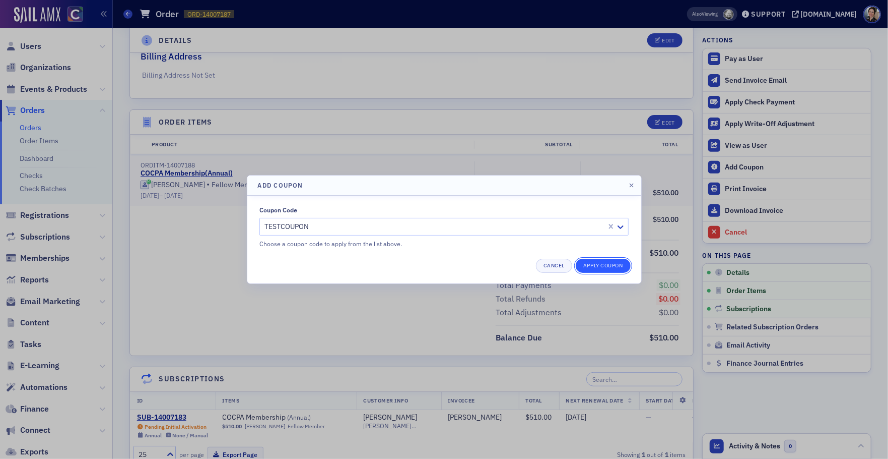
click at [602, 262] on button "Apply Coupon" at bounding box center [603, 266] width 54 height 14
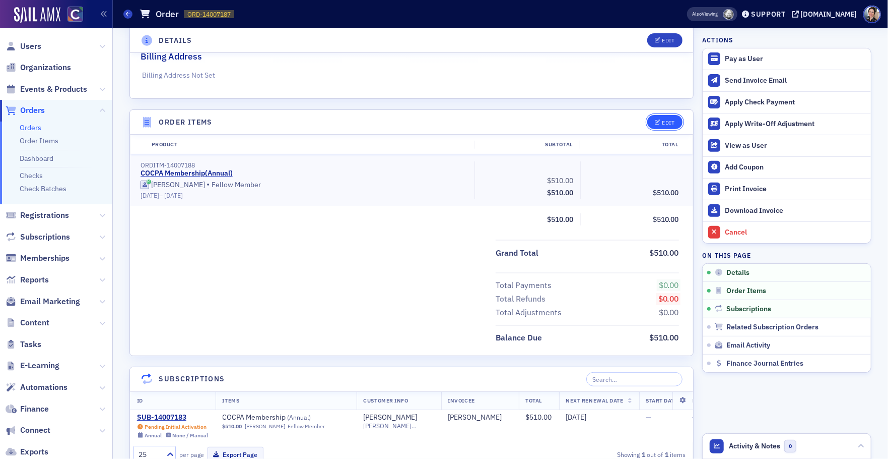
click at [667, 122] on div "Edit" at bounding box center [669, 123] width 13 height 6
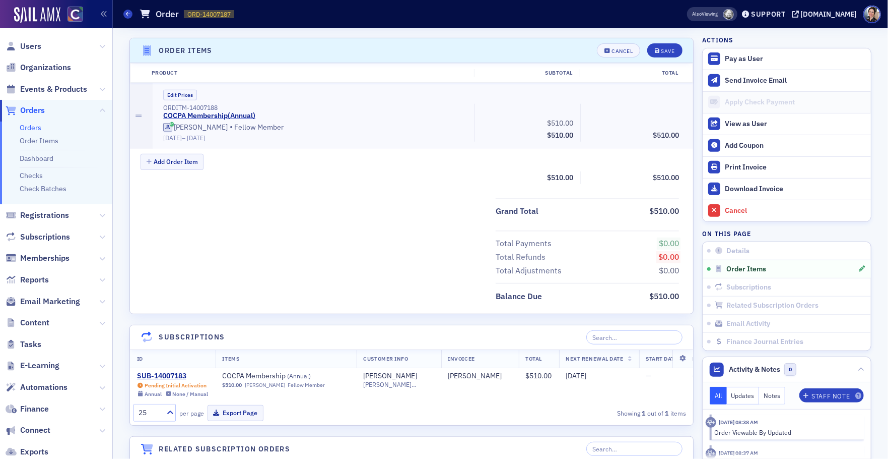
scroll to position [307, 0]
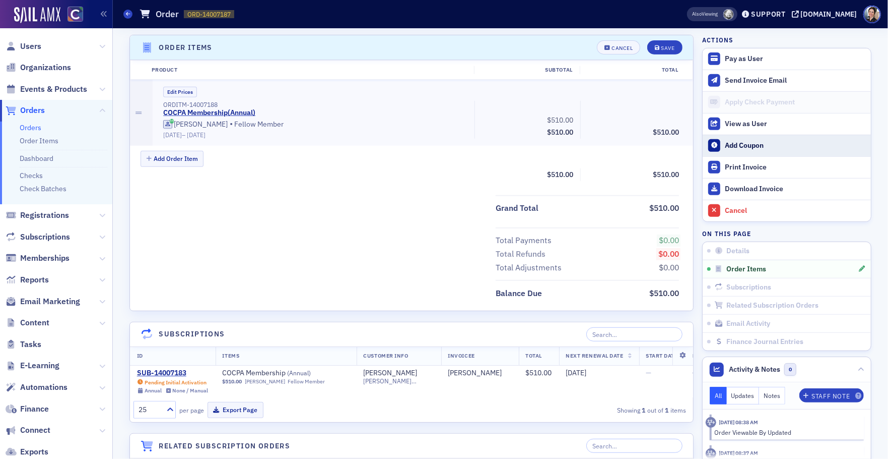
click at [742, 143] on div "Add Coupon" at bounding box center [795, 145] width 141 height 9
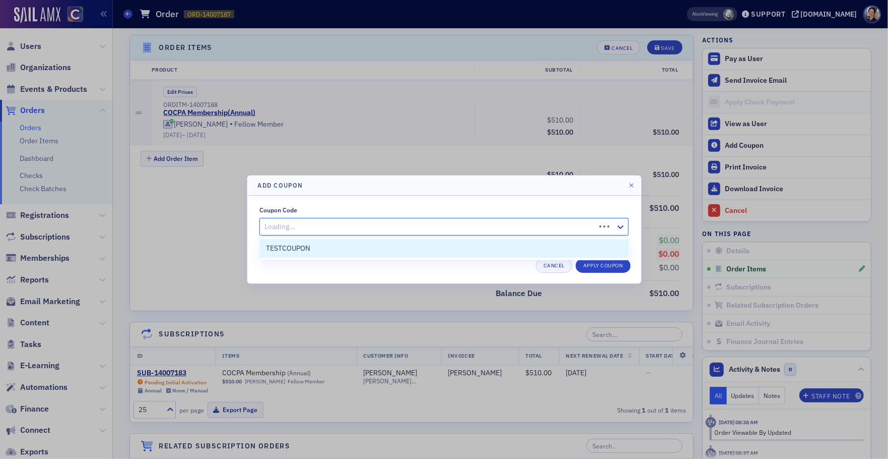
click at [410, 225] on div at bounding box center [429, 226] width 331 height 13
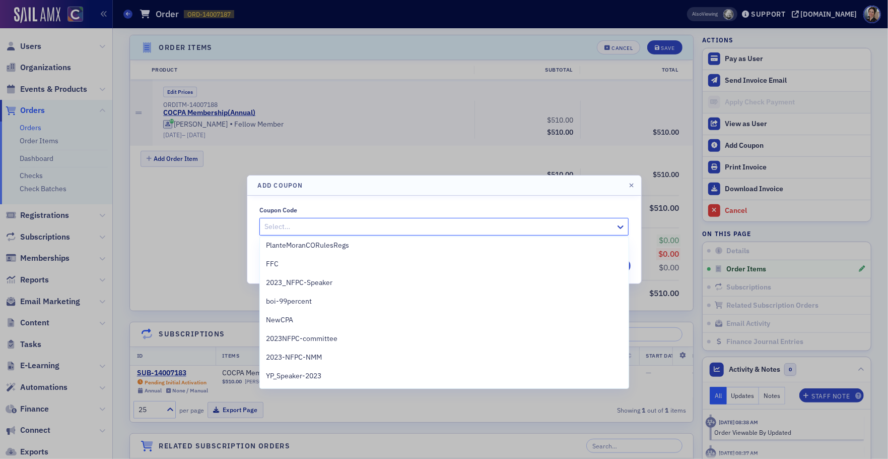
scroll to position [0, 0]
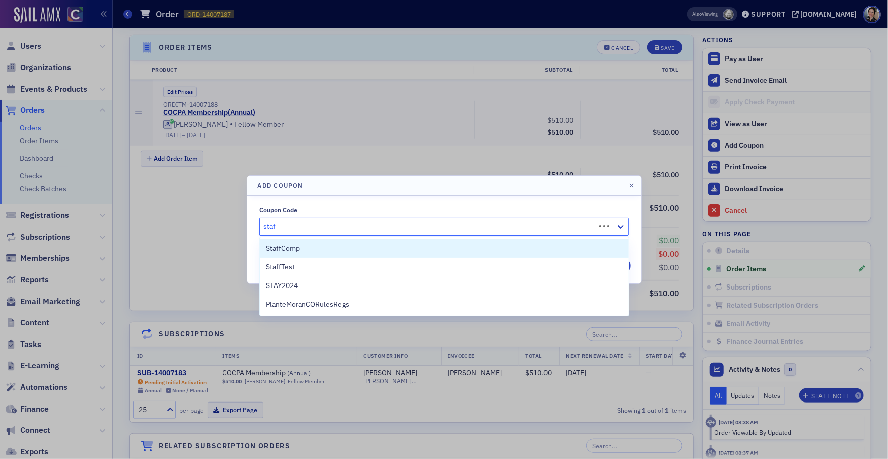
type input "staff"
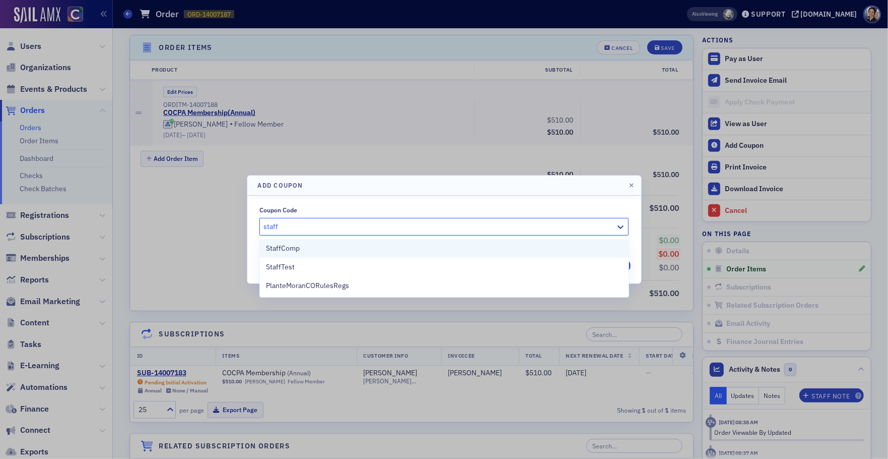
click at [299, 250] on div "StaffComp" at bounding box center [444, 248] width 357 height 11
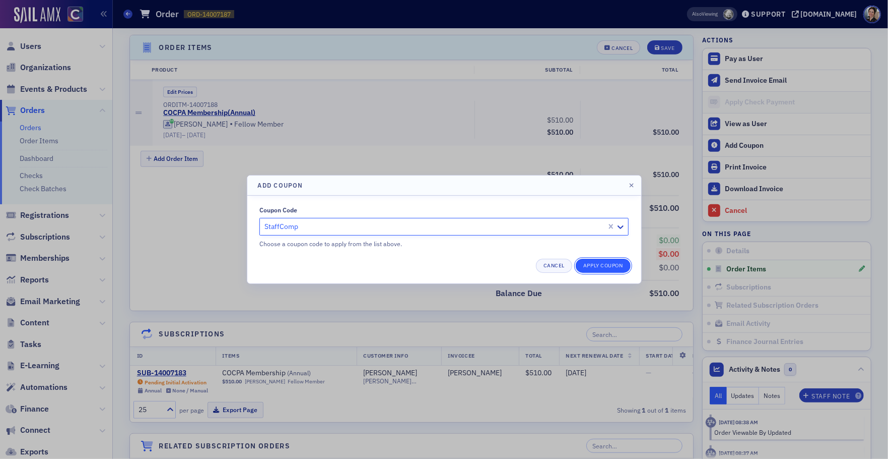
click at [597, 266] on button "Apply Coupon" at bounding box center [603, 266] width 54 height 14
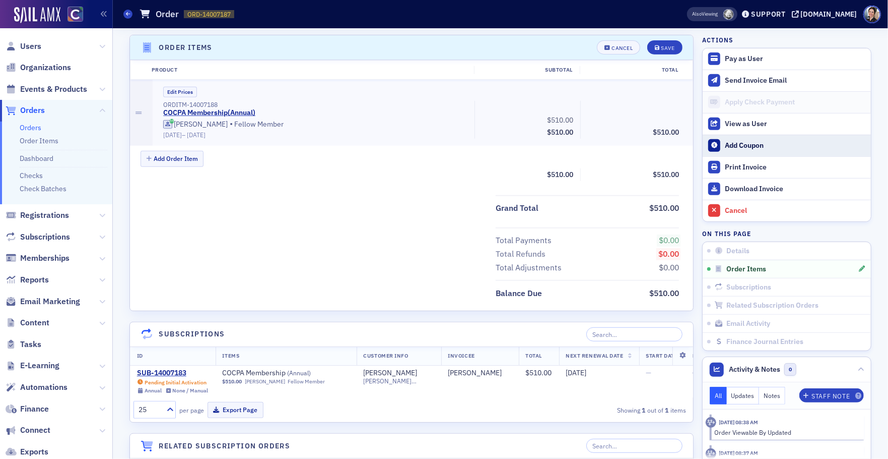
click at [755, 145] on div "Add Coupon" at bounding box center [795, 145] width 141 height 9
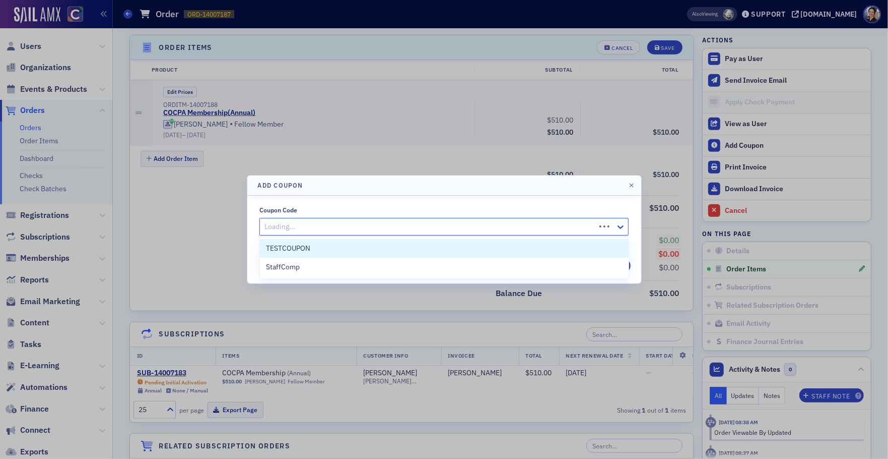
click at [333, 221] on div at bounding box center [429, 226] width 331 height 13
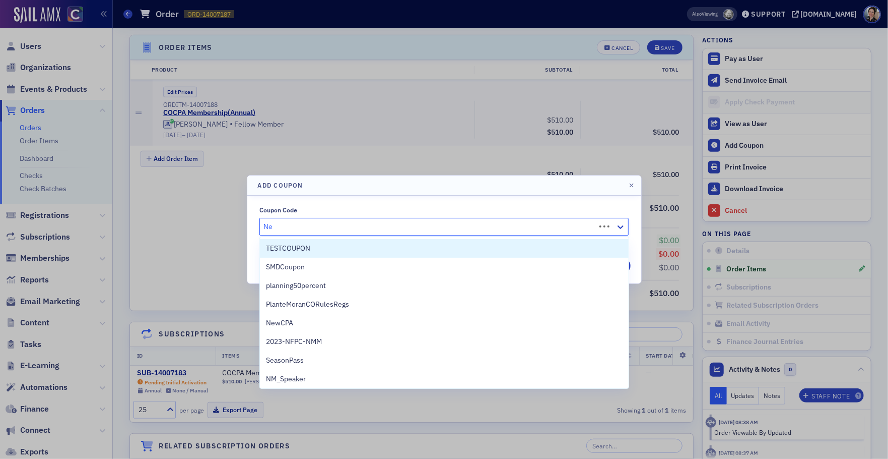
type input "New"
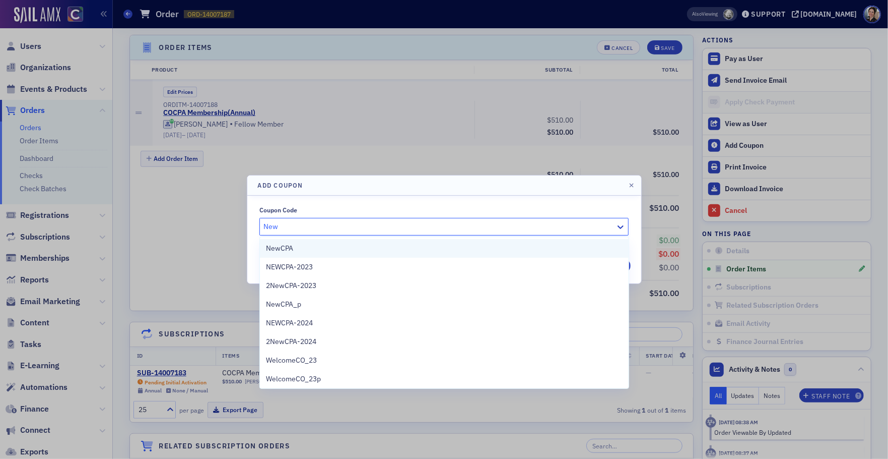
click at [293, 247] on div "NewCPA" at bounding box center [444, 248] width 357 height 11
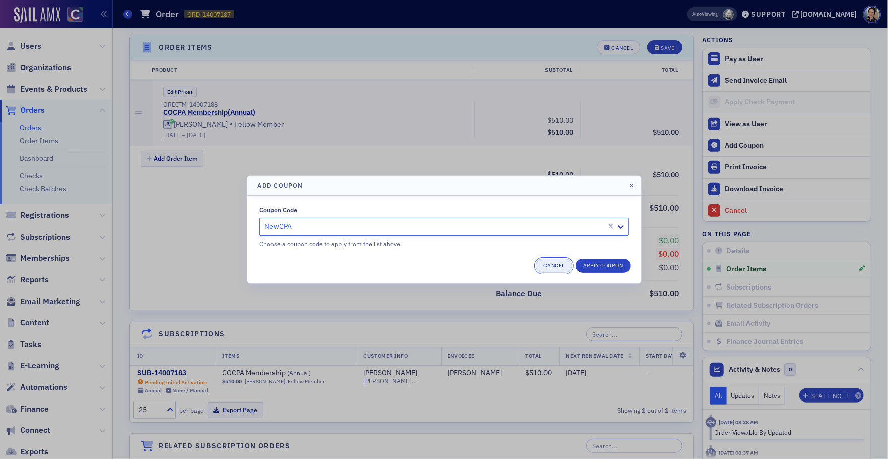
click at [556, 269] on button "Cancel" at bounding box center [554, 266] width 36 height 14
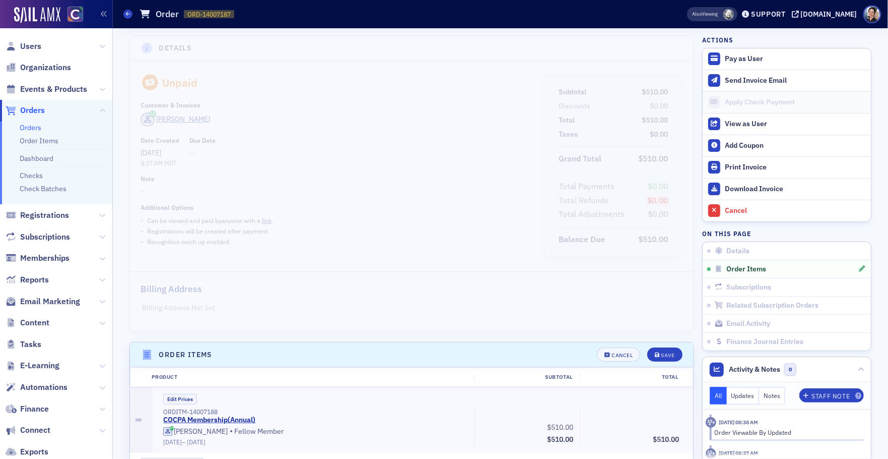
click at [42, 43] on span "Users" at bounding box center [56, 46] width 112 height 22
click at [32, 45] on span "Users" at bounding box center [30, 46] width 21 height 11
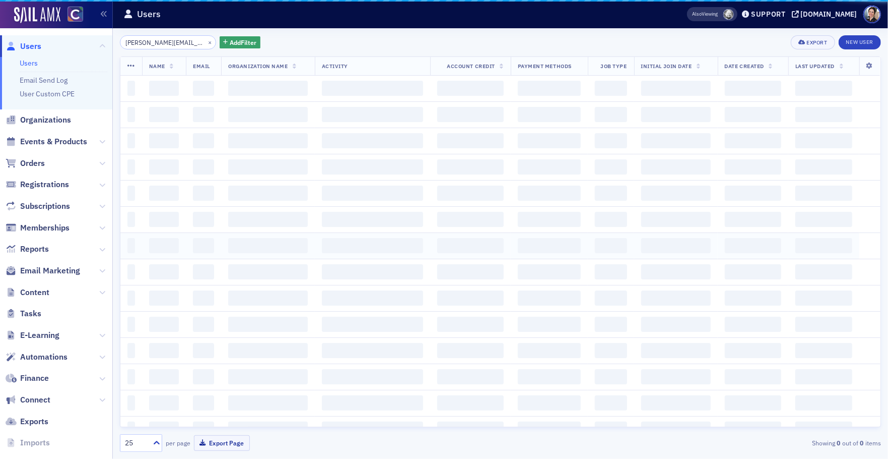
scroll to position [0, 9]
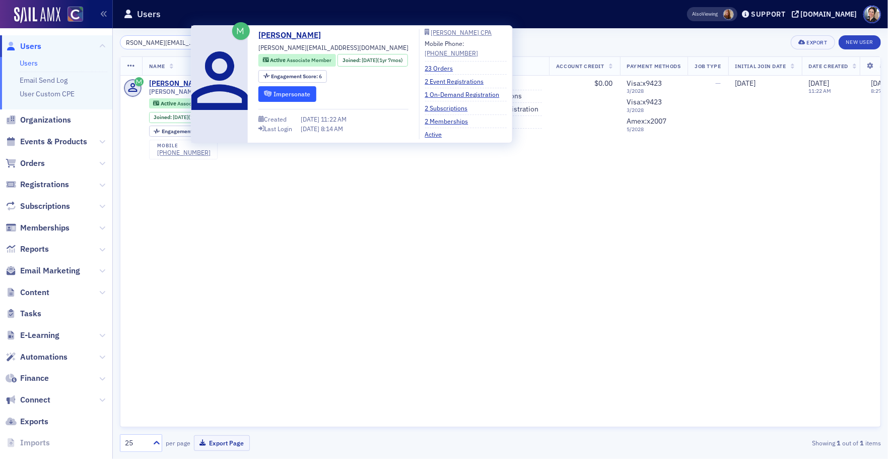
click at [297, 91] on button "Impersonate" at bounding box center [288, 94] width 58 height 16
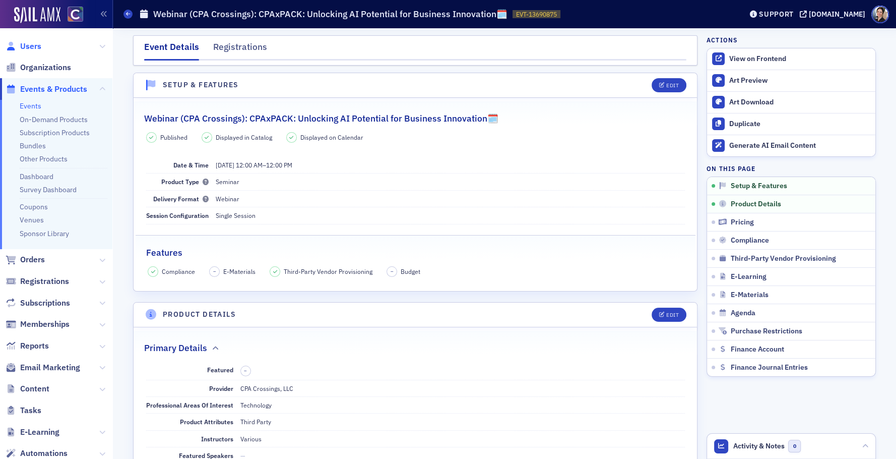
click at [29, 44] on span "Users" at bounding box center [30, 46] width 21 height 11
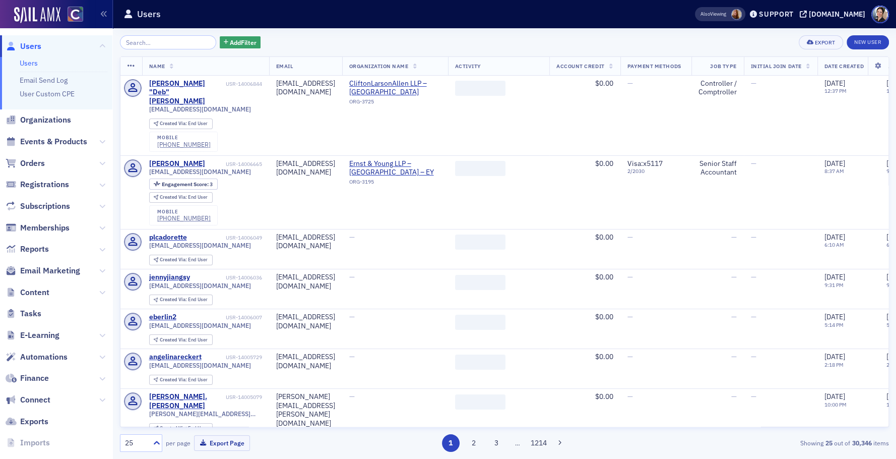
click at [170, 43] on input "search" at bounding box center [168, 42] width 96 height 14
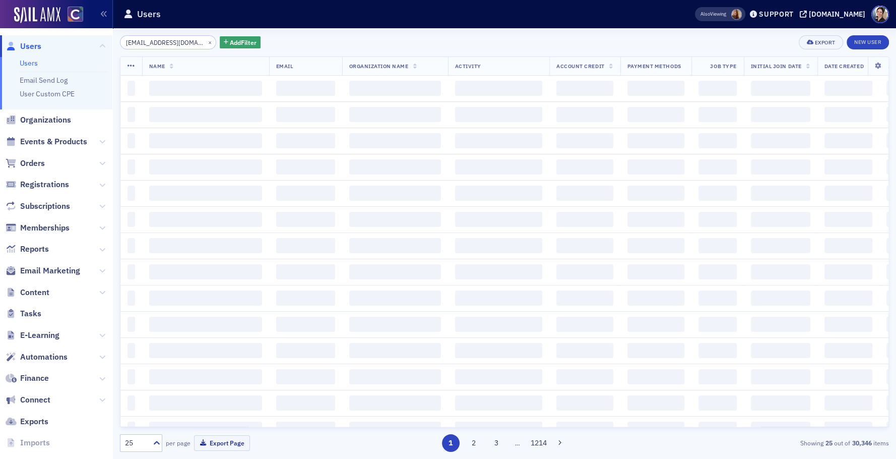
scroll to position [0, 4]
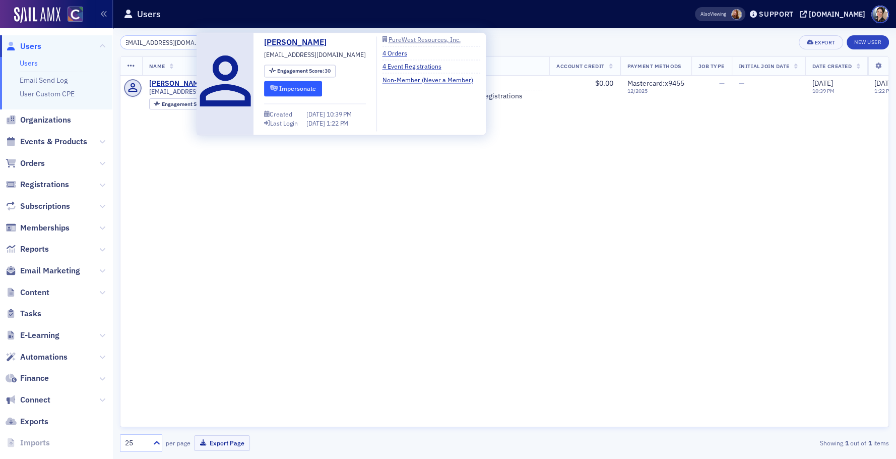
type input "[EMAIL_ADDRESS][DOMAIN_NAME]"
click at [302, 88] on button "Impersonate" at bounding box center [293, 89] width 58 height 16
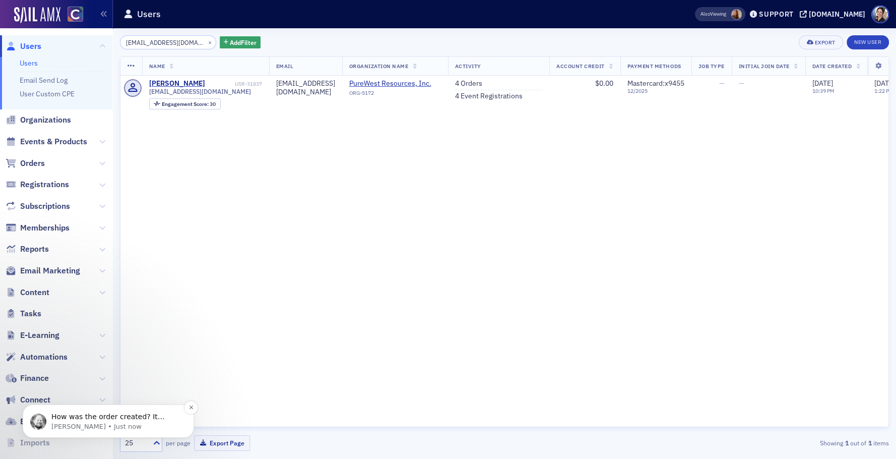
click at [80, 426] on p "Aidan • Just now" at bounding box center [116, 426] width 130 height 9
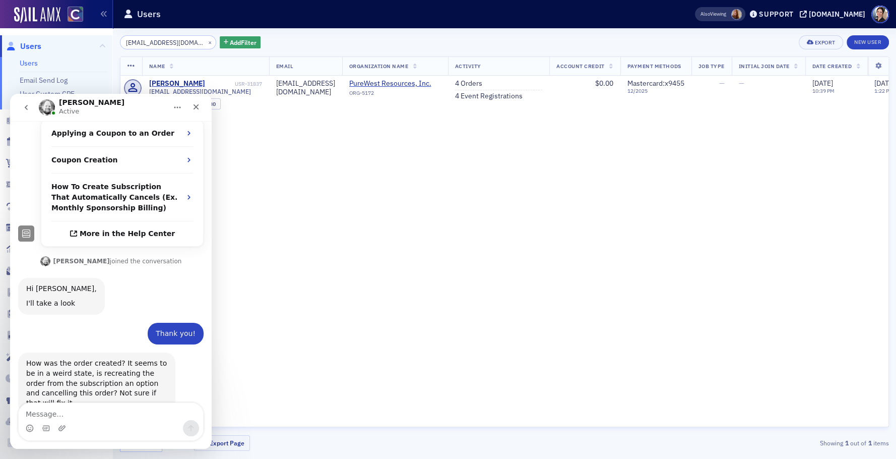
scroll to position [276, 0]
click at [67, 412] on textarea "Message…" at bounding box center [111, 411] width 184 height 17
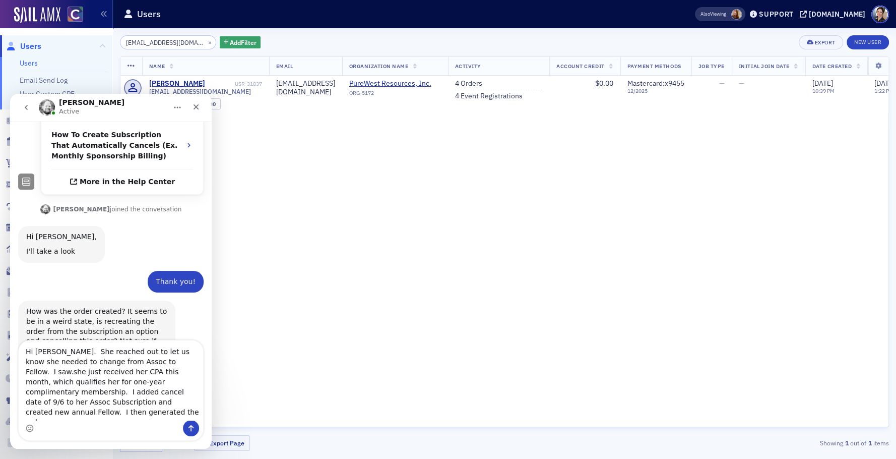
scroll to position [337, 0]
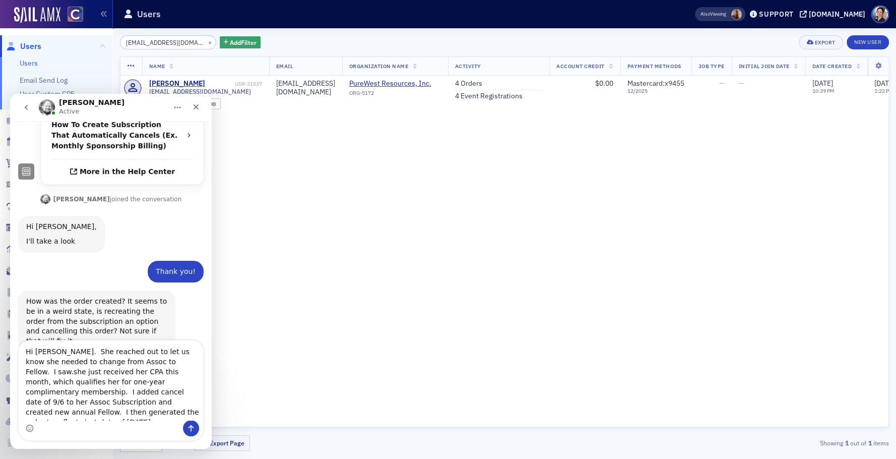
type textarea "Hi [PERSON_NAME]. She reached out to let us know she needed to change from Asso…"
click at [194, 429] on icon "Send a message…" at bounding box center [191, 428] width 8 height 8
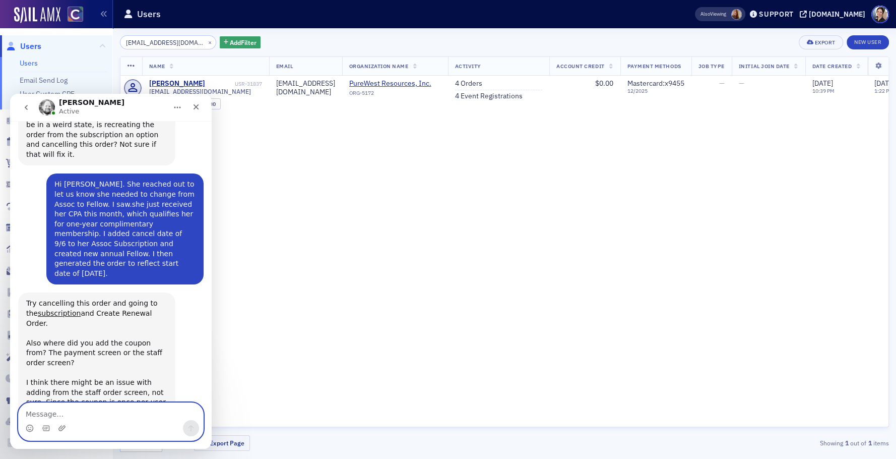
scroll to position [563, 0]
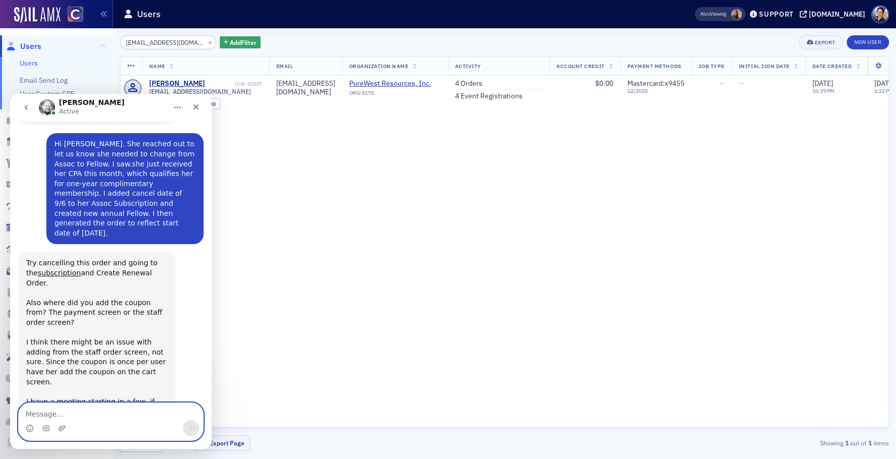
click at [55, 418] on textarea "Message…" at bounding box center [111, 411] width 184 height 17
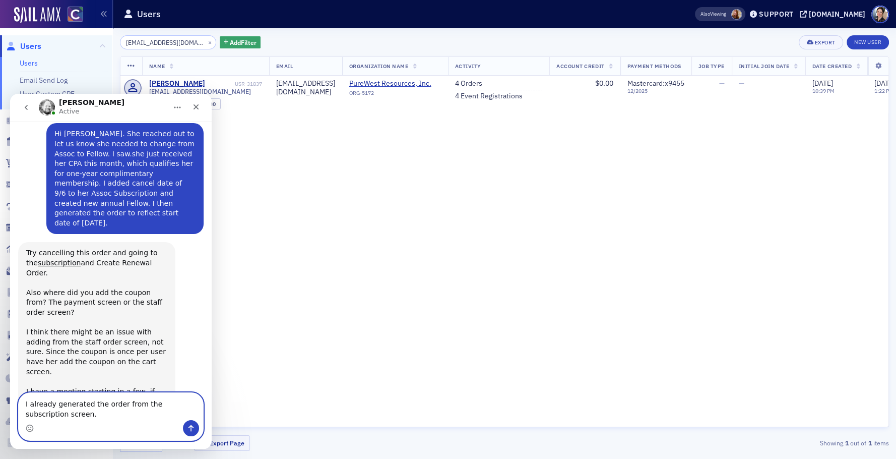
click at [24, 402] on textarea "I already generated the order from the subscription screen." at bounding box center [111, 406] width 184 height 27
click at [104, 414] on textarea "Hi Aiden. I already generated the order from the subscription screen." at bounding box center [111, 406] width 184 height 27
drag, startPoint x: 56, startPoint y: 401, endPoint x: 105, endPoint y: 416, distance: 51.3
click at [105, 416] on textarea "Hi Aiden. I already generated the order from the subscription screen. T" at bounding box center [111, 406] width 184 height 27
type textarea "Hi Aiden. The current order already exists from me creating it as a renewal ord…"
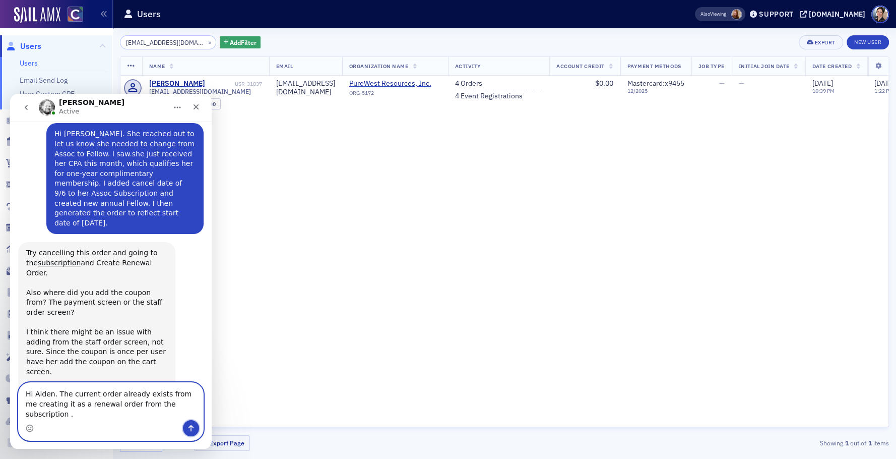
click at [190, 429] on icon "Send a message…" at bounding box center [191, 428] width 8 height 8
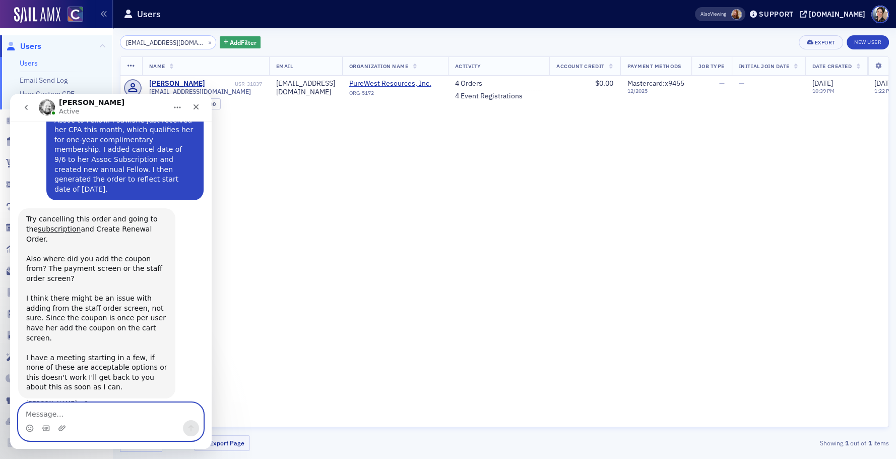
scroll to position [613, 0]
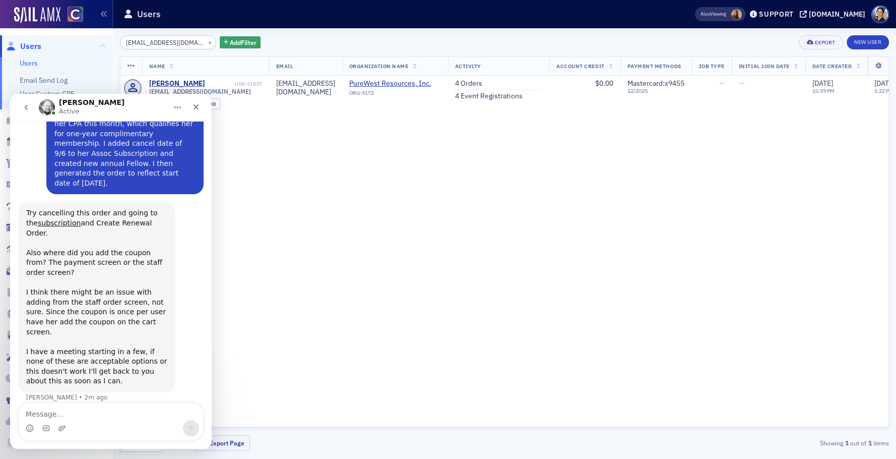
click at [326, 245] on div "Name Email Organization Name Activity Account Credit Payment Methods Job Type I…" at bounding box center [504, 241] width 769 height 370
click at [196, 107] on icon "Close" at bounding box center [197, 107] width 6 height 6
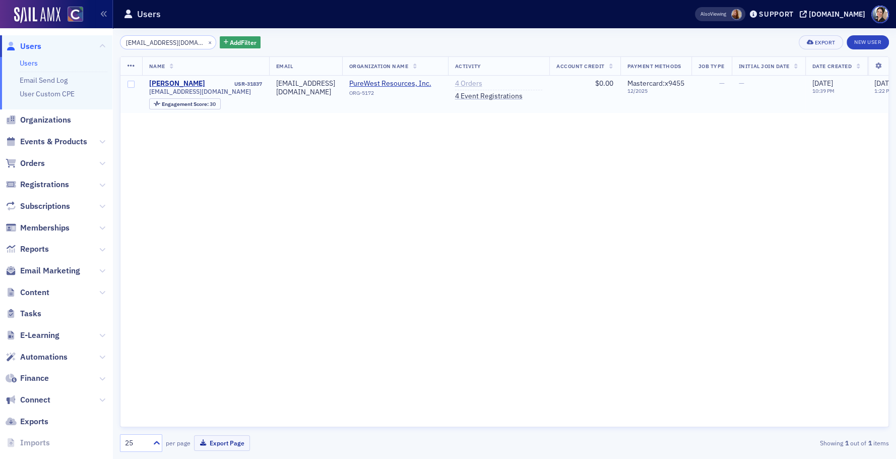
click at [482, 82] on link "4 Orders" at bounding box center [468, 83] width 27 height 9
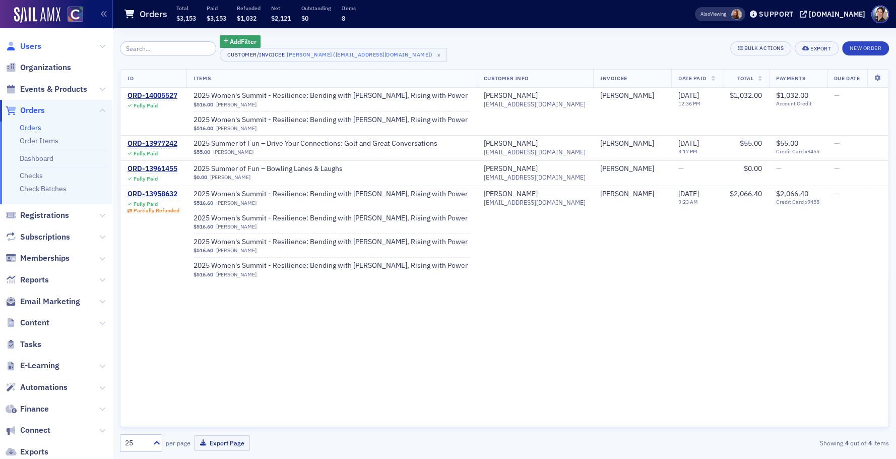
click at [35, 46] on span "Users" at bounding box center [30, 46] width 21 height 11
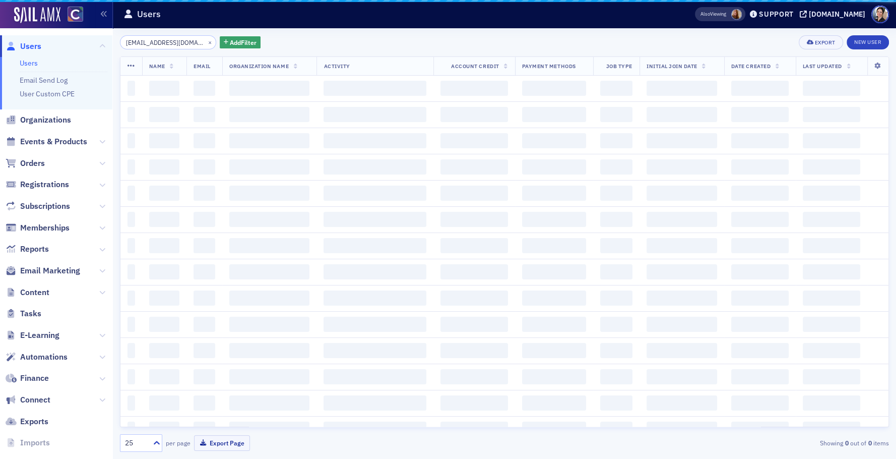
scroll to position [0, 4]
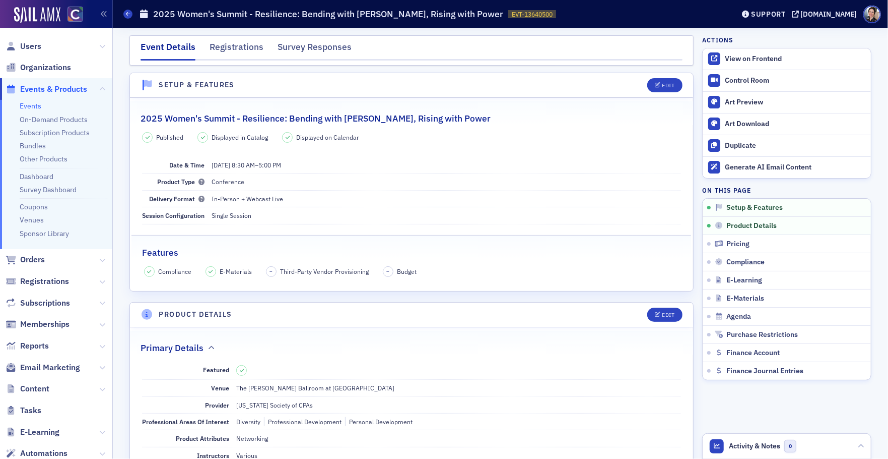
click at [41, 207] on link "Coupons" at bounding box center [34, 206] width 28 height 9
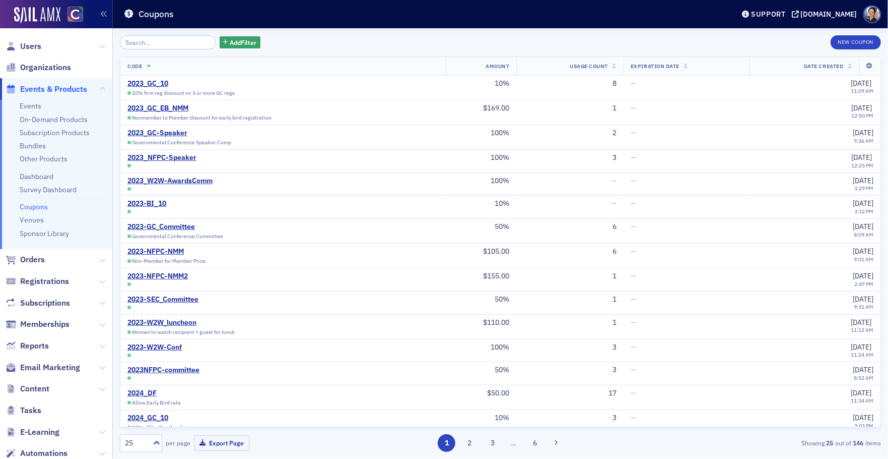
click at [159, 45] on input "search" at bounding box center [168, 42] width 96 height 14
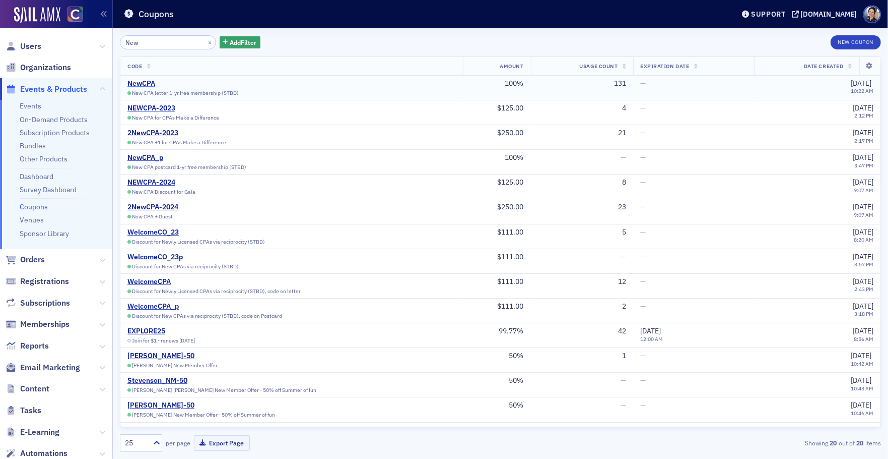
type input "New"
click at [150, 81] on div "NewCPA" at bounding box center [183, 83] width 111 height 9
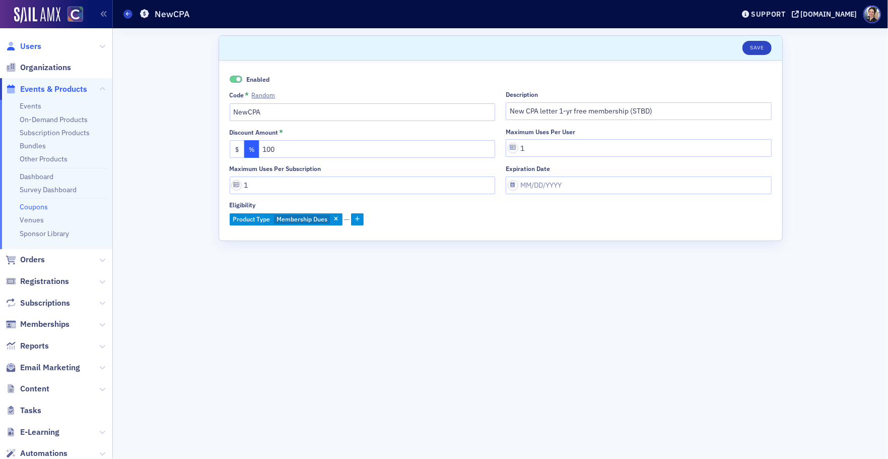
click at [34, 41] on span "Users" at bounding box center [30, 46] width 21 height 11
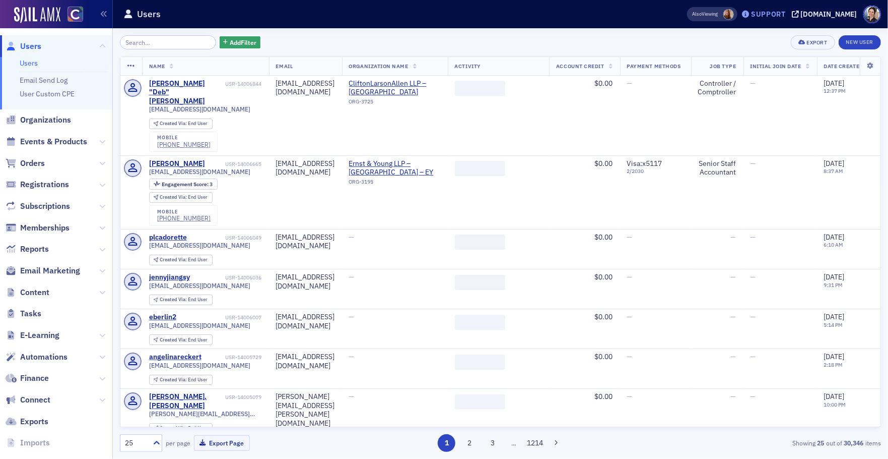
click at [781, 14] on div "Support" at bounding box center [768, 14] width 35 height 9
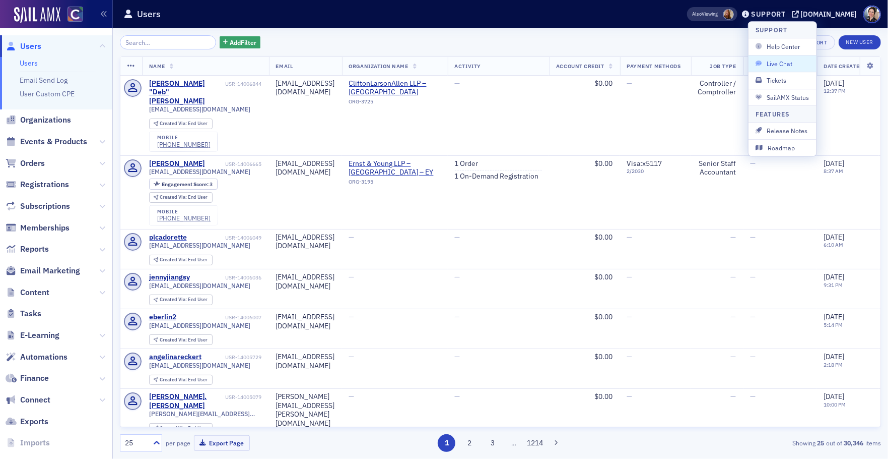
click at [785, 60] on span "Live Chat" at bounding box center [783, 63] width 54 height 9
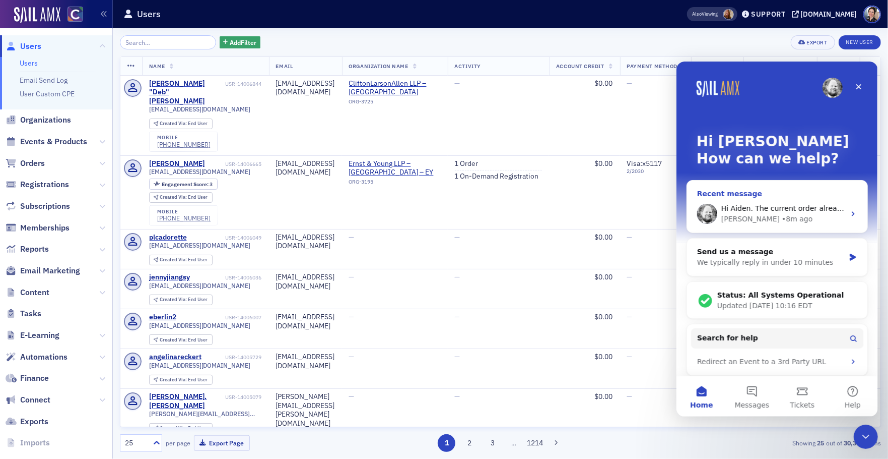
click at [736, 212] on div "Hi Aiden. The current order already exists from me creating it as a renewal ord…" at bounding box center [783, 208] width 124 height 11
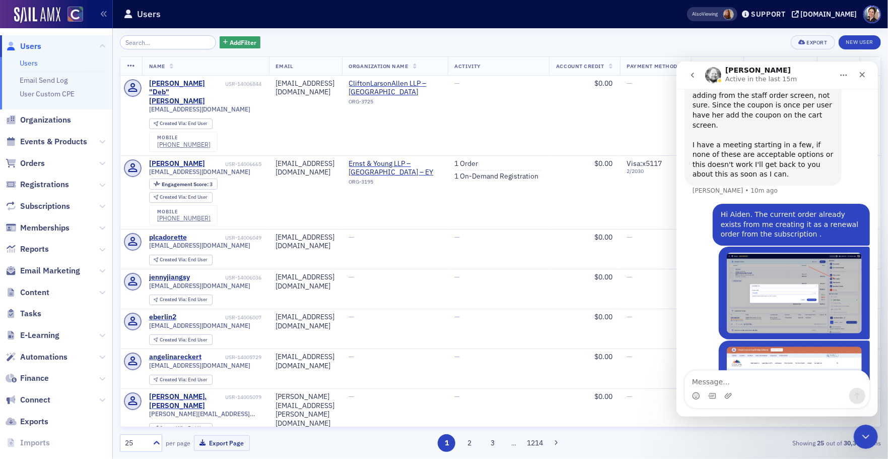
scroll to position [795, 0]
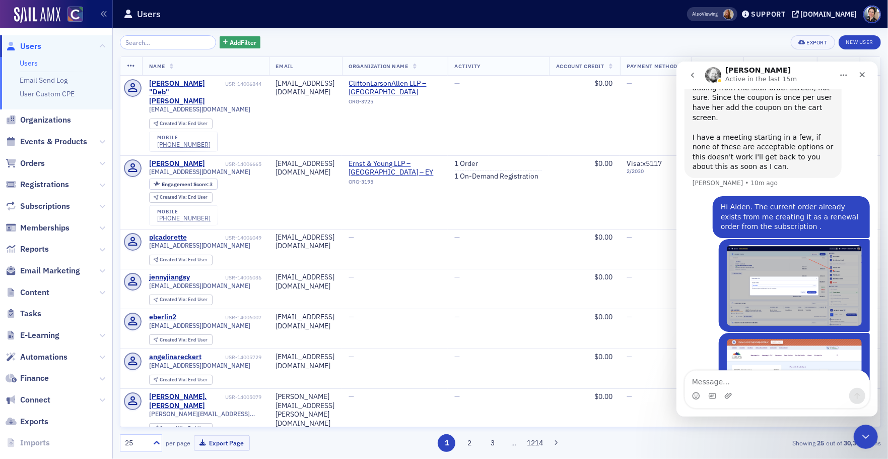
click at [749, 381] on textarea "Message…" at bounding box center [777, 378] width 184 height 17
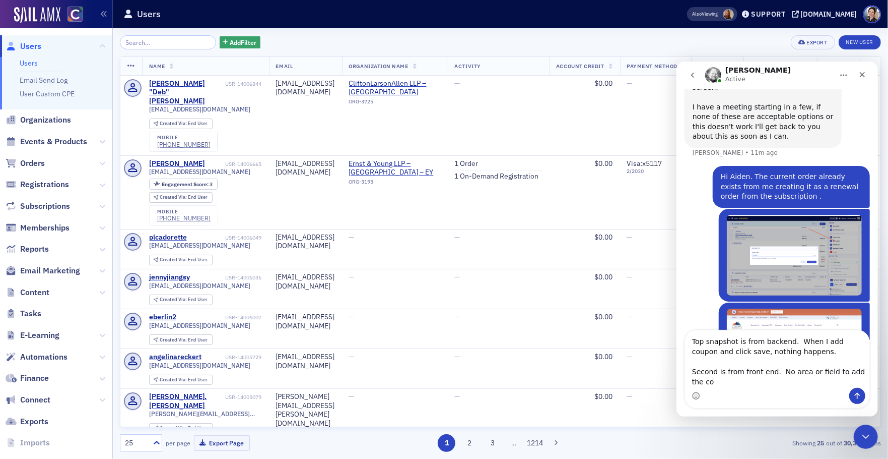
scroll to position [836, 0]
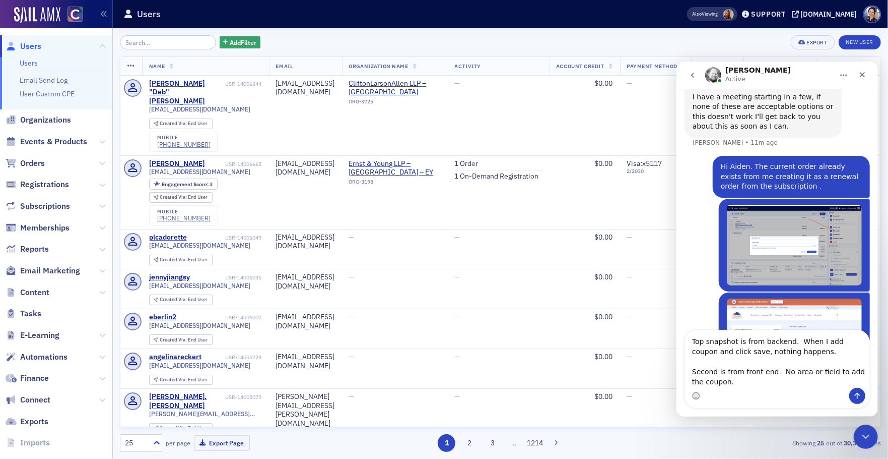
type textarea "Top snapshot is from backend. When I add coupon and click save, nothing happens…"
click at [859, 397] on icon "Send a message…" at bounding box center [857, 395] width 8 height 8
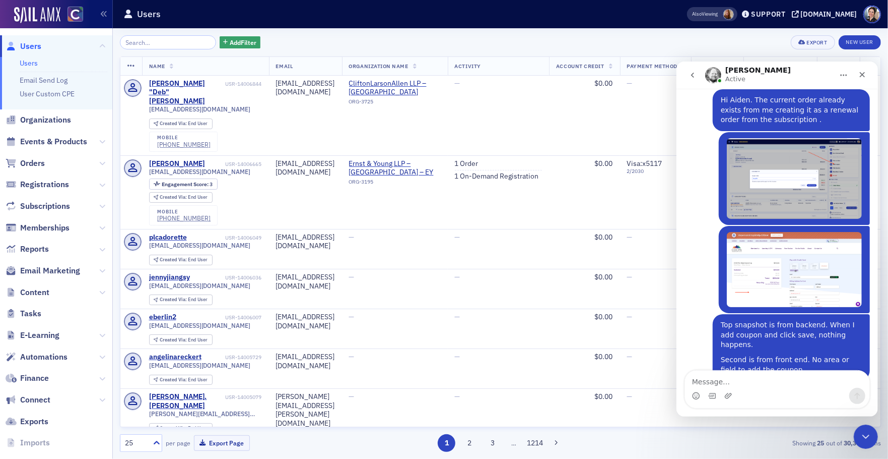
scroll to position [903, 0]
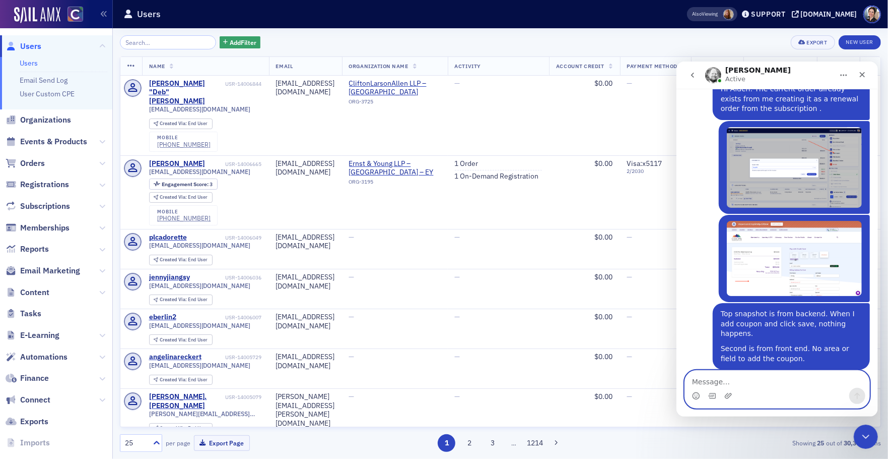
click at [716, 381] on textarea "Message…" at bounding box center [777, 378] width 184 height 17
type textarea "Thank you."
click at [858, 394] on icon "Send a message…" at bounding box center [857, 395] width 8 height 8
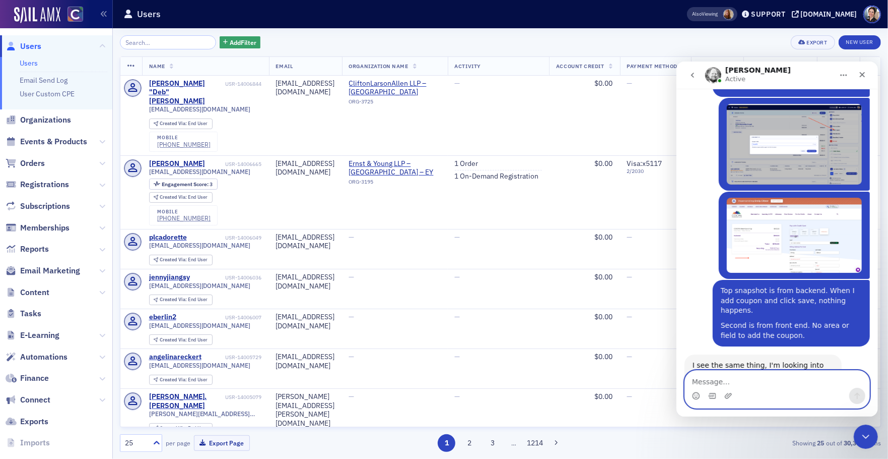
scroll to position [933, 0]
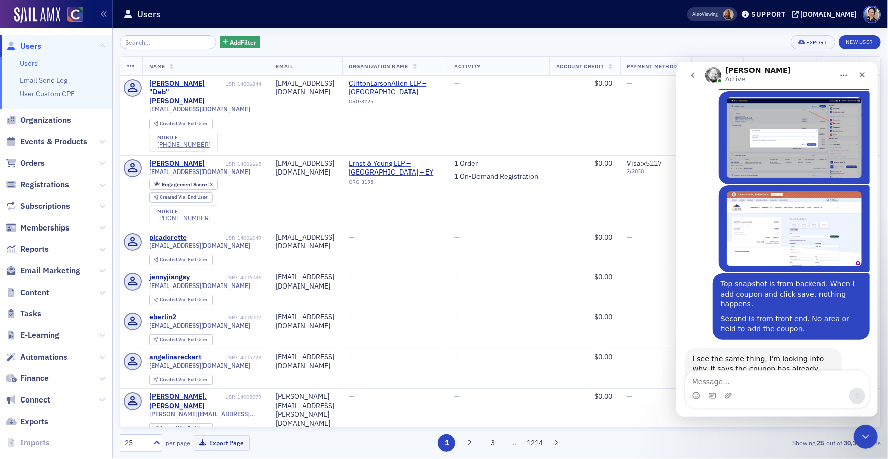
click at [36, 42] on span "Users" at bounding box center [30, 46] width 21 height 11
click at [862, 76] on icon "Close" at bounding box center [862, 74] width 8 height 8
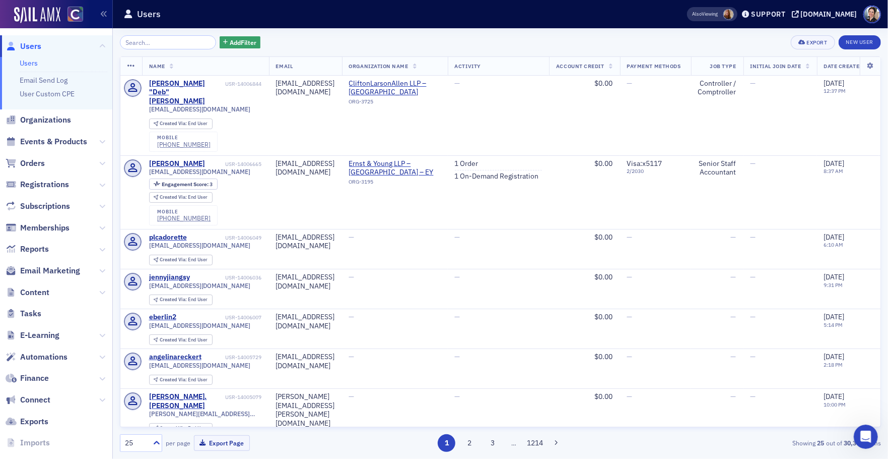
scroll to position [933, 0]
click at [155, 45] on input "search" at bounding box center [168, 42] width 96 height 14
paste input "[EMAIL_ADDRESS][DOMAIN_NAME]"
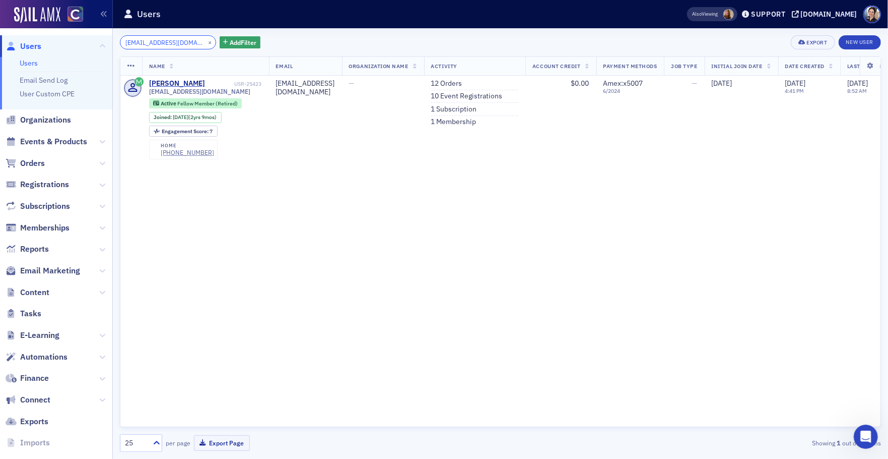
type input "[EMAIL_ADDRESS][DOMAIN_NAME]"
click at [492, 91] on ul "12 Orders 10 Event Registrations 1 Subscription 1 Membership" at bounding box center [475, 102] width 88 height 47
click at [494, 98] on link "10 Event Registrations" at bounding box center [467, 96] width 72 height 9
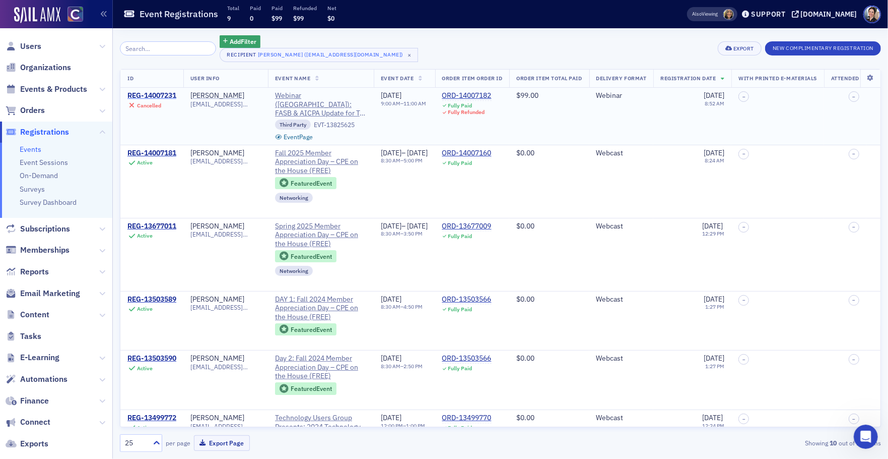
click at [163, 94] on div "REG-14007231" at bounding box center [152, 95] width 49 height 9
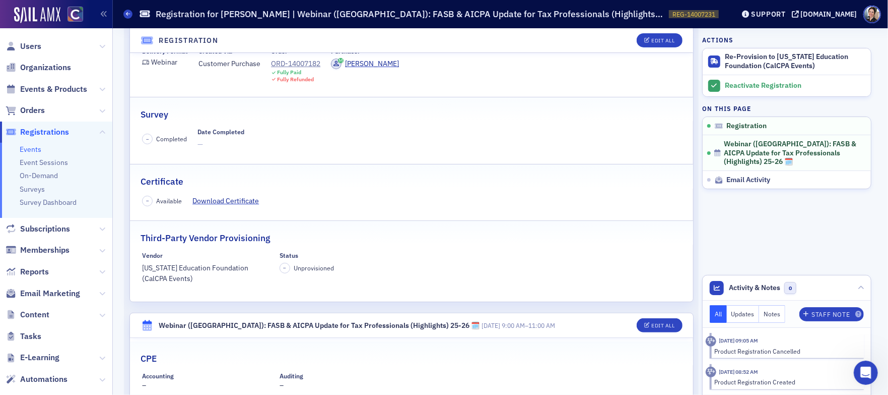
scroll to position [945, 0]
click at [742, 348] on div "Product Registration Cancelled" at bounding box center [786, 350] width 143 height 9
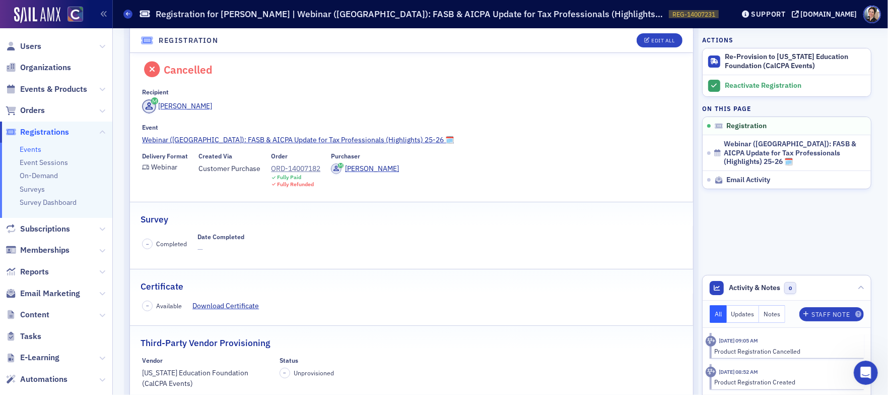
scroll to position [0, 0]
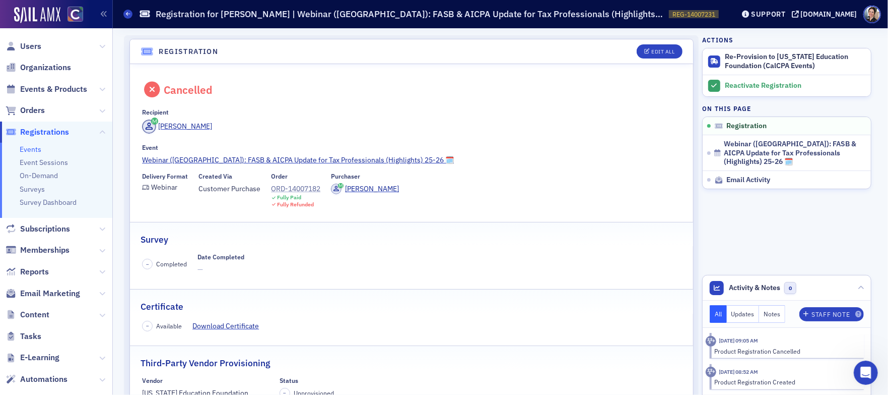
click at [307, 186] on div "ORD-14007182" at bounding box center [295, 188] width 49 height 11
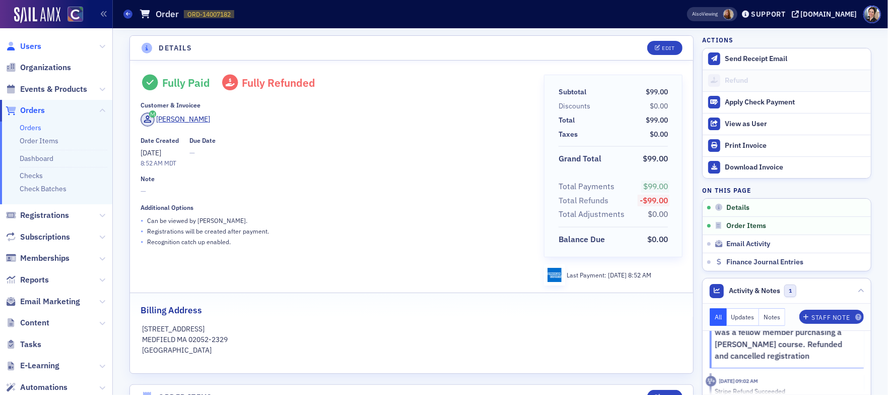
click at [30, 46] on span "Users" at bounding box center [30, 46] width 21 height 11
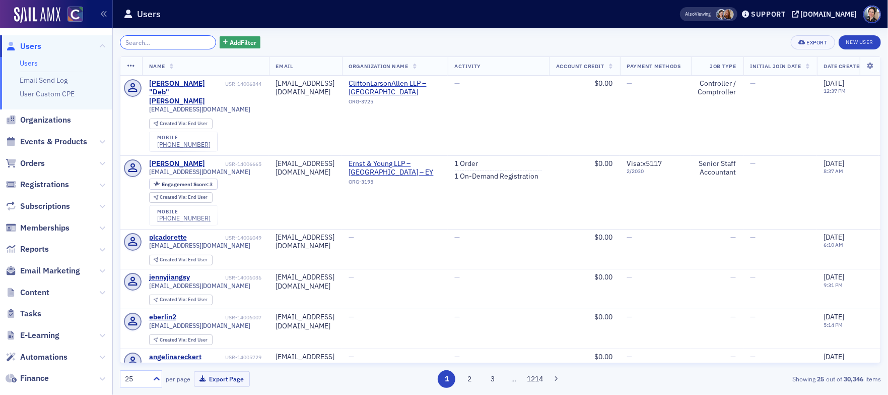
click at [168, 41] on input "search" at bounding box center [168, 42] width 96 height 14
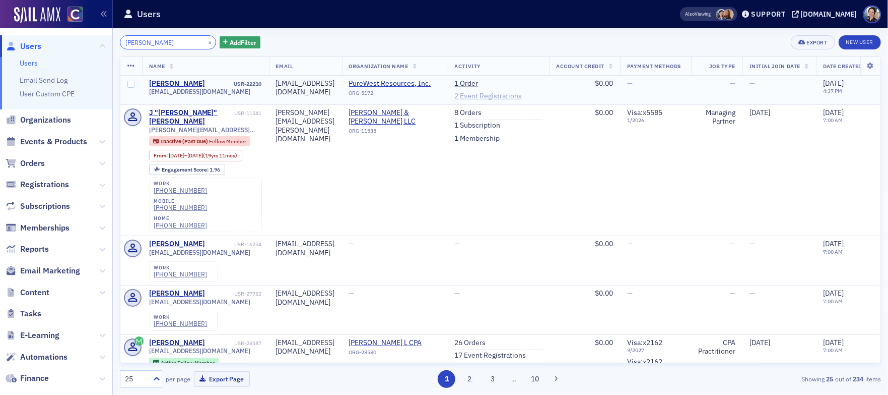
type input "[PERSON_NAME]"
click at [519, 97] on link "2 Event Registrations" at bounding box center [489, 96] width 68 height 9
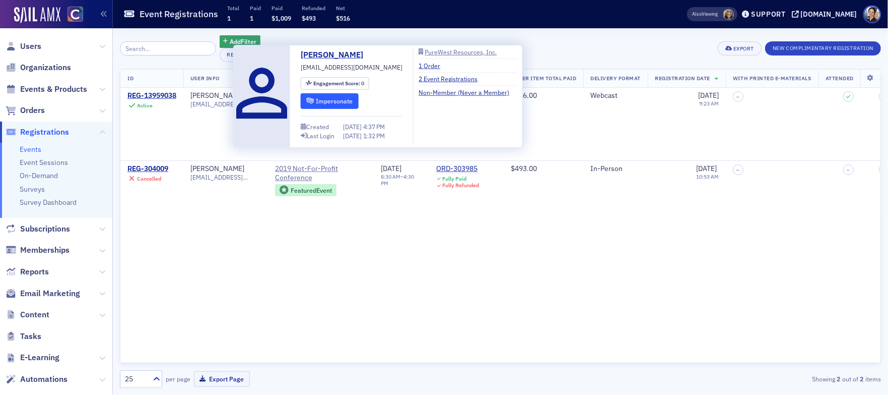
click at [334, 100] on button "Impersonate" at bounding box center [330, 101] width 58 height 16
